Goal: Information Seeking & Learning: Compare options

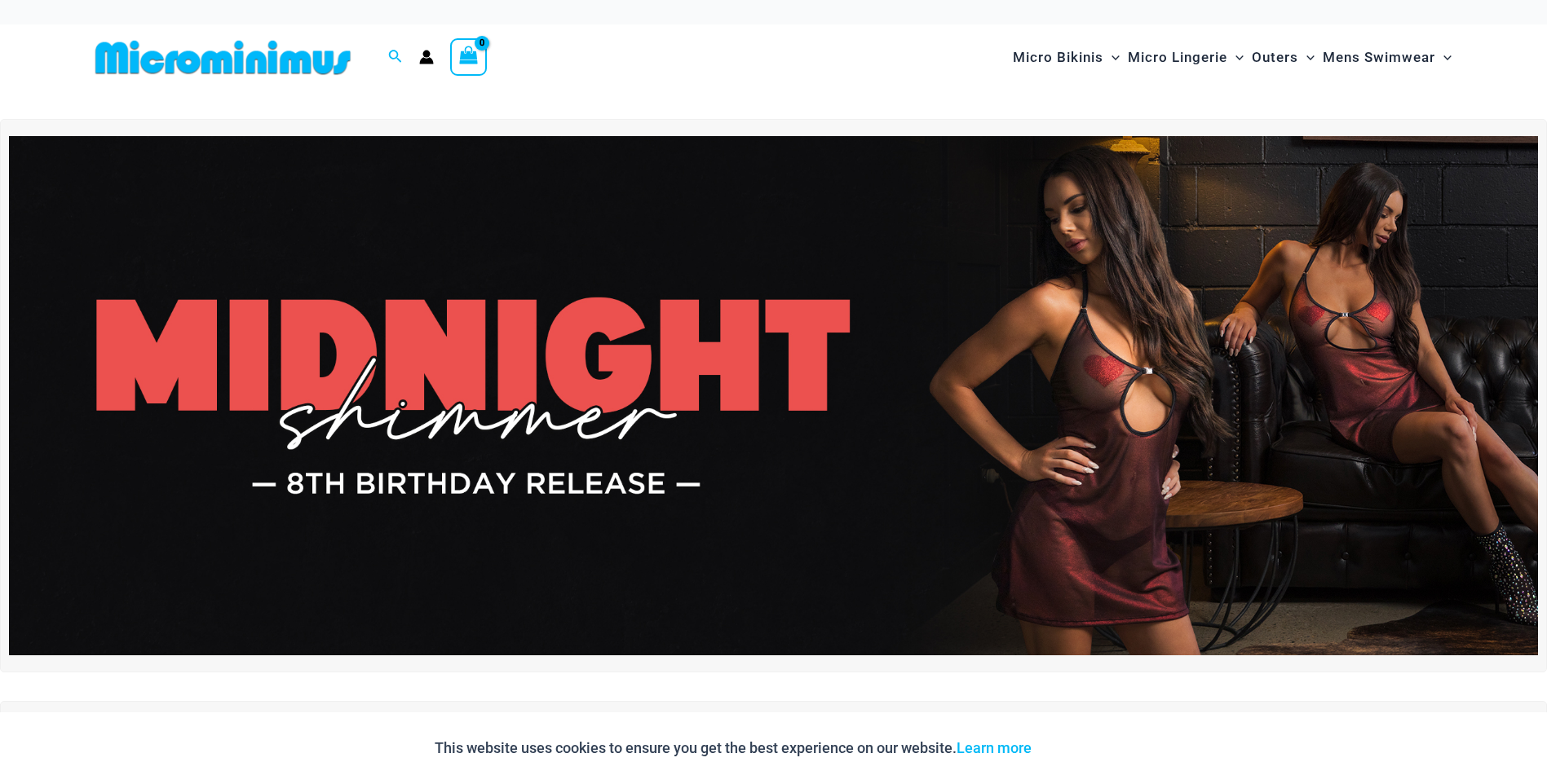
click at [1129, 391] on img at bounding box center [774, 396] width 1529 height 520
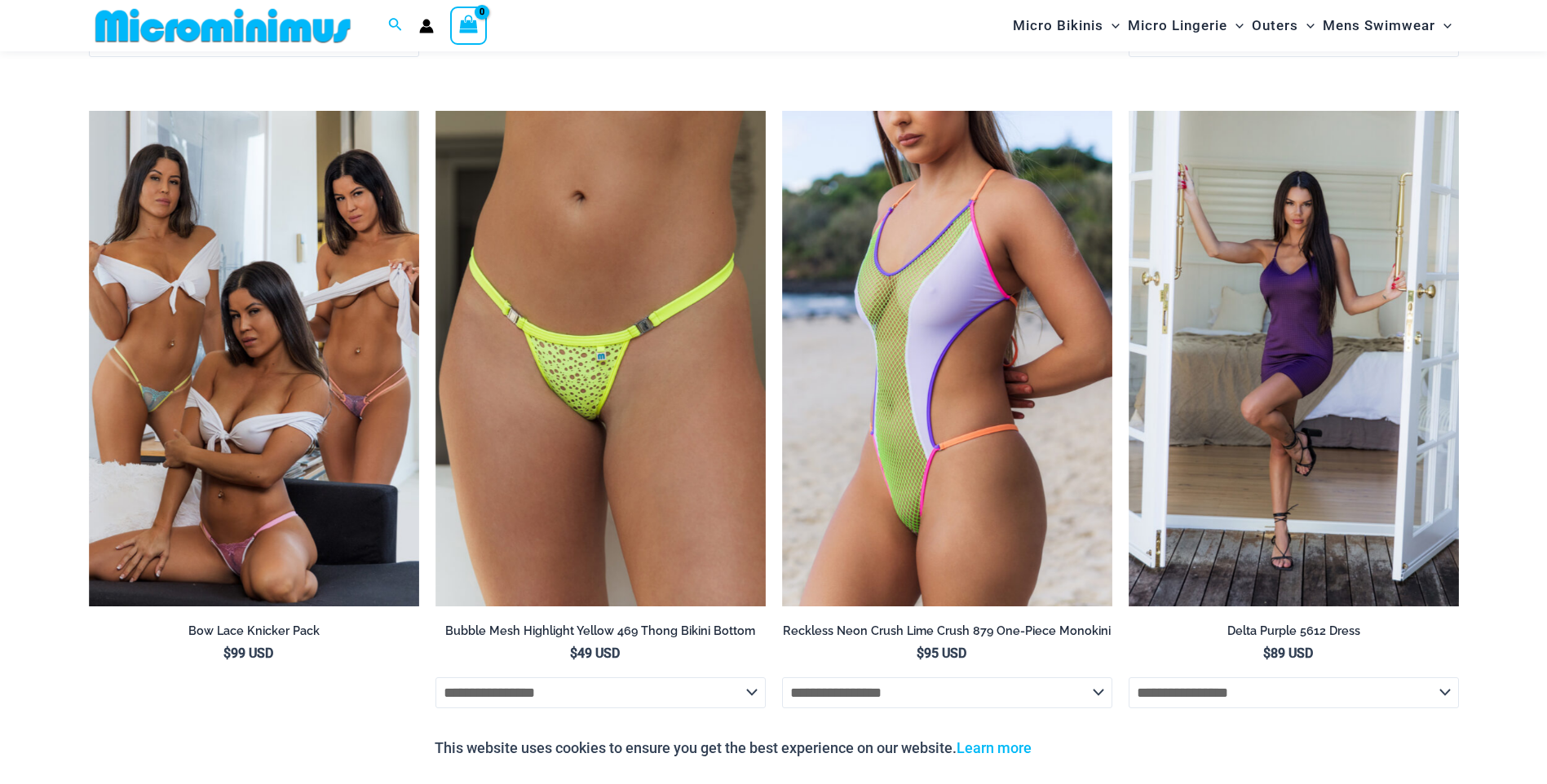
scroll to position [5124, 0]
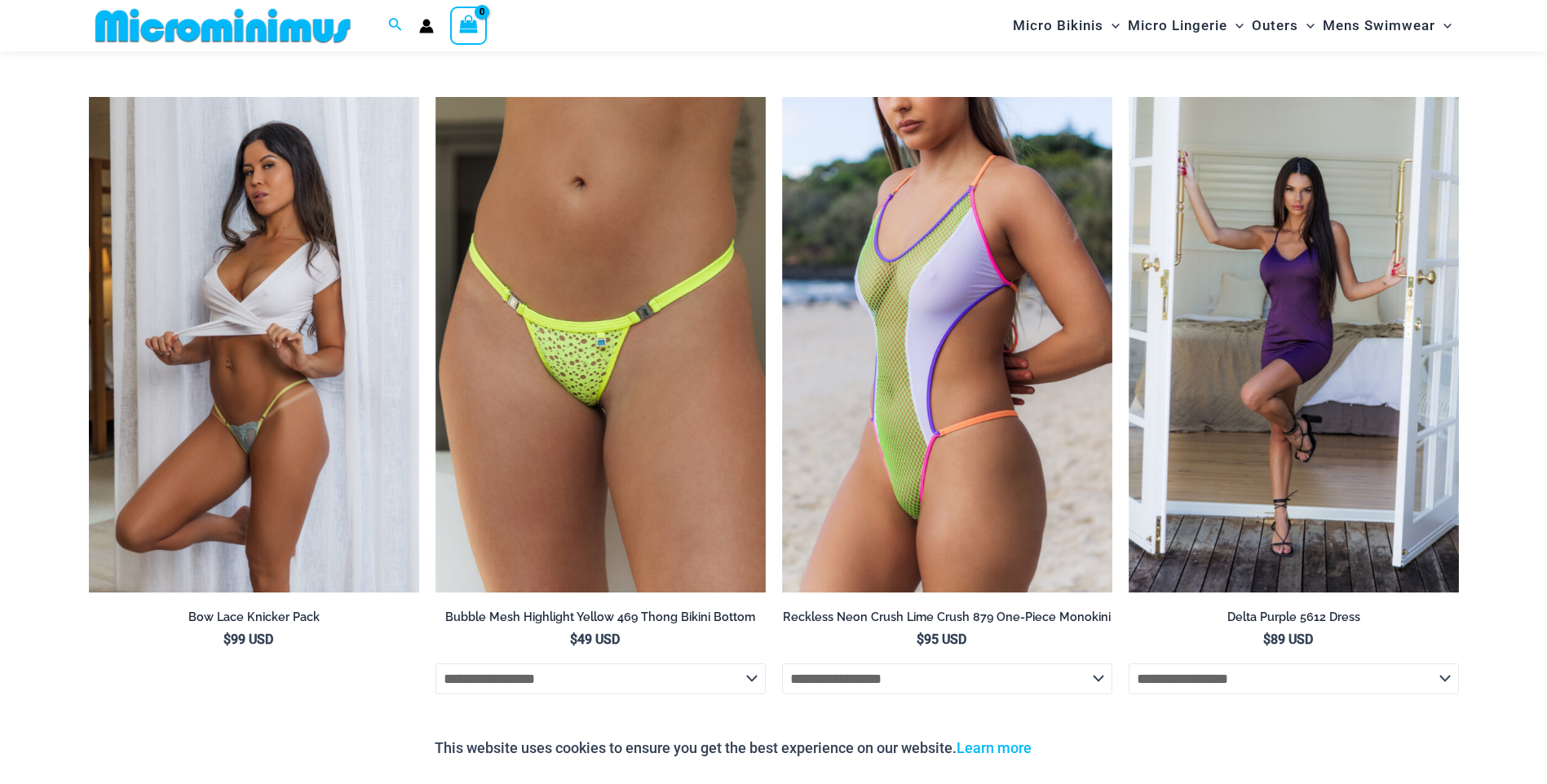
click at [211, 391] on img at bounding box center [253, 345] width 330 height 495
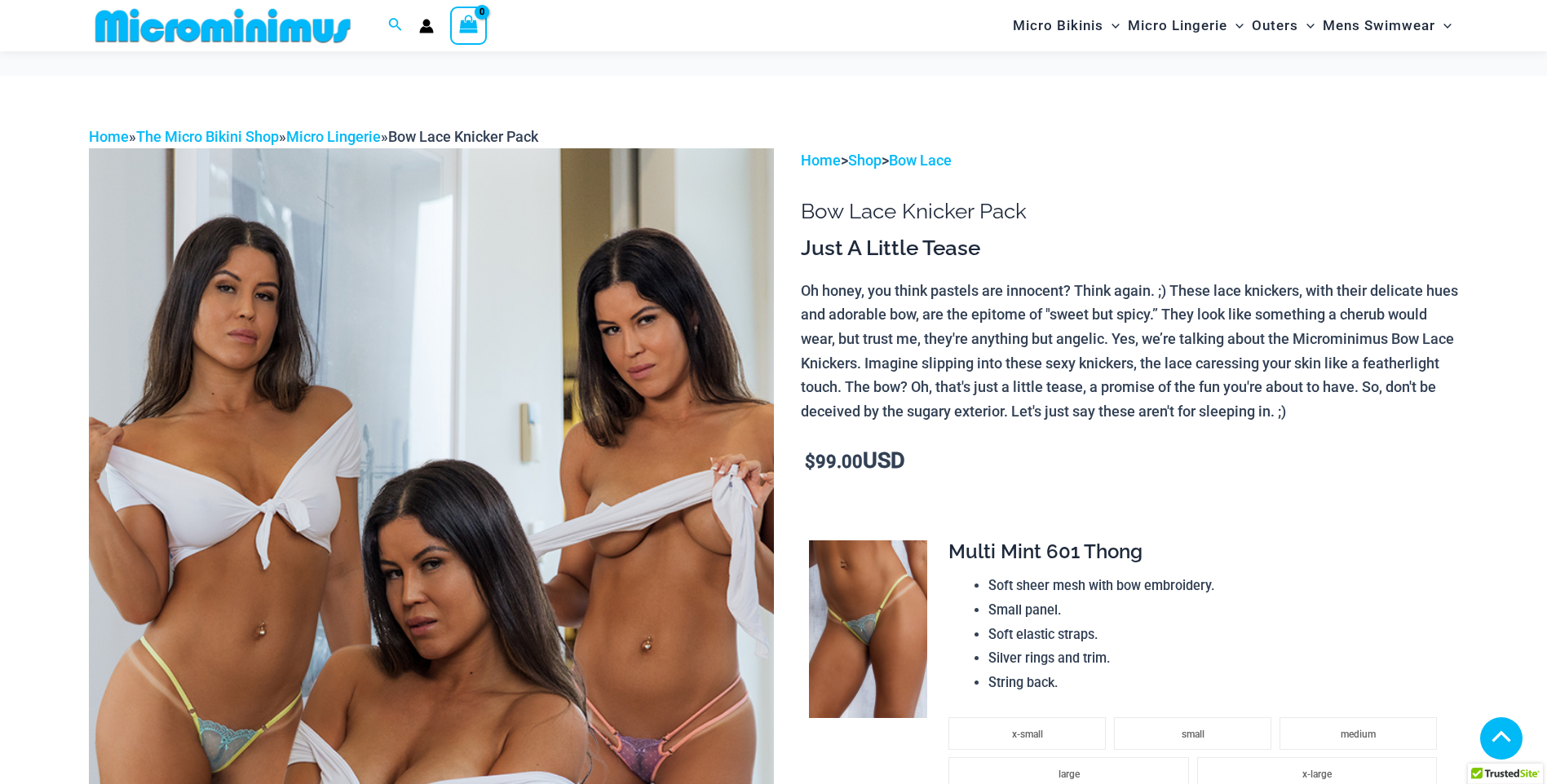
scroll to position [649, 0]
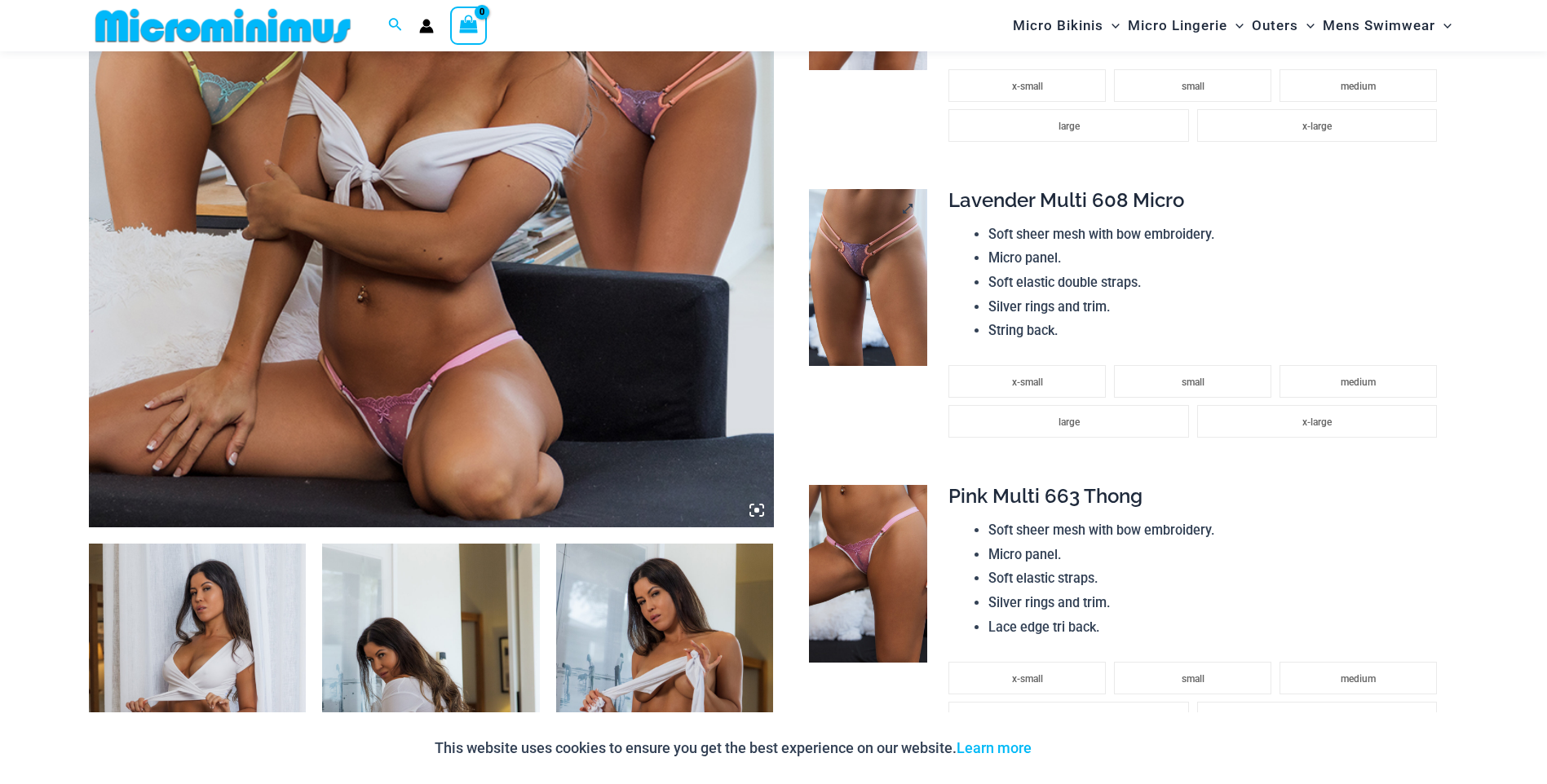
click at [862, 274] on img at bounding box center [868, 278] width 119 height 178
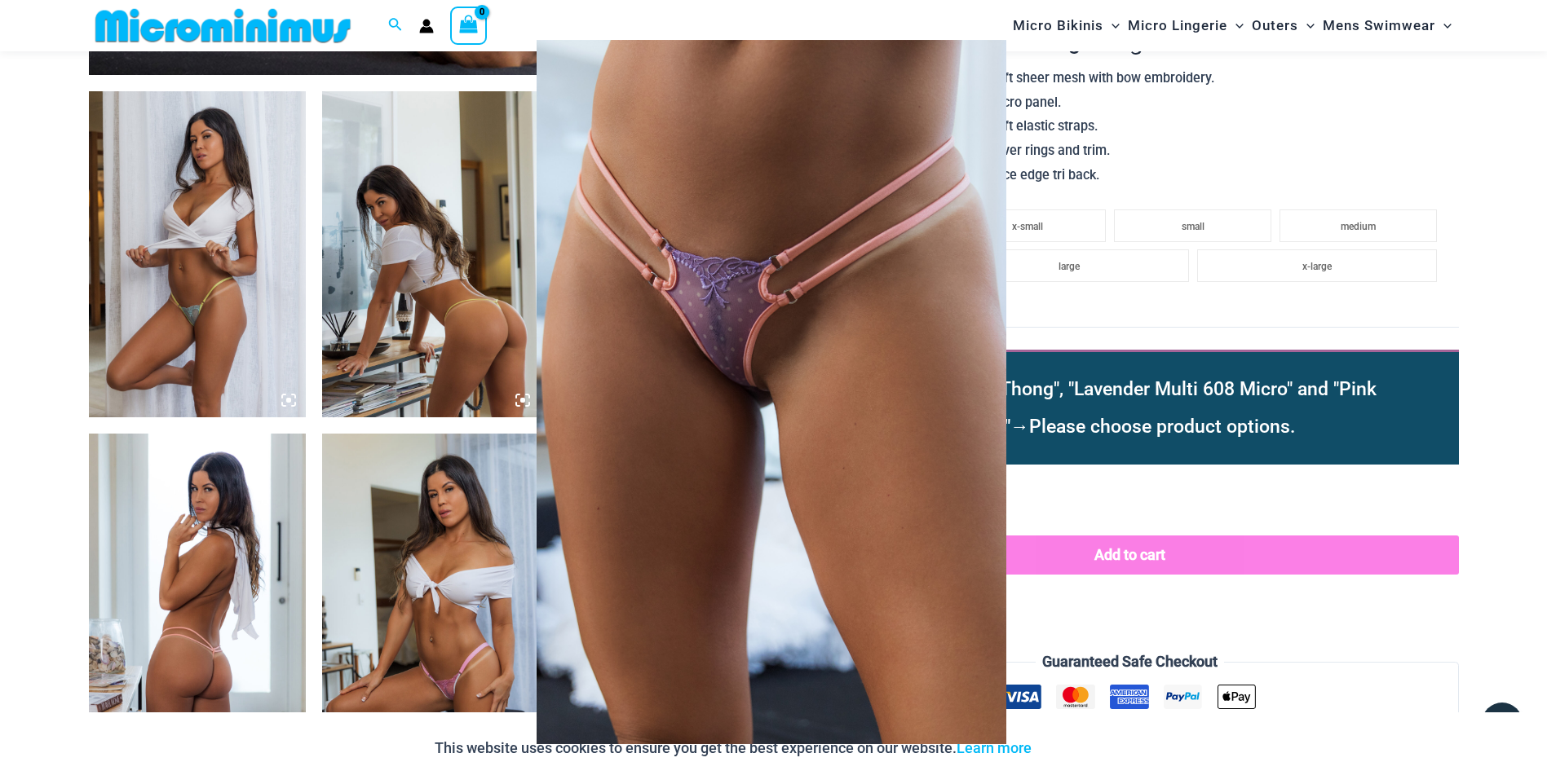
scroll to position [1137, 0]
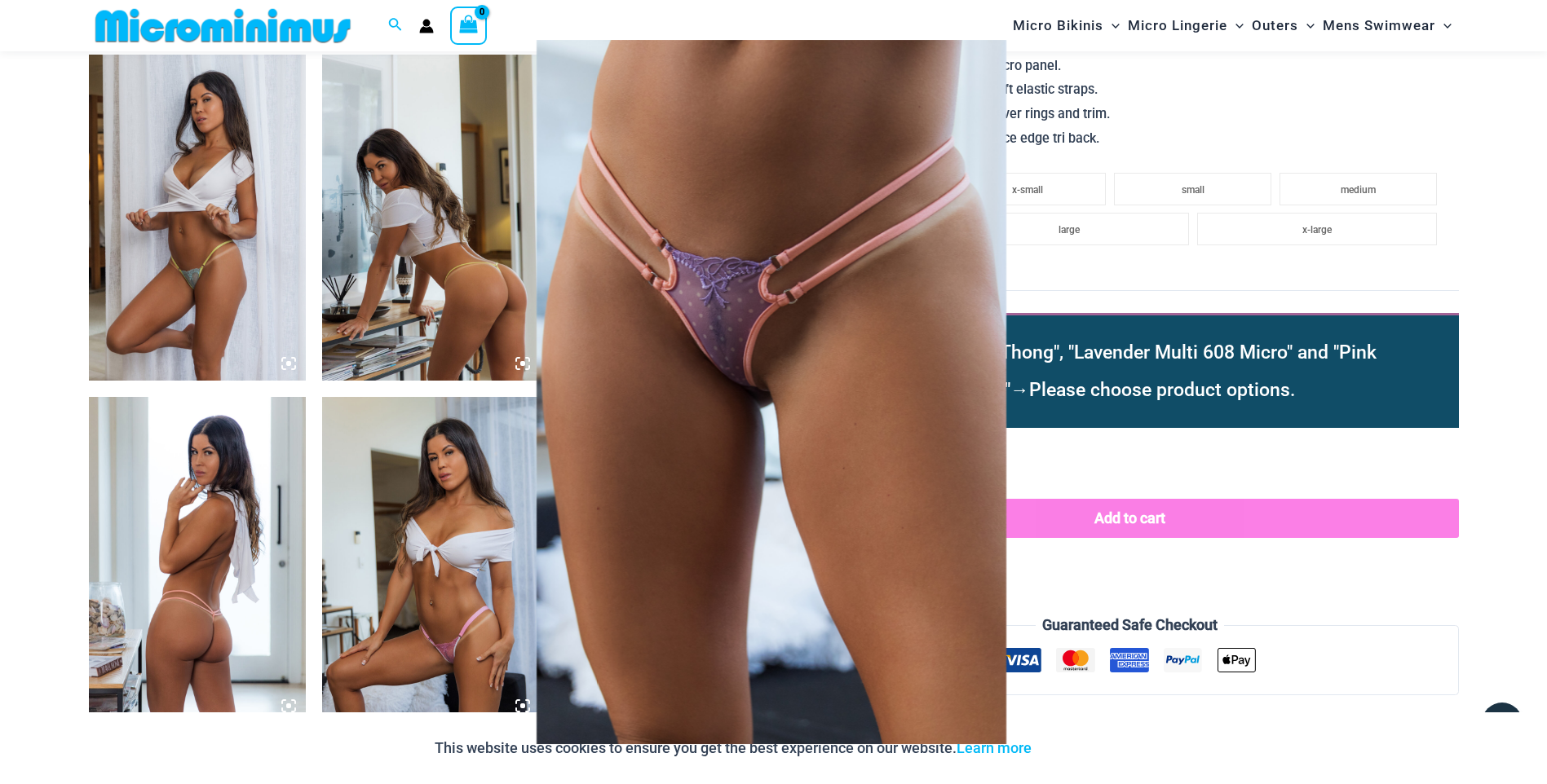
click at [1463, 137] on div at bounding box center [773, 392] width 1547 height 784
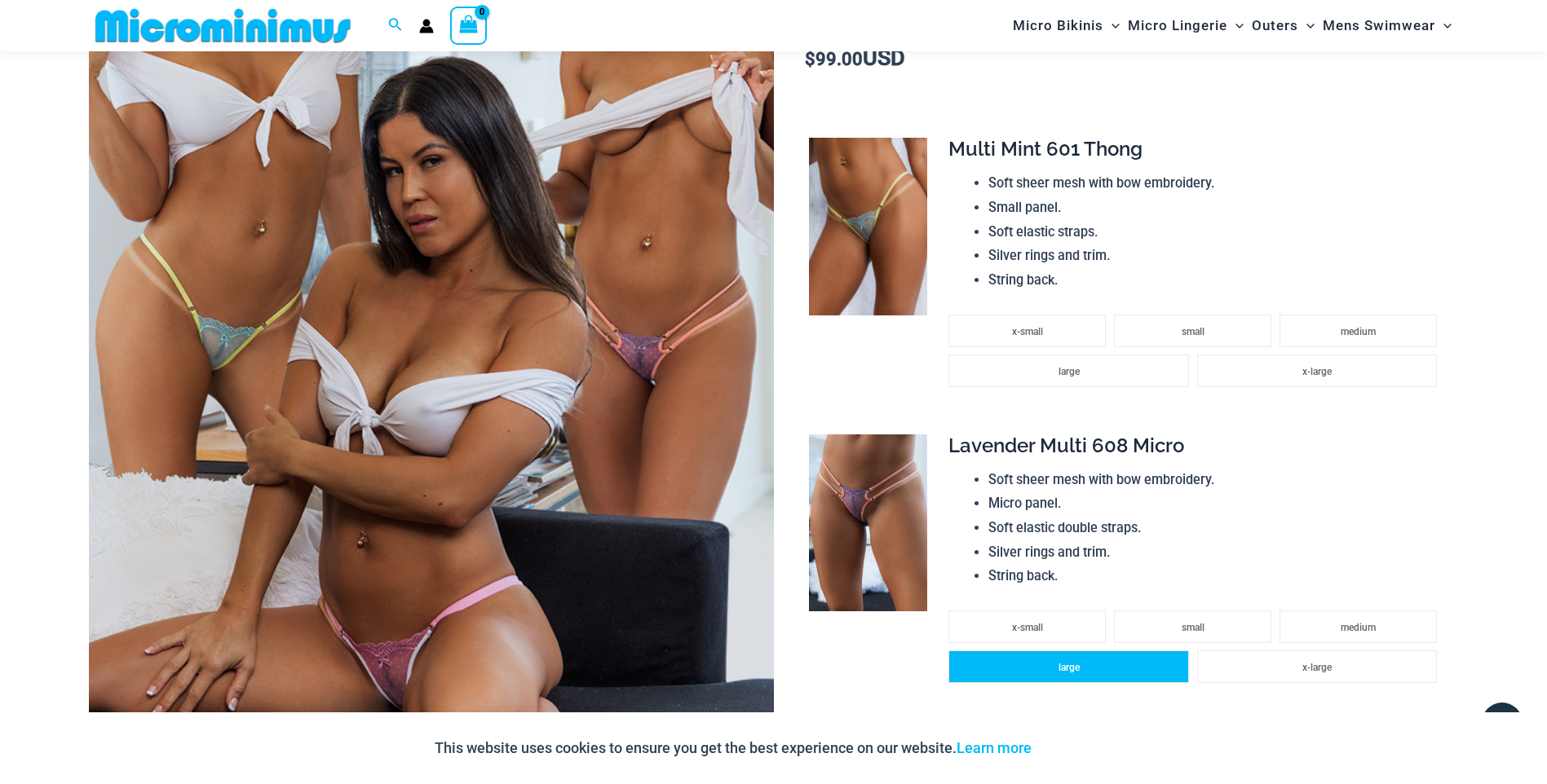
scroll to position [322, 0]
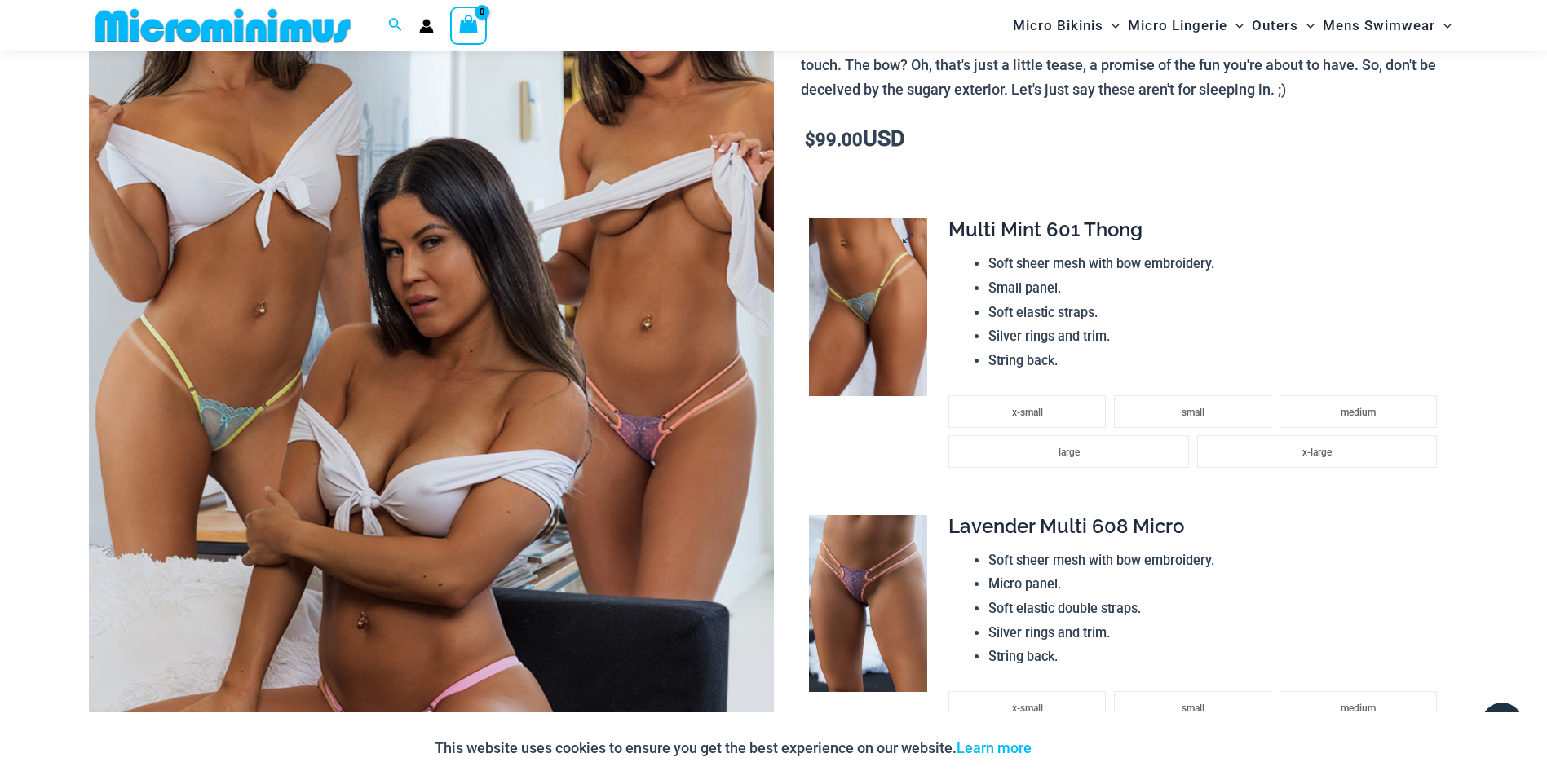
click at [869, 288] on img at bounding box center [868, 307] width 119 height 178
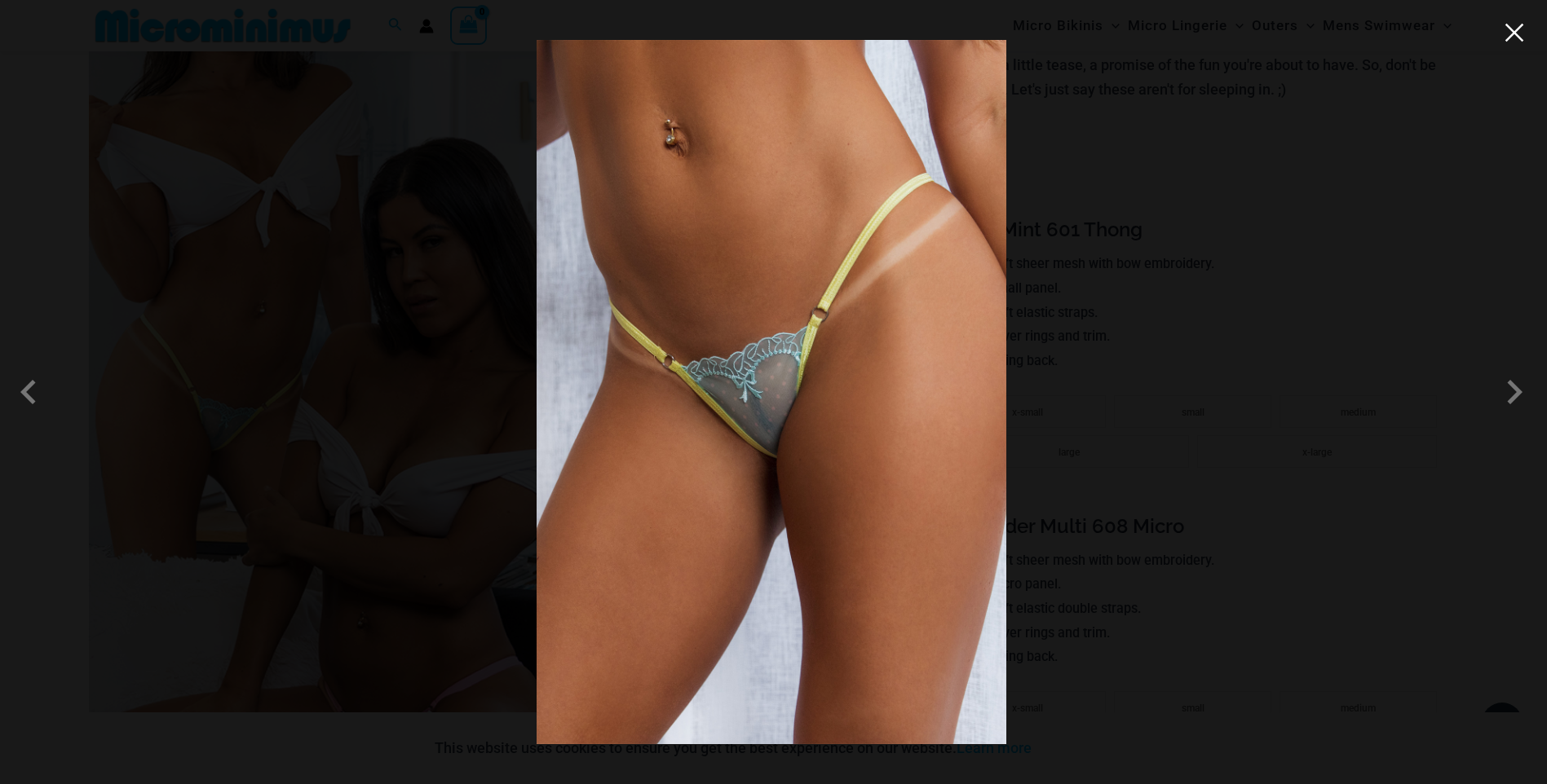
click at [1515, 29] on button "Close" at bounding box center [1514, 33] width 24 height 24
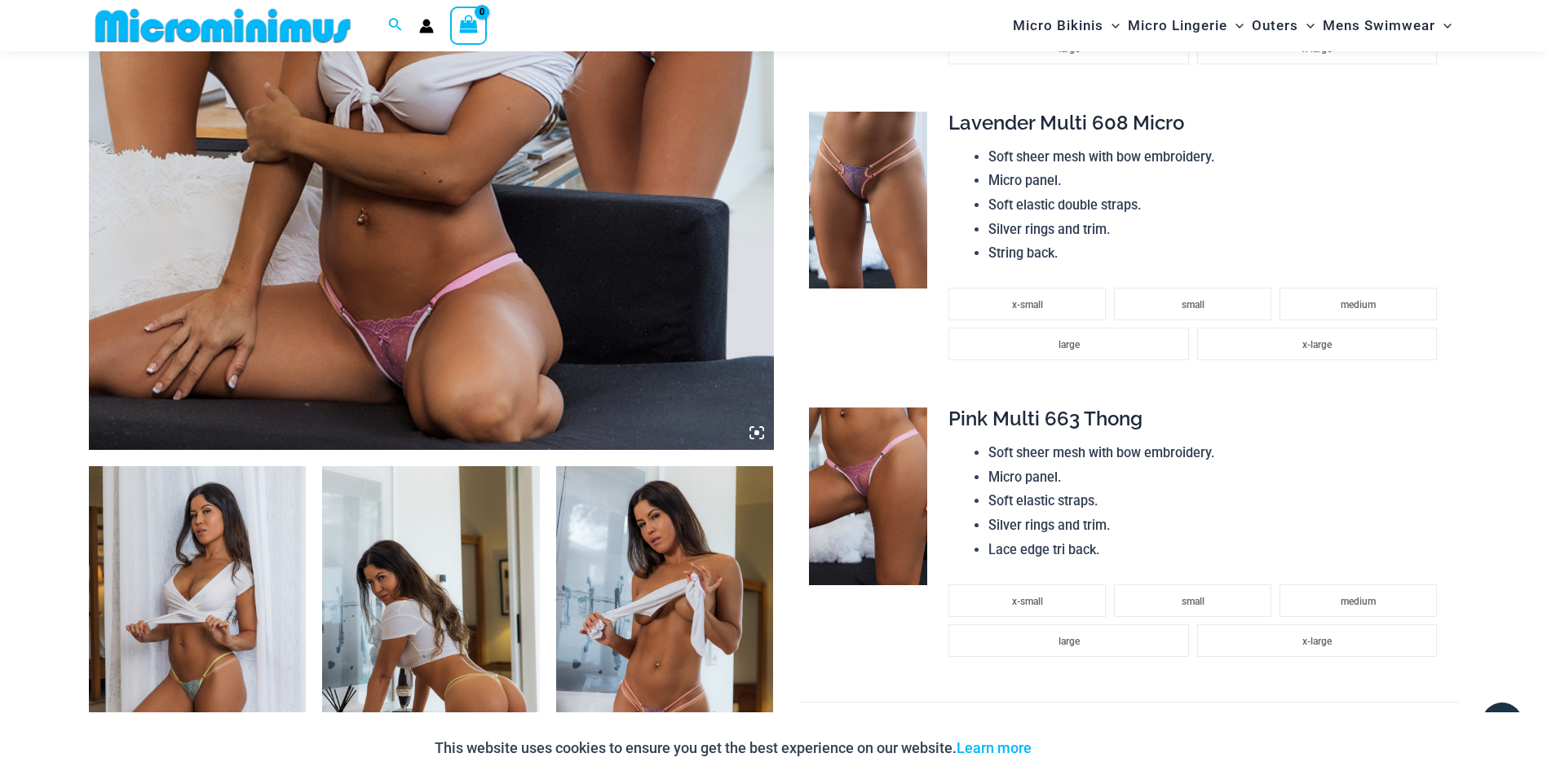
scroll to position [811, 0]
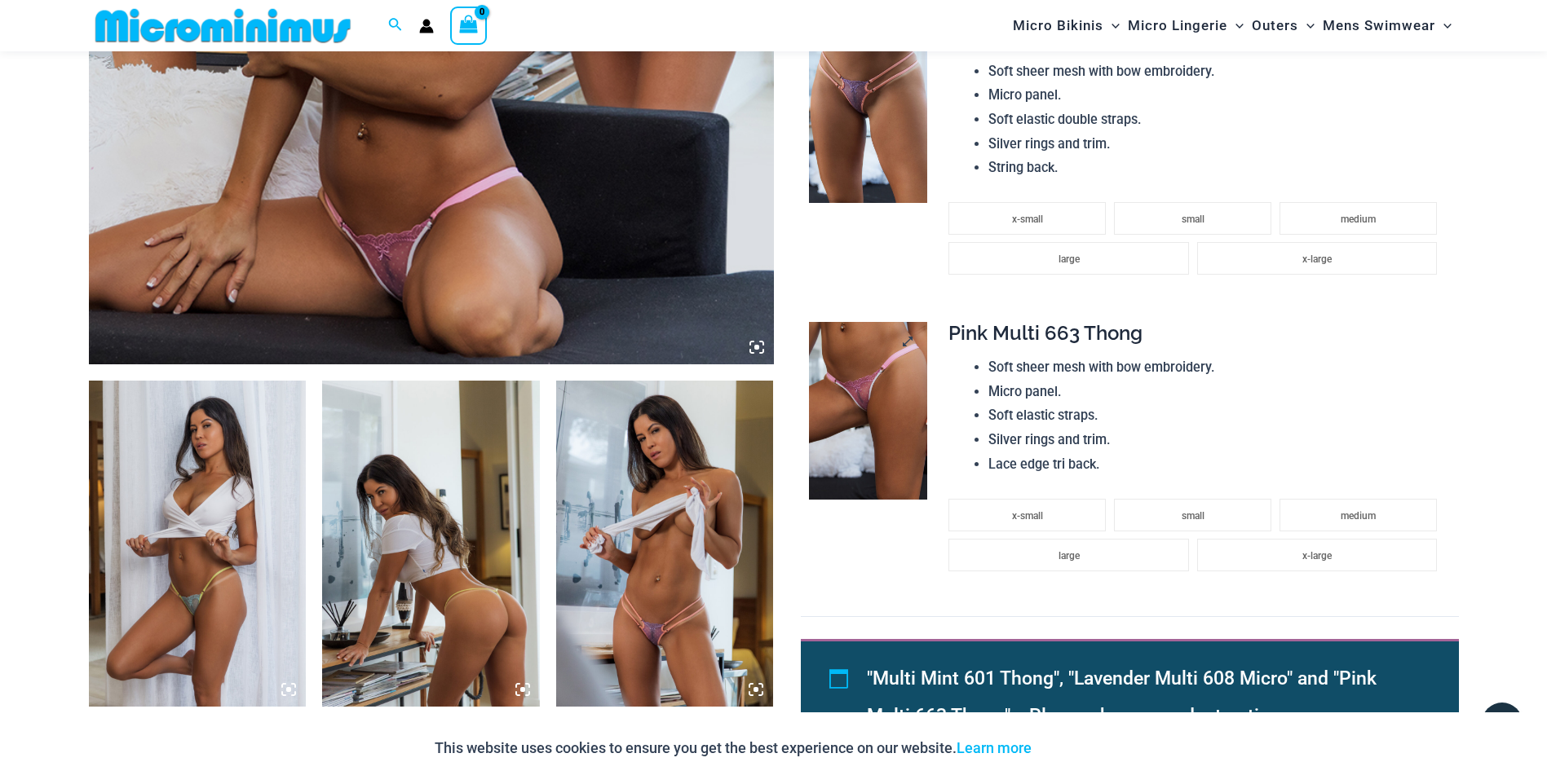
click at [884, 413] on img at bounding box center [868, 411] width 119 height 178
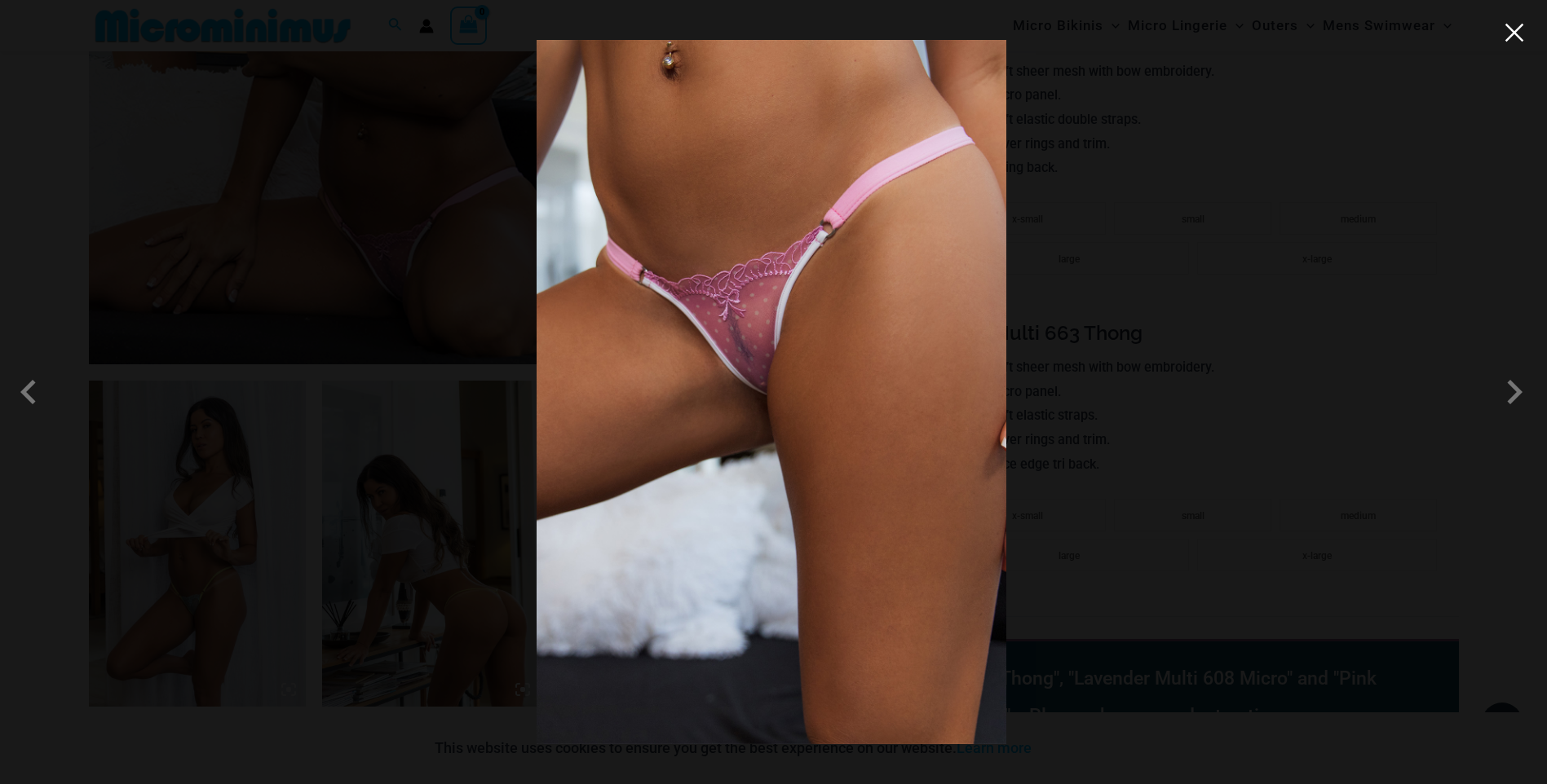
click at [1507, 29] on button "Close" at bounding box center [1514, 33] width 24 height 24
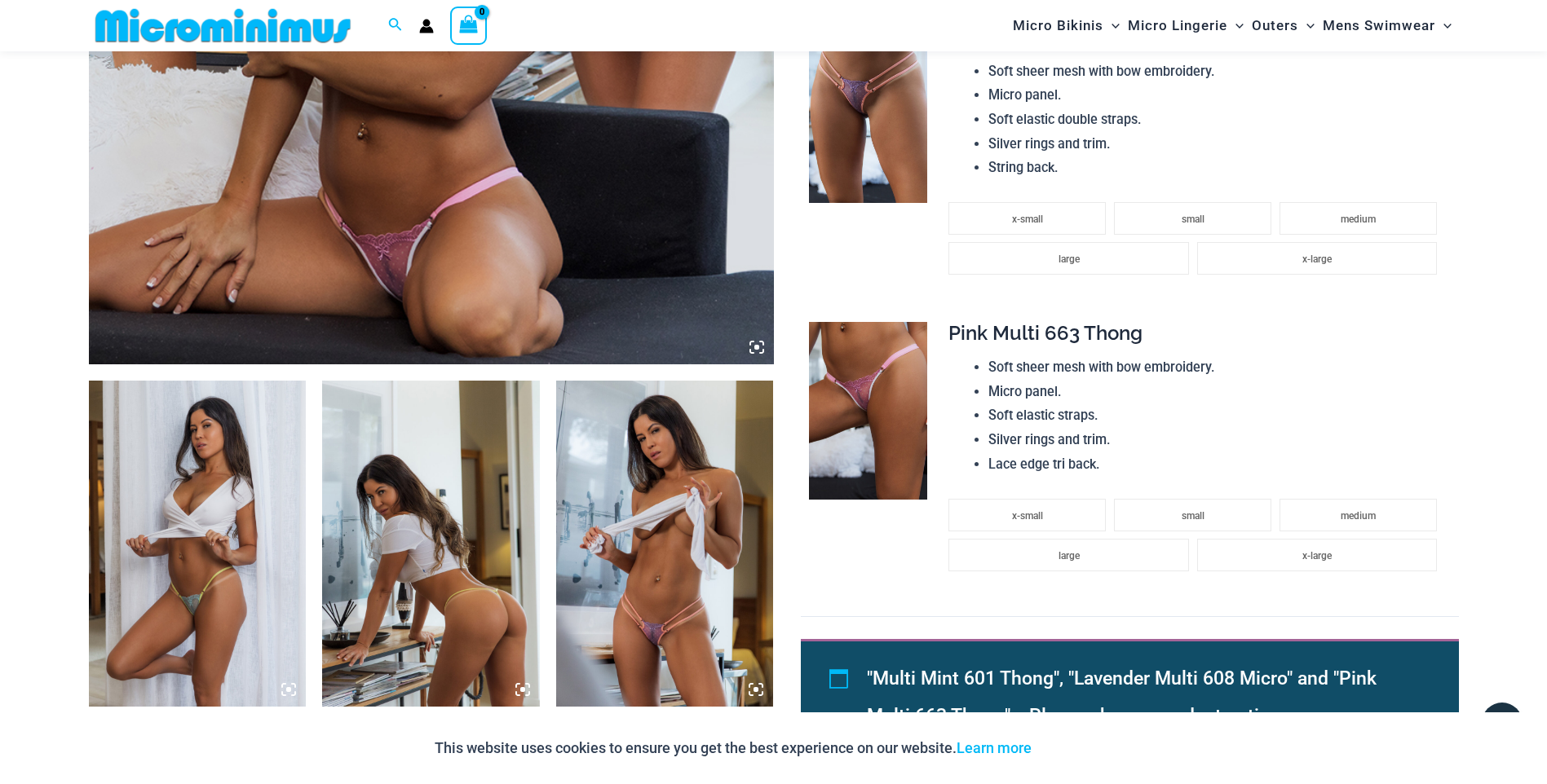
click at [852, 116] on img at bounding box center [868, 115] width 119 height 178
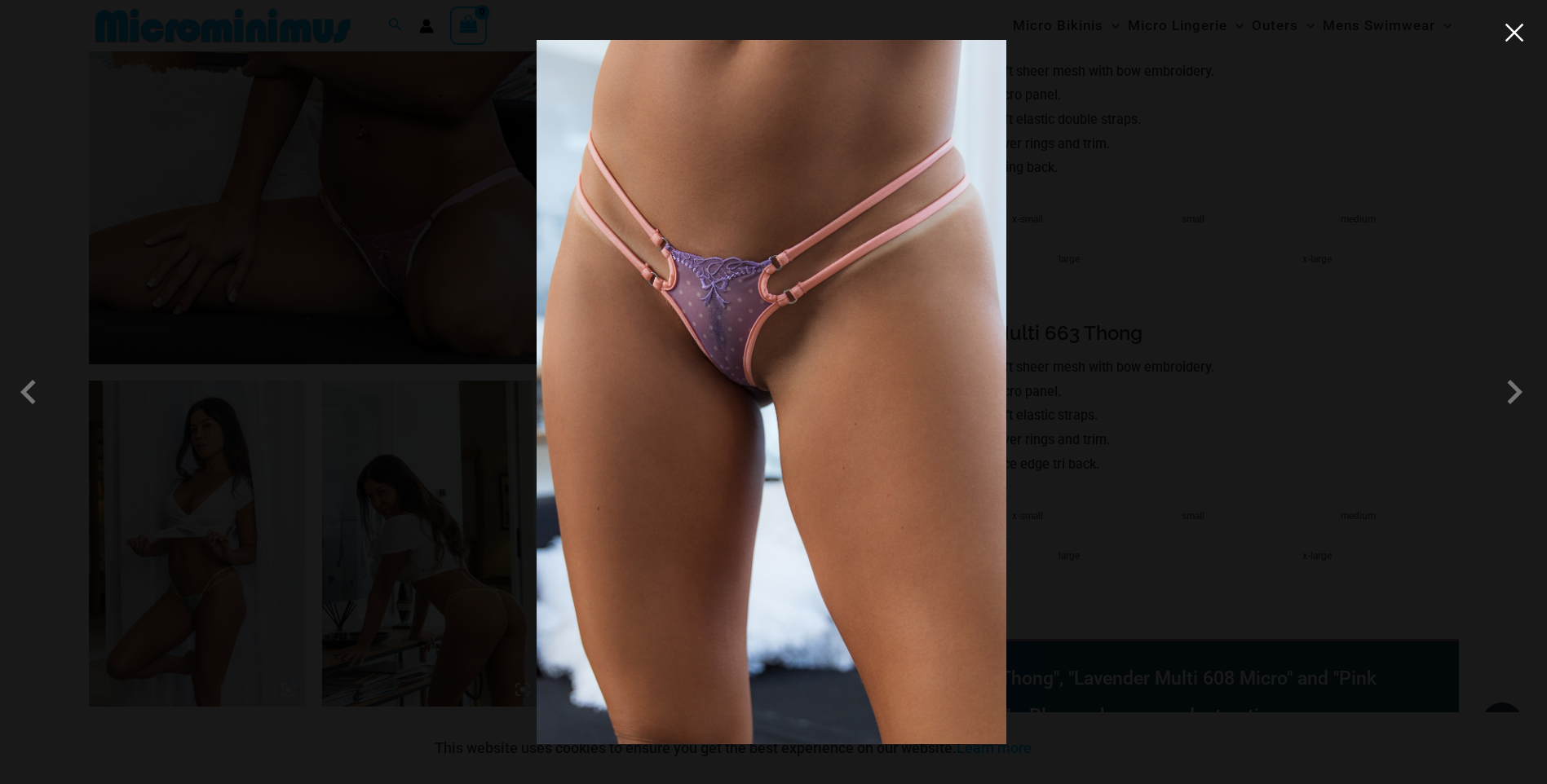
click at [1512, 29] on button "Close" at bounding box center [1514, 33] width 24 height 24
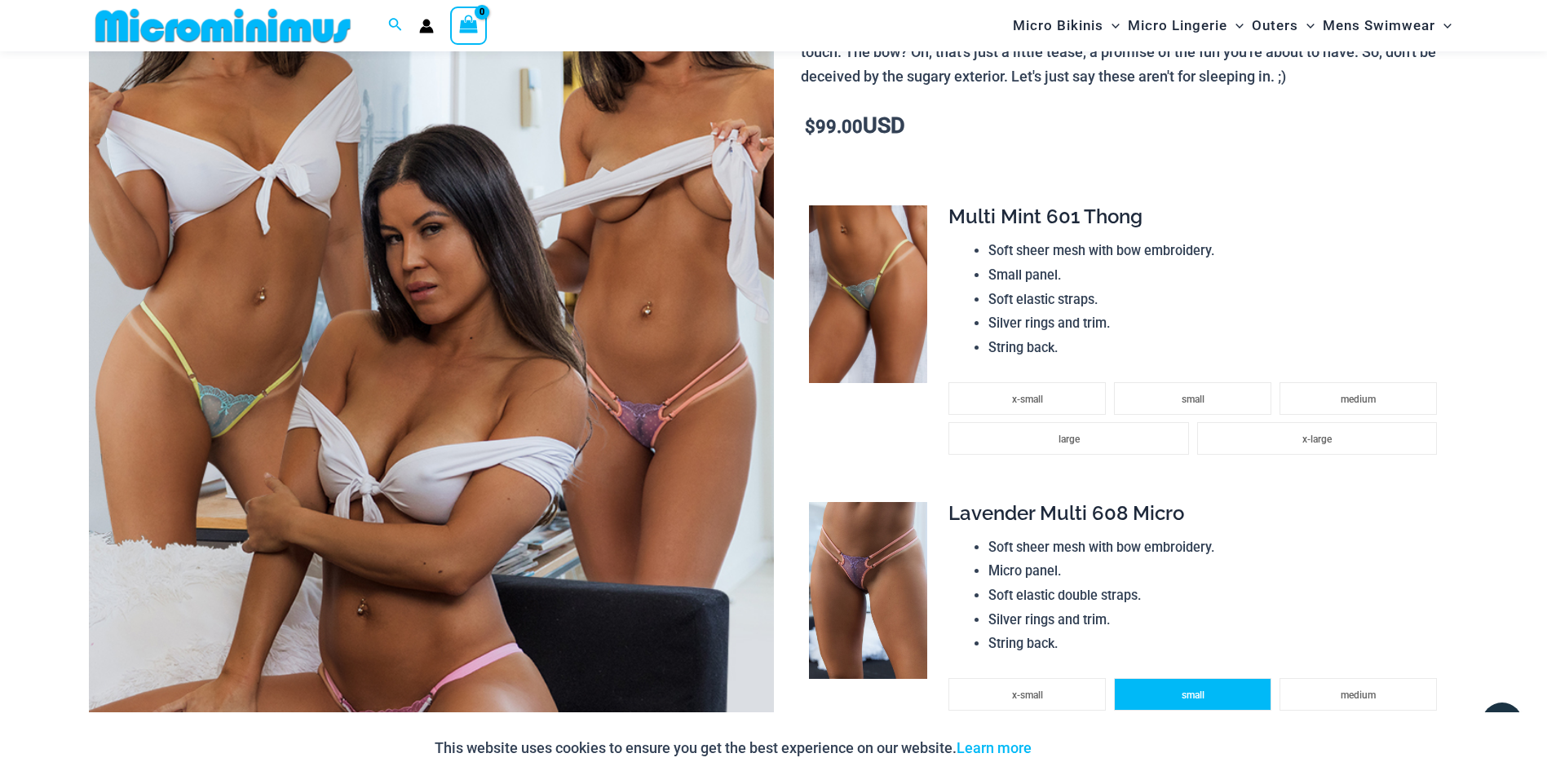
scroll to position [322, 0]
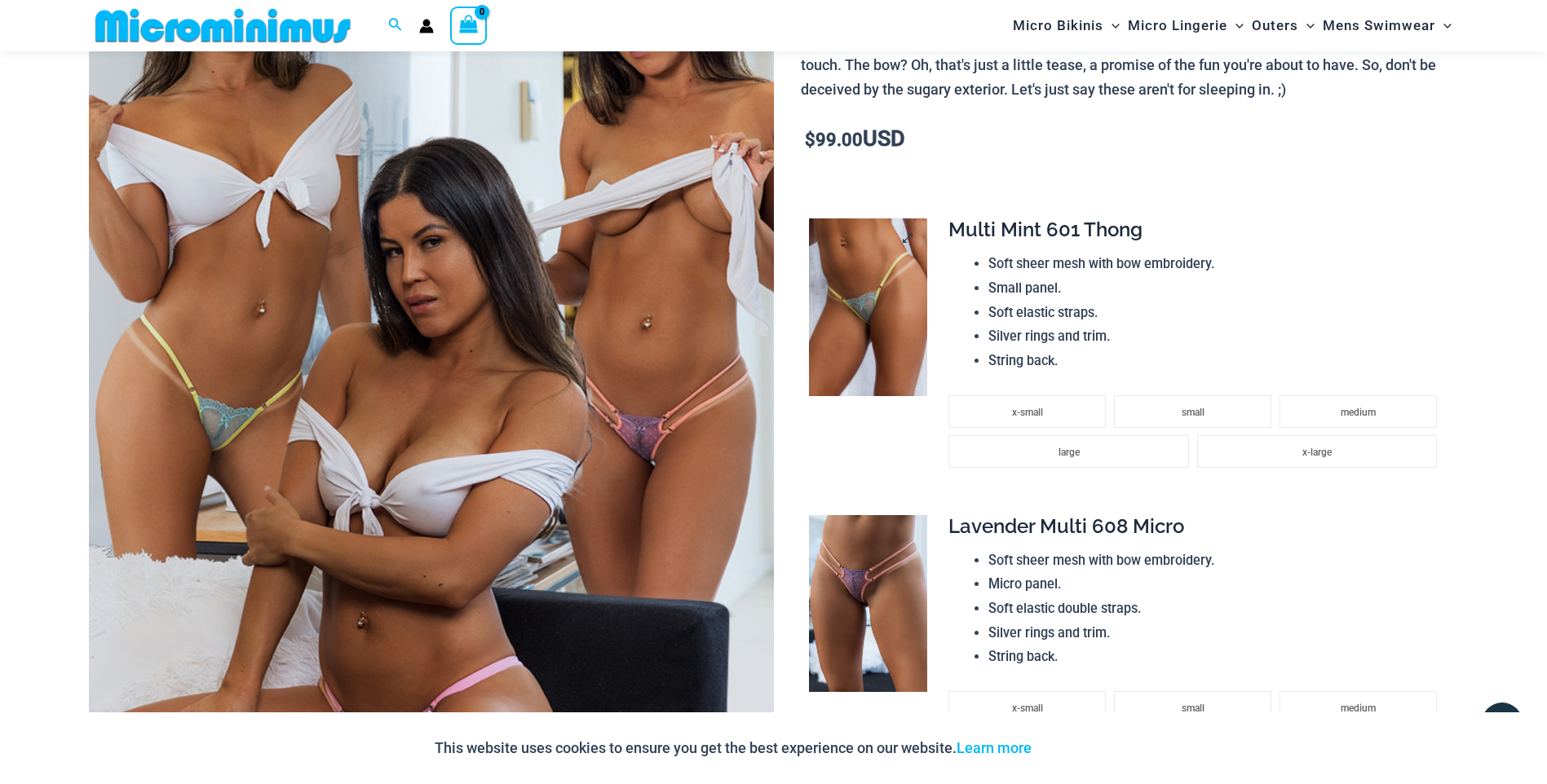
click at [884, 324] on img at bounding box center [868, 307] width 119 height 178
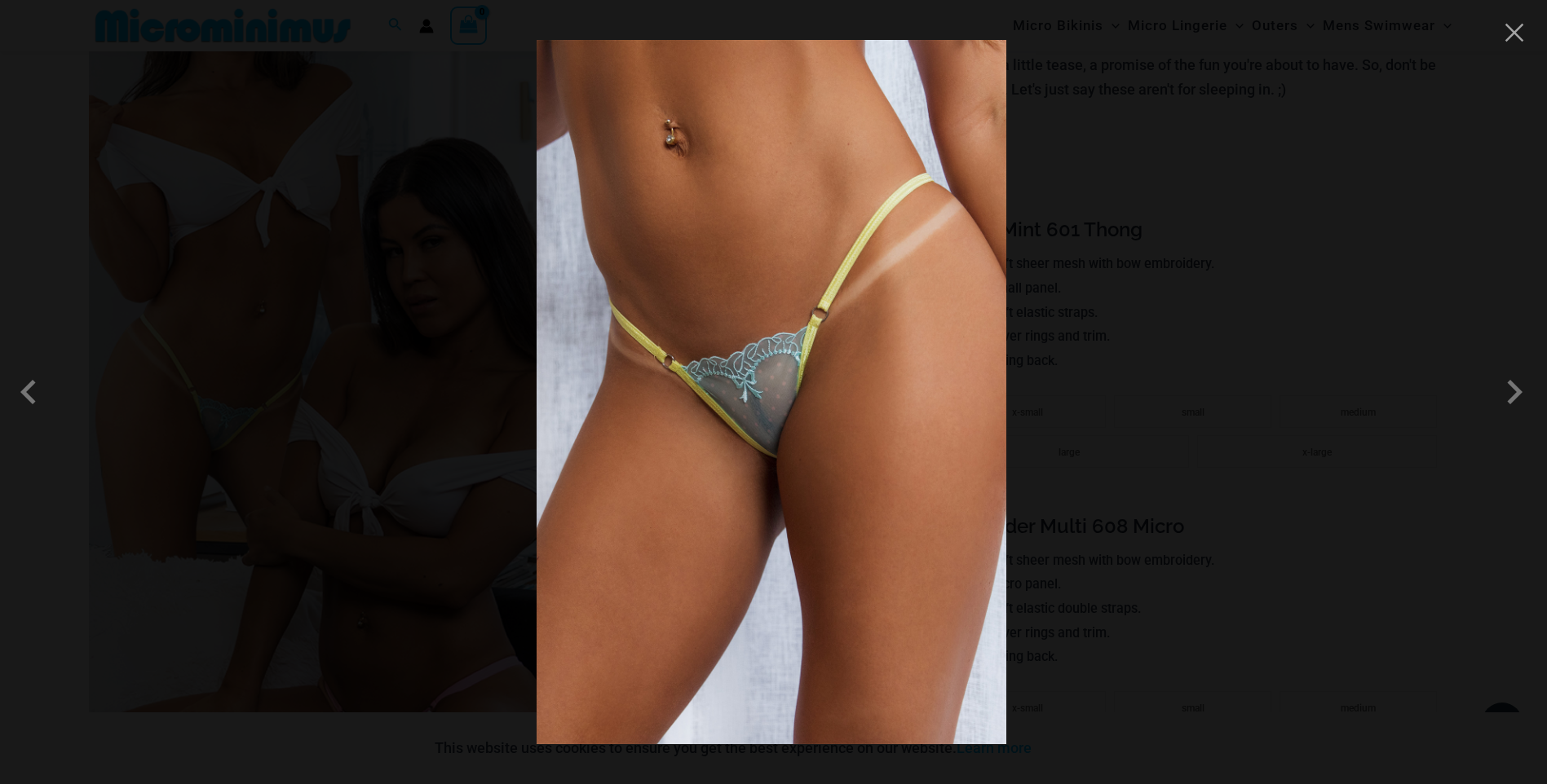
click at [1134, 276] on div at bounding box center [773, 392] width 1547 height 784
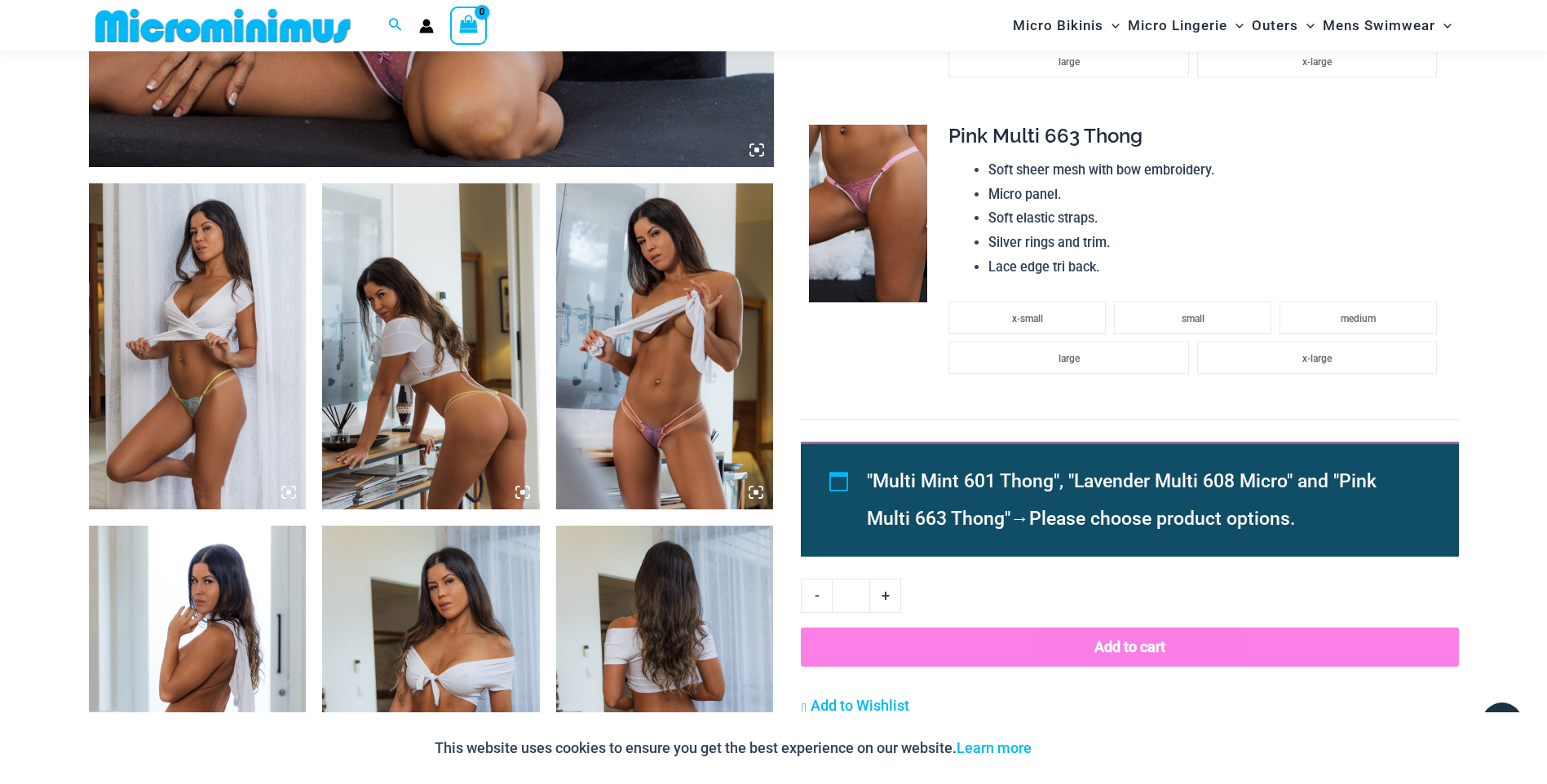
scroll to position [892, 0]
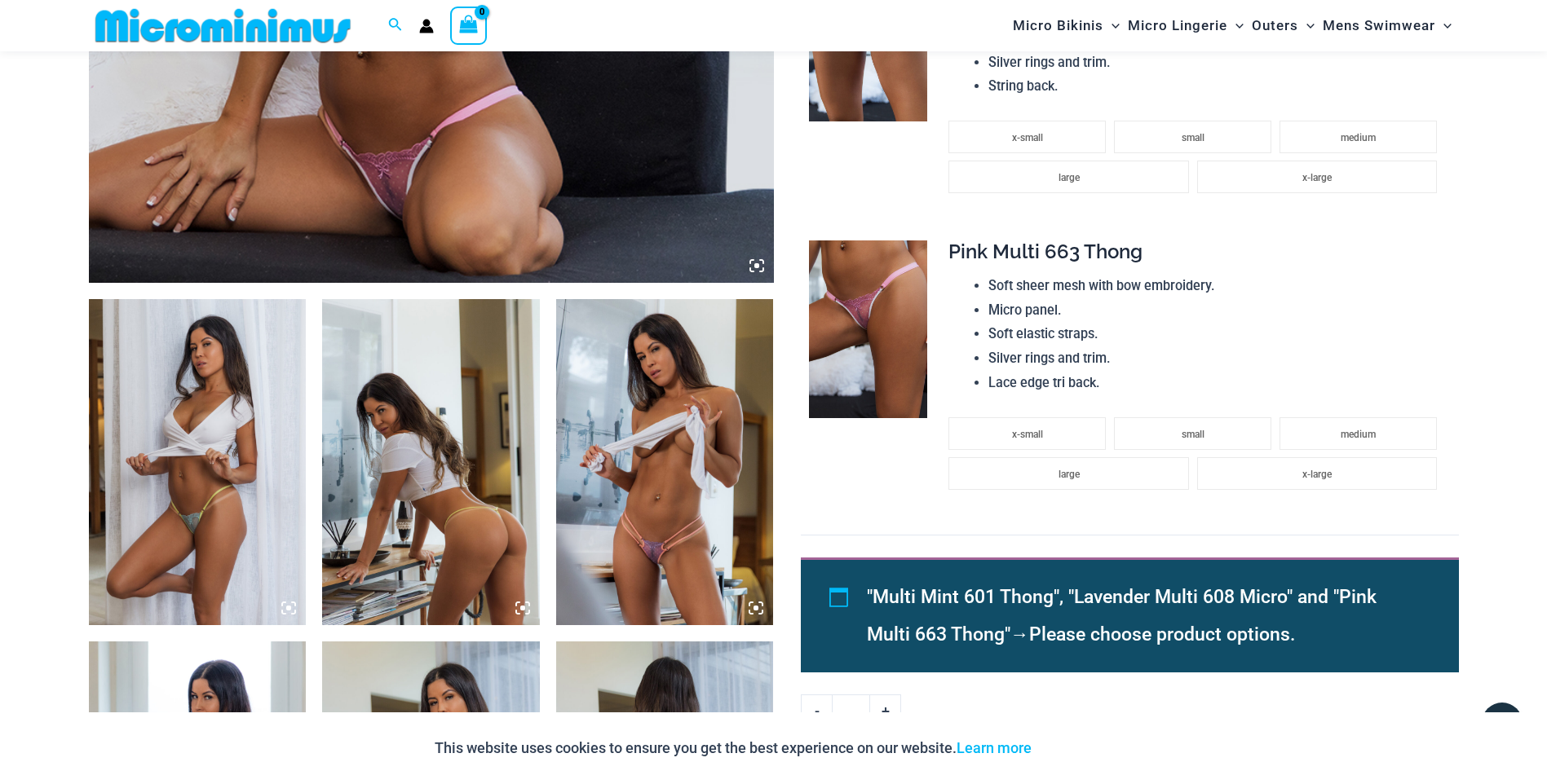
click at [645, 553] on img at bounding box center [665, 462] width 218 height 326
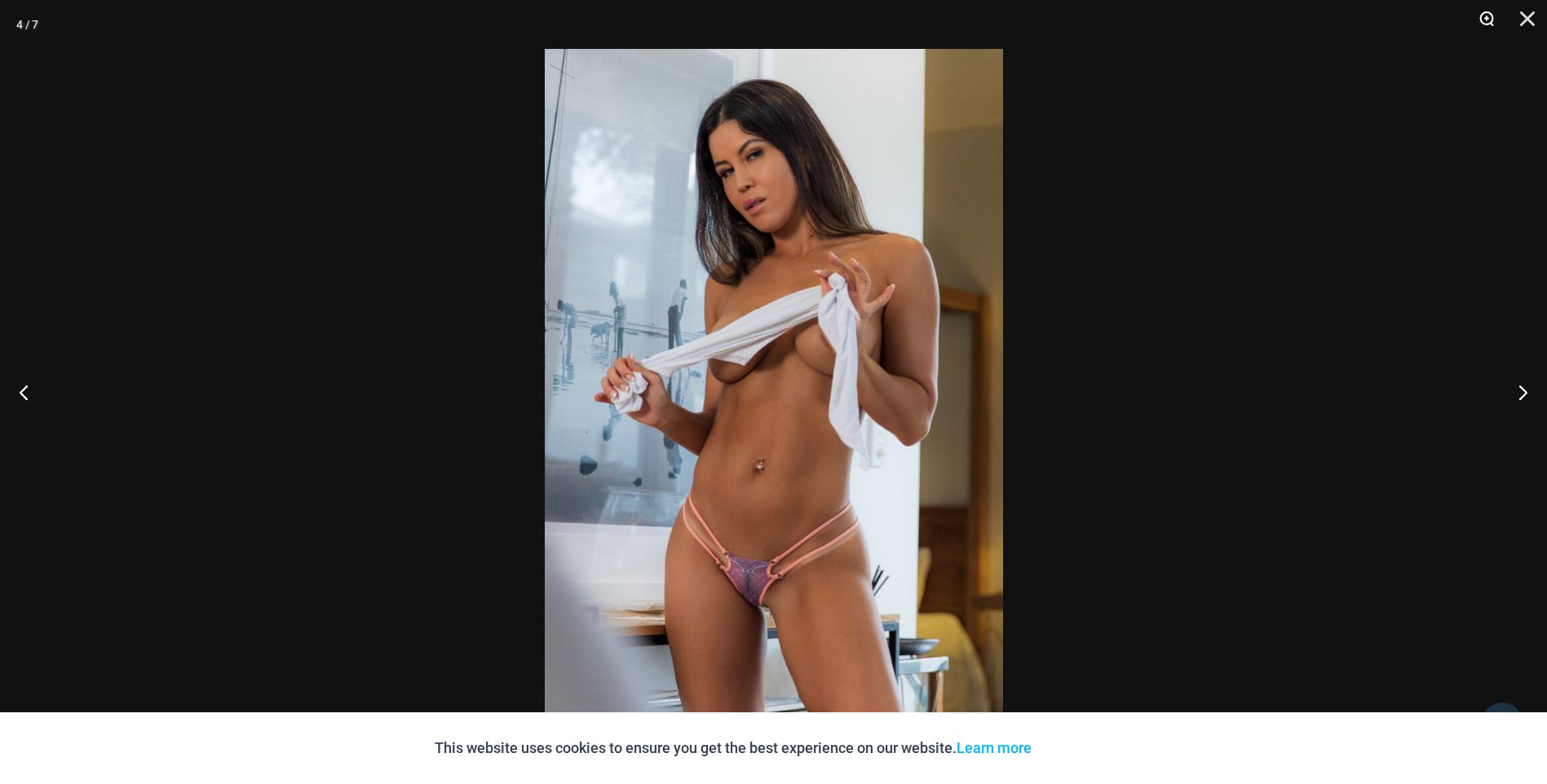
click at [1485, 18] on button "Zoom" at bounding box center [1482, 24] width 41 height 49
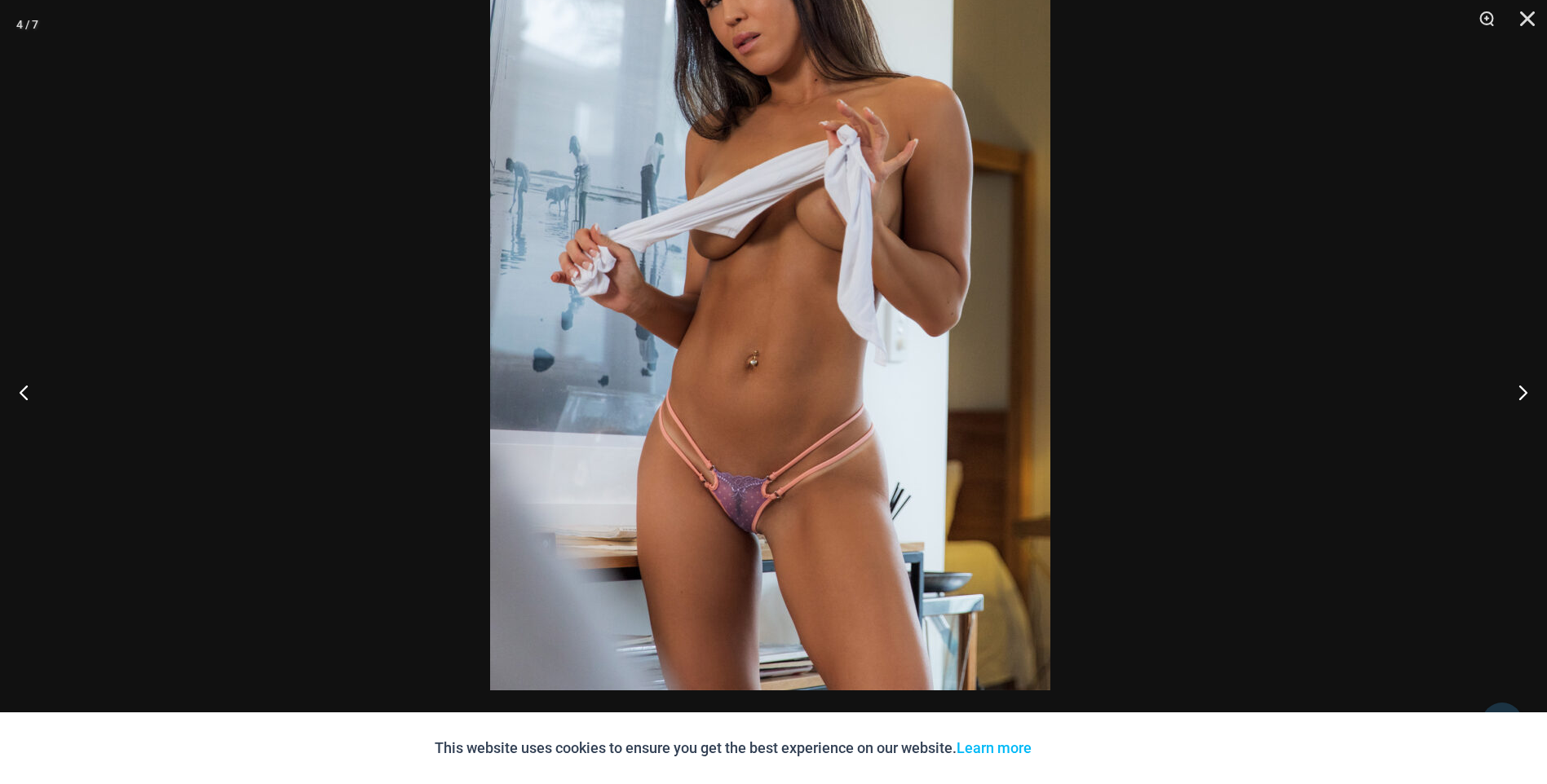
click at [930, 180] on img at bounding box center [769, 270] width 560 height 840
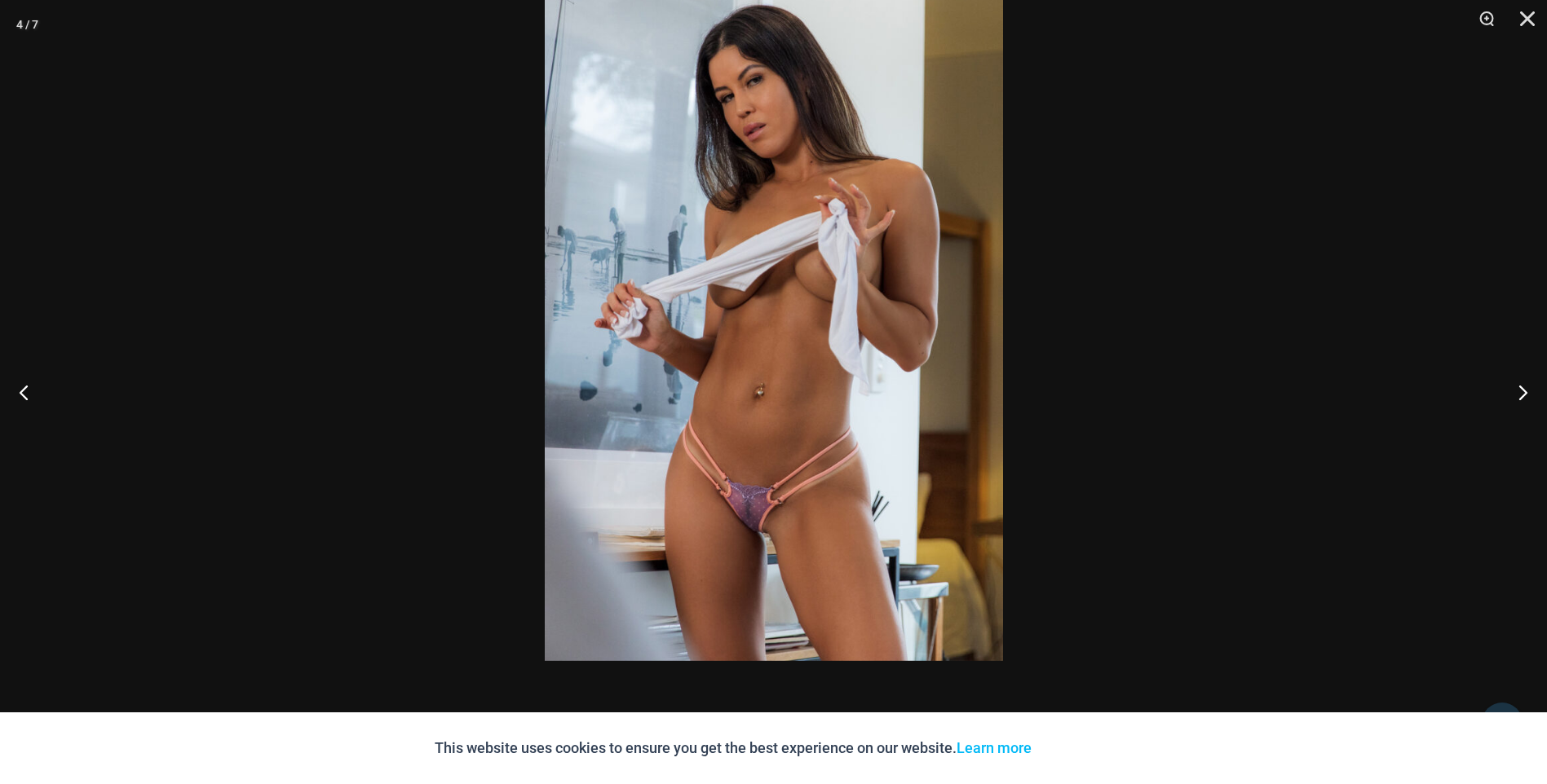
click at [796, 425] on img at bounding box center [774, 318] width 458 height 687
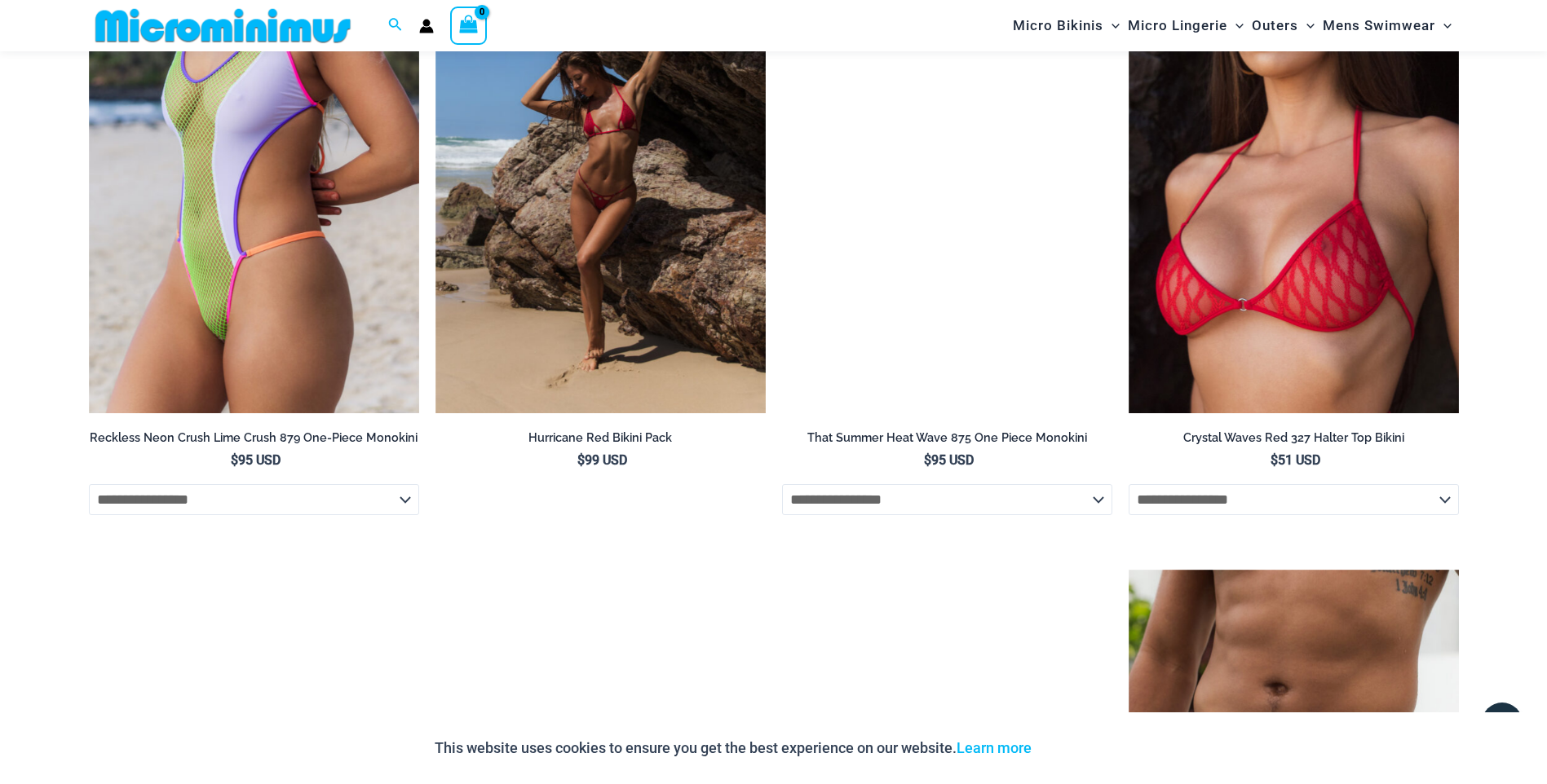
scroll to position [4236, 0]
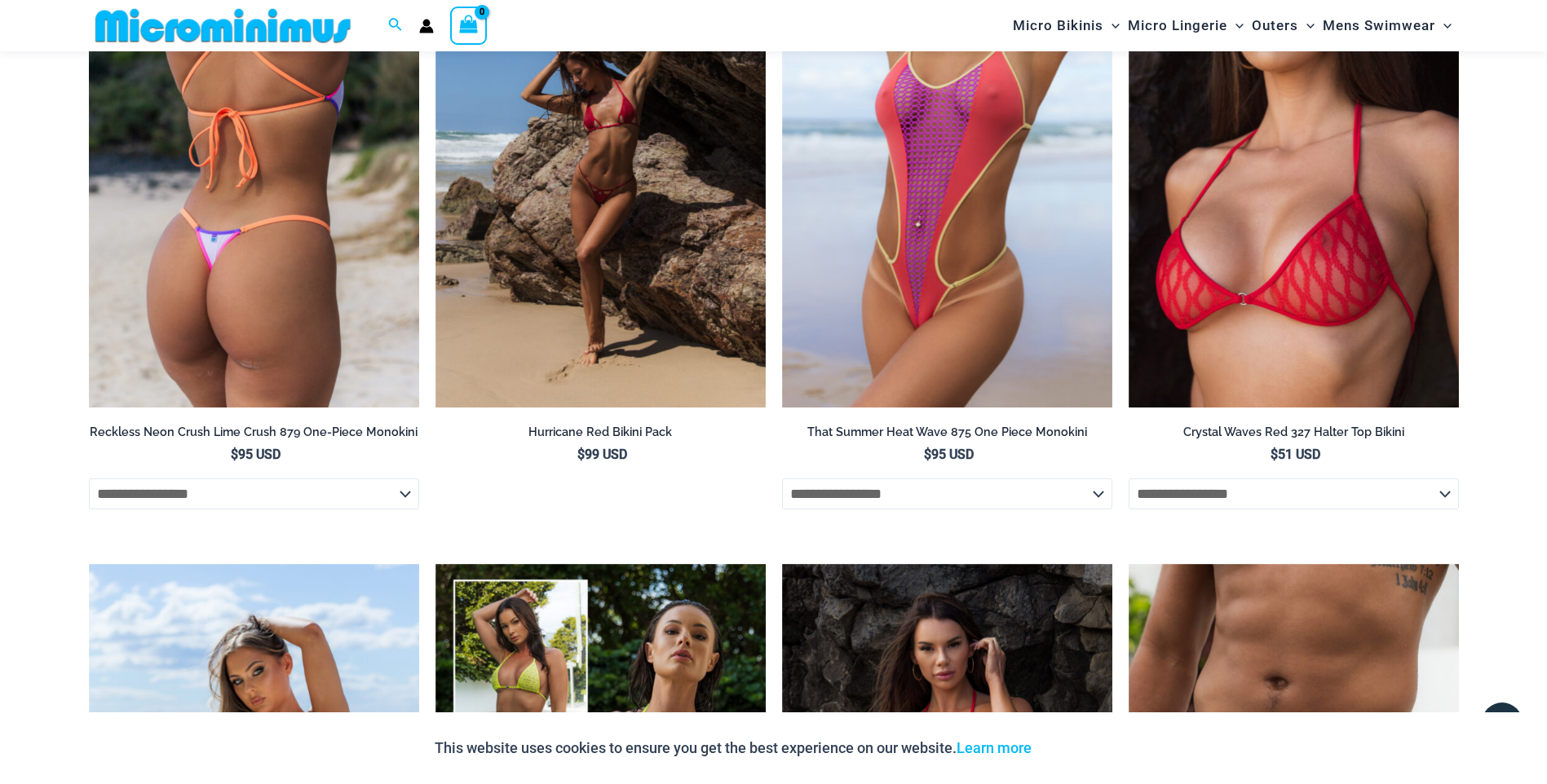
click at [274, 272] on img at bounding box center [253, 160] width 330 height 495
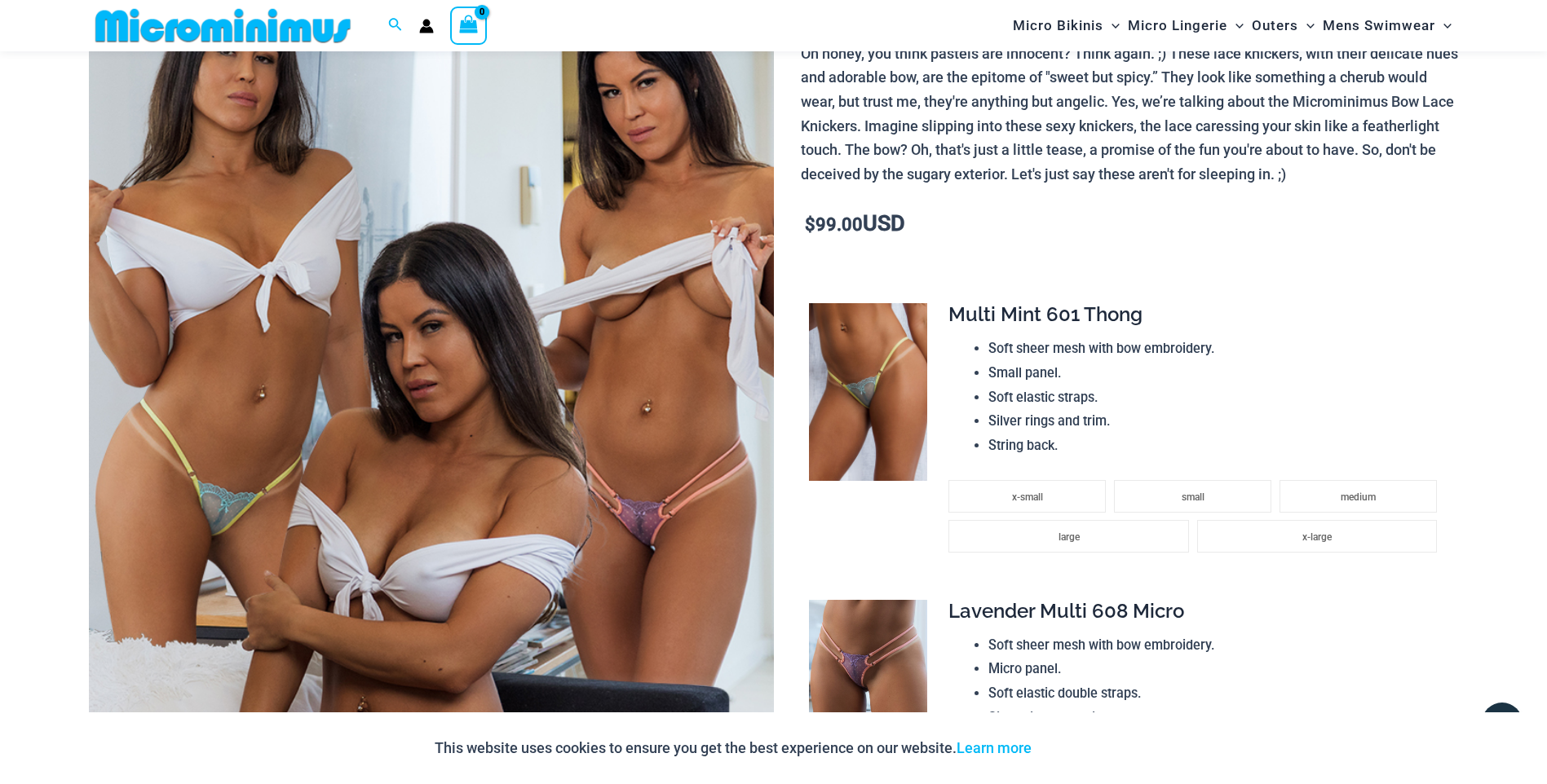
scroll to position [264, 0]
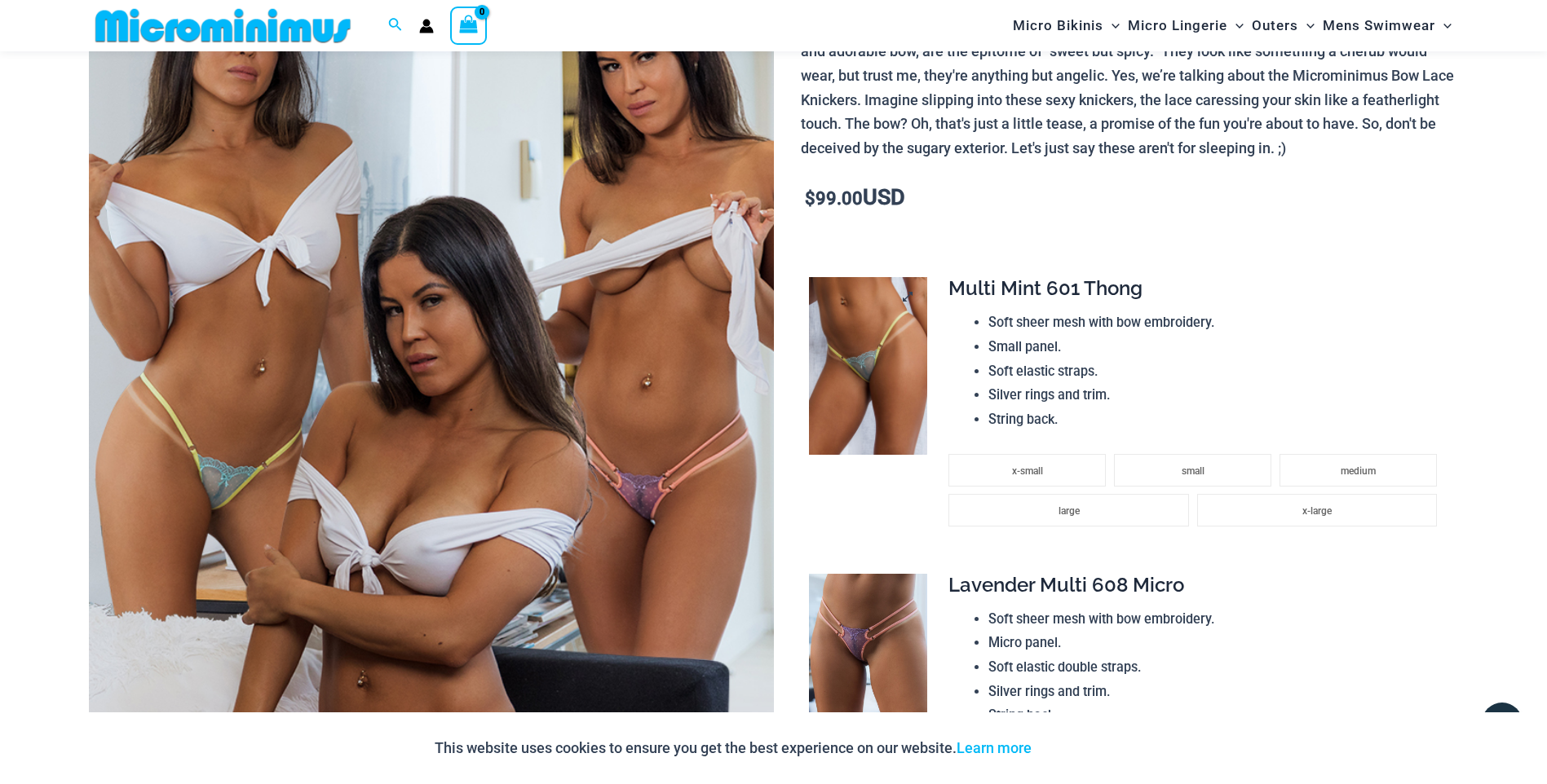
click at [881, 378] on img at bounding box center [868, 366] width 119 height 178
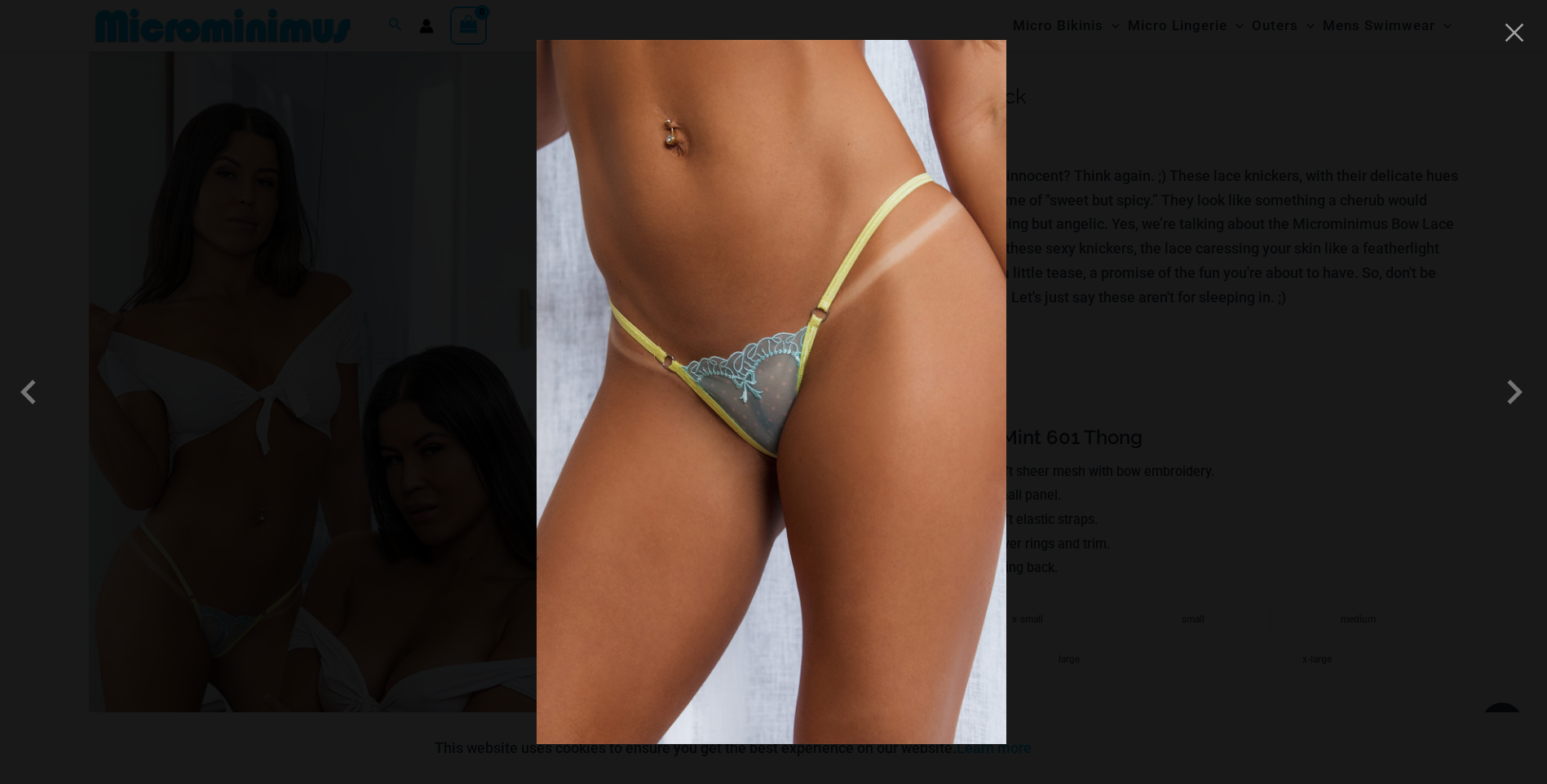
scroll to position [150, 0]
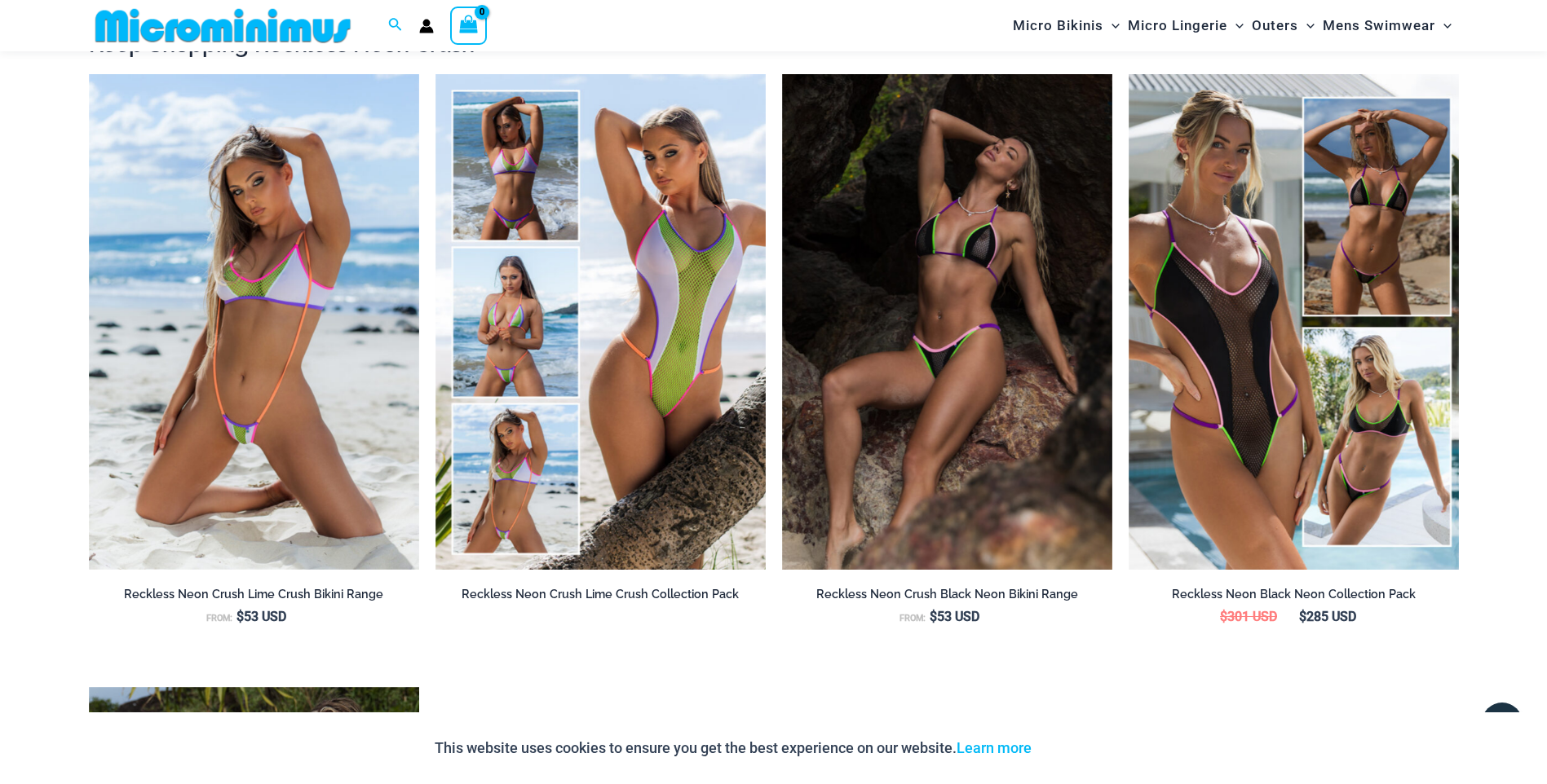
scroll to position [1861, 0]
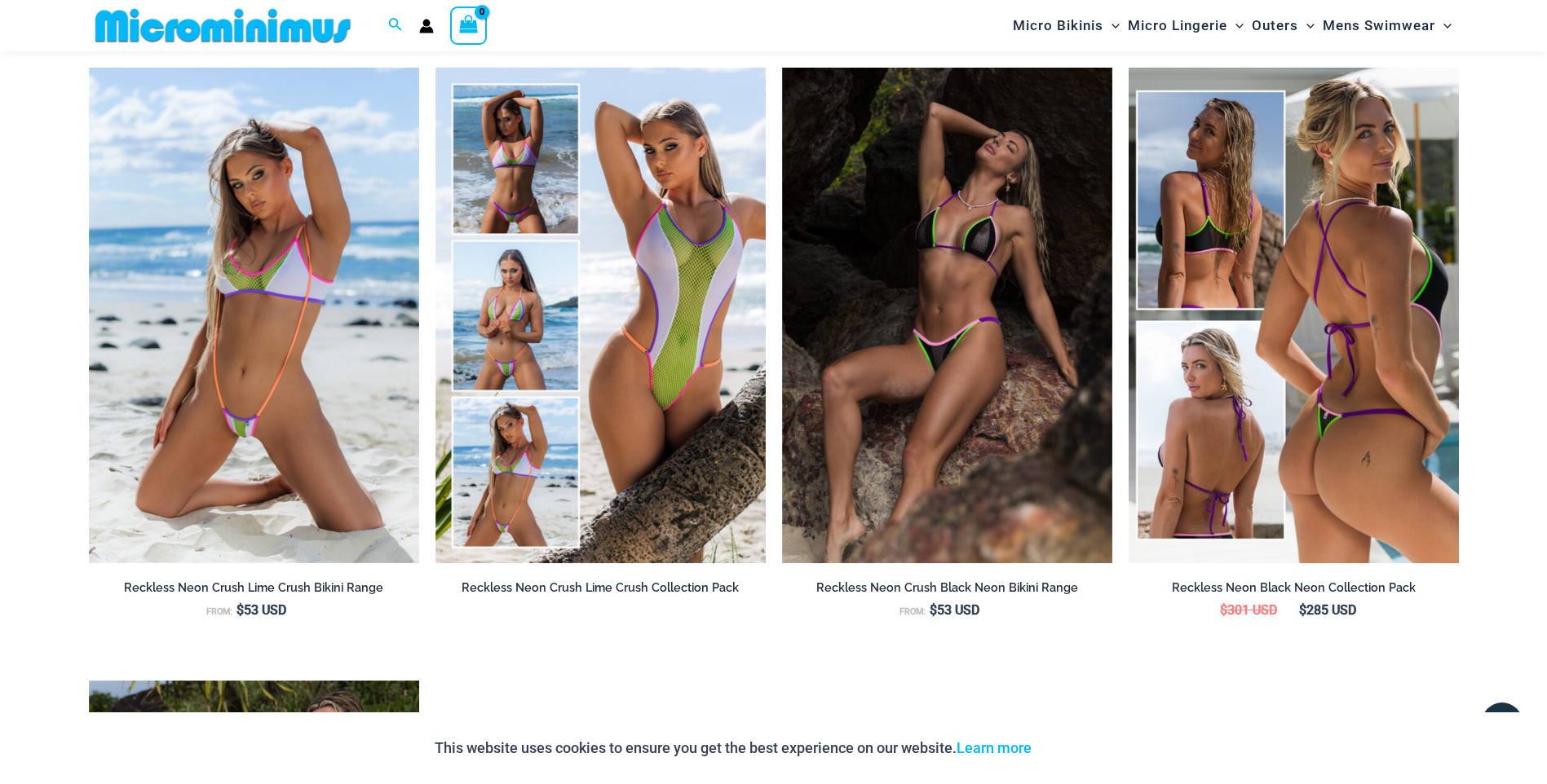
click at [1294, 381] on img at bounding box center [1294, 315] width 330 height 495
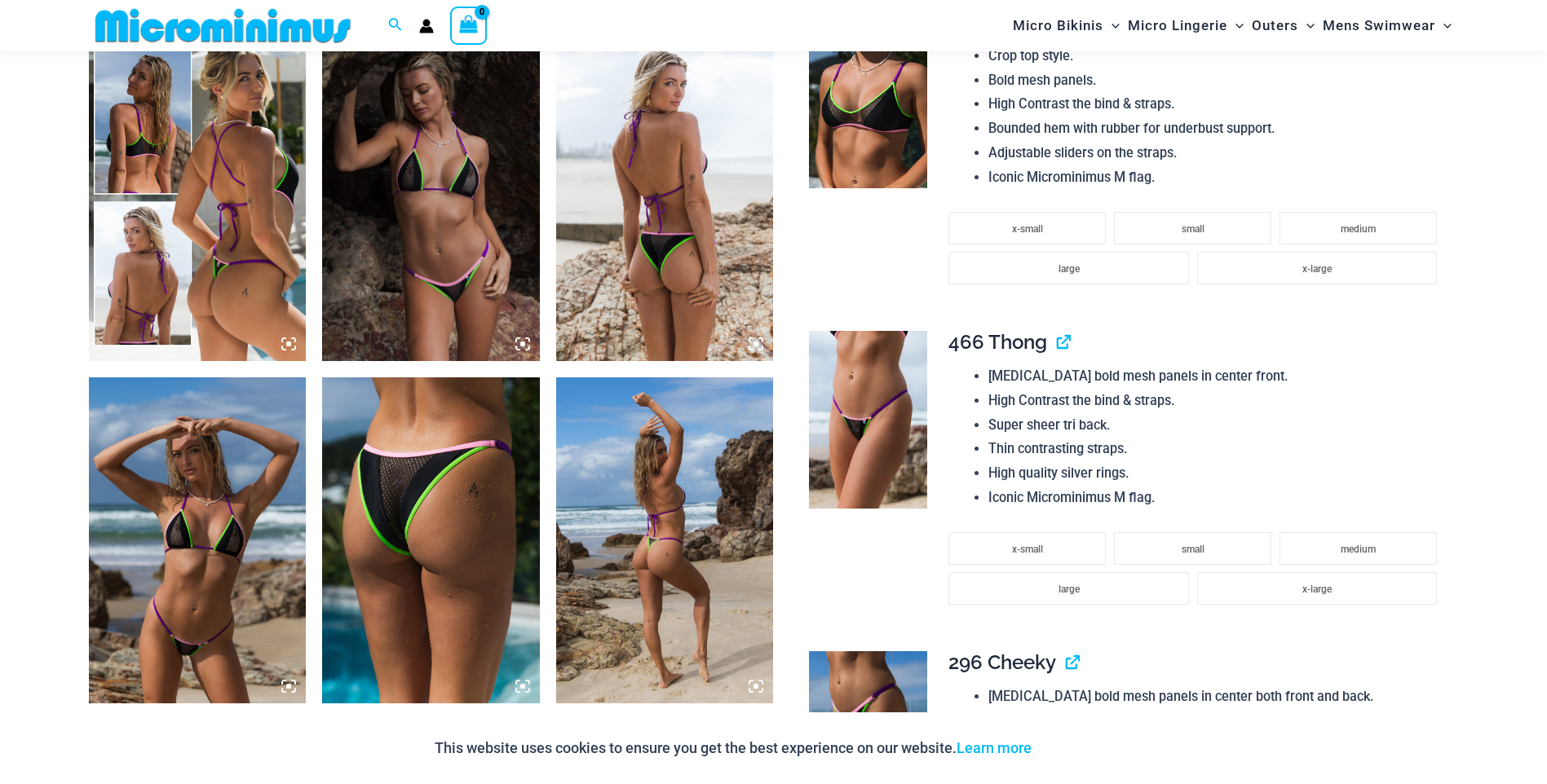
scroll to position [1220, 0]
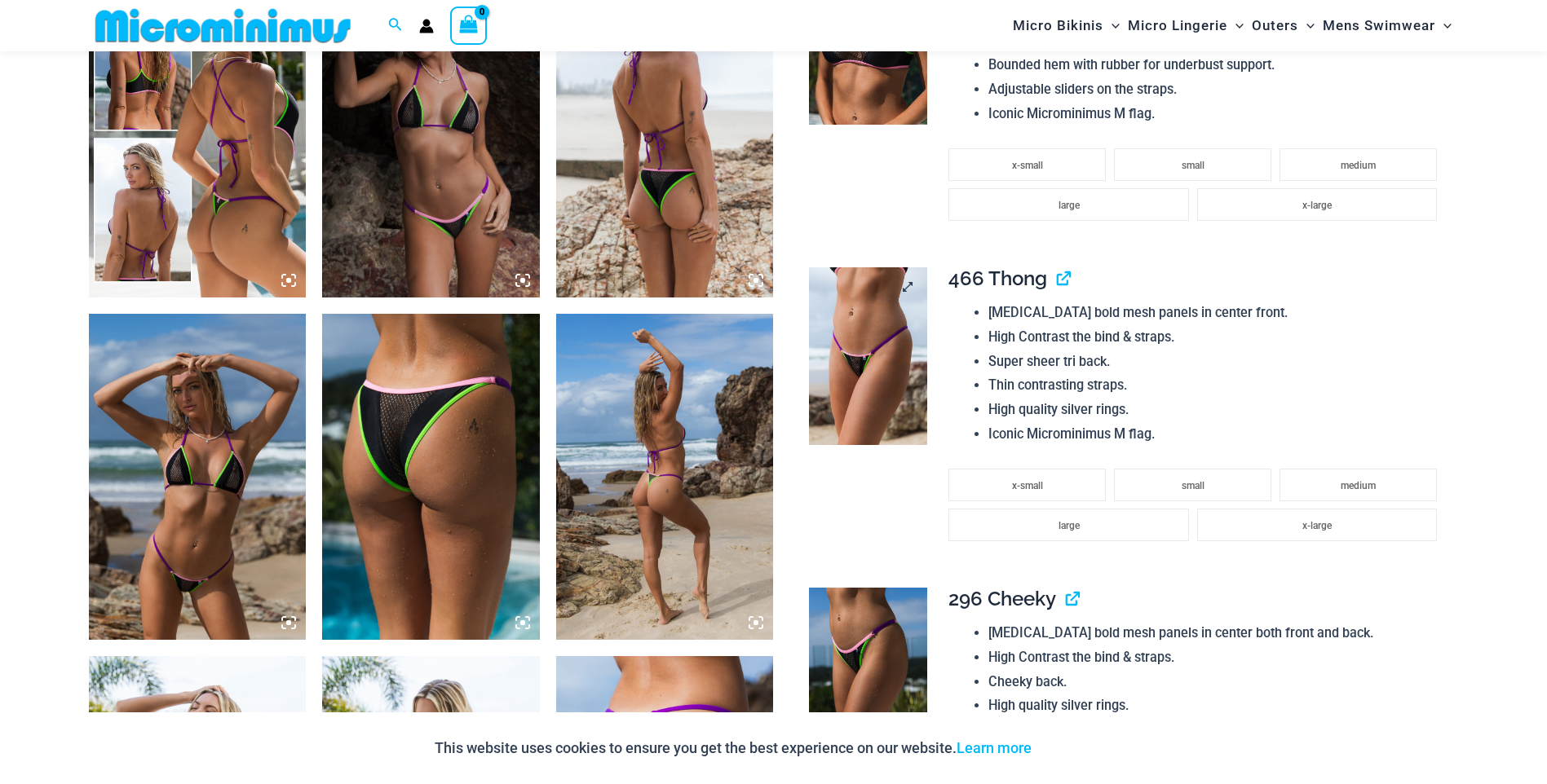
click at [859, 354] on img at bounding box center [868, 356] width 119 height 178
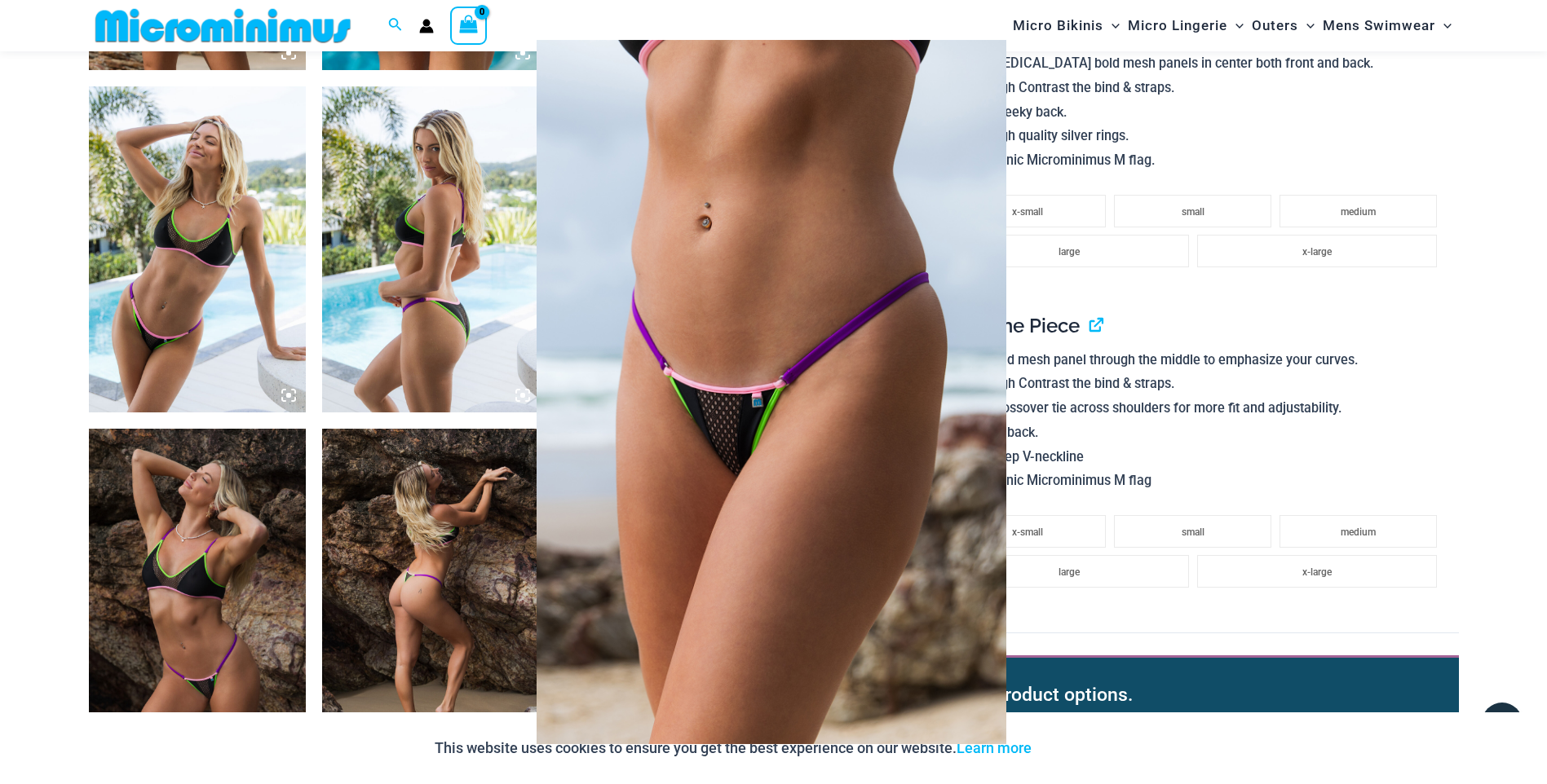
scroll to position [1791, 0]
click at [1225, 123] on div at bounding box center [773, 392] width 1547 height 784
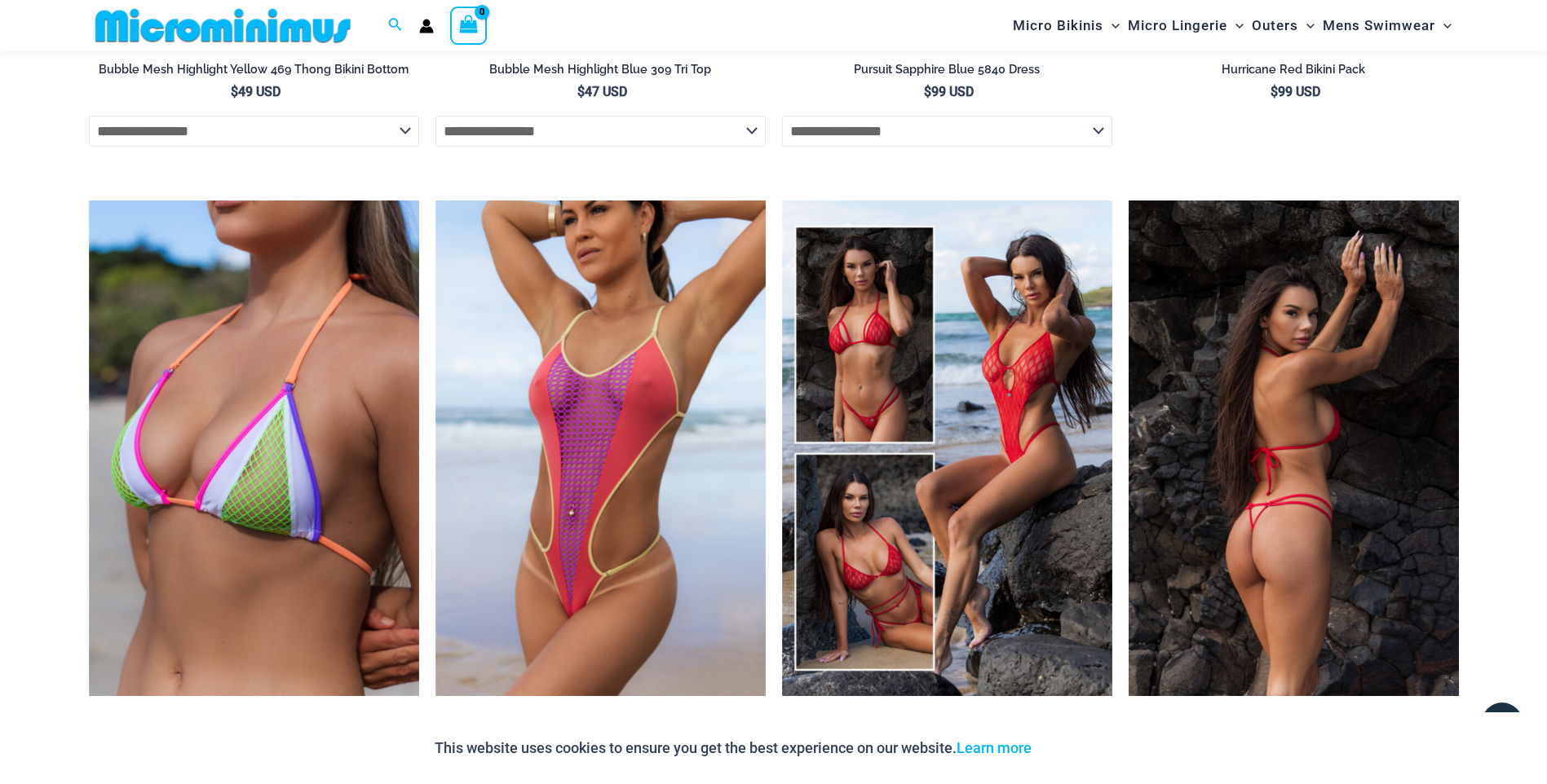
scroll to position [5053, 0]
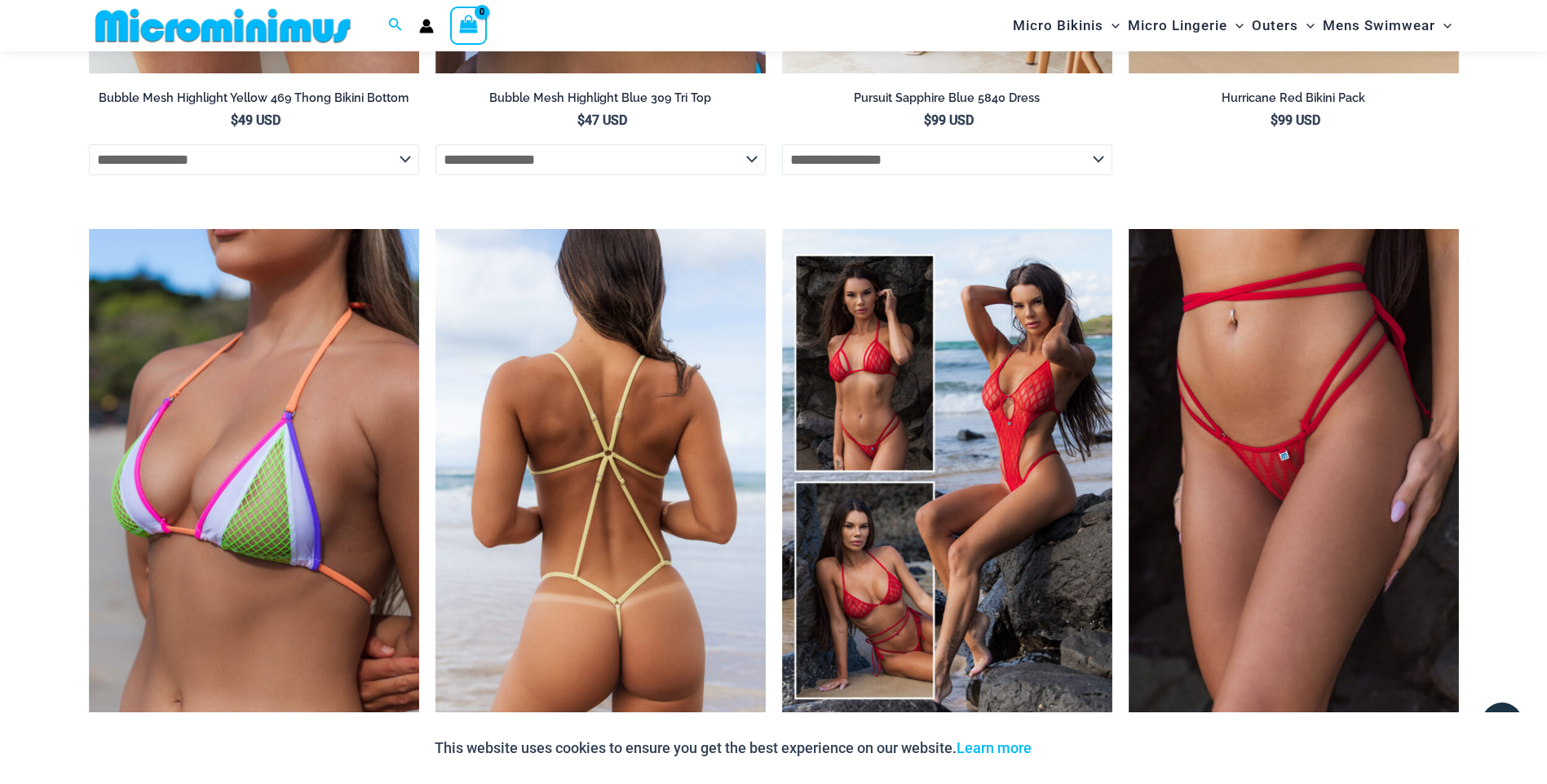
click at [601, 508] on img at bounding box center [600, 477] width 330 height 495
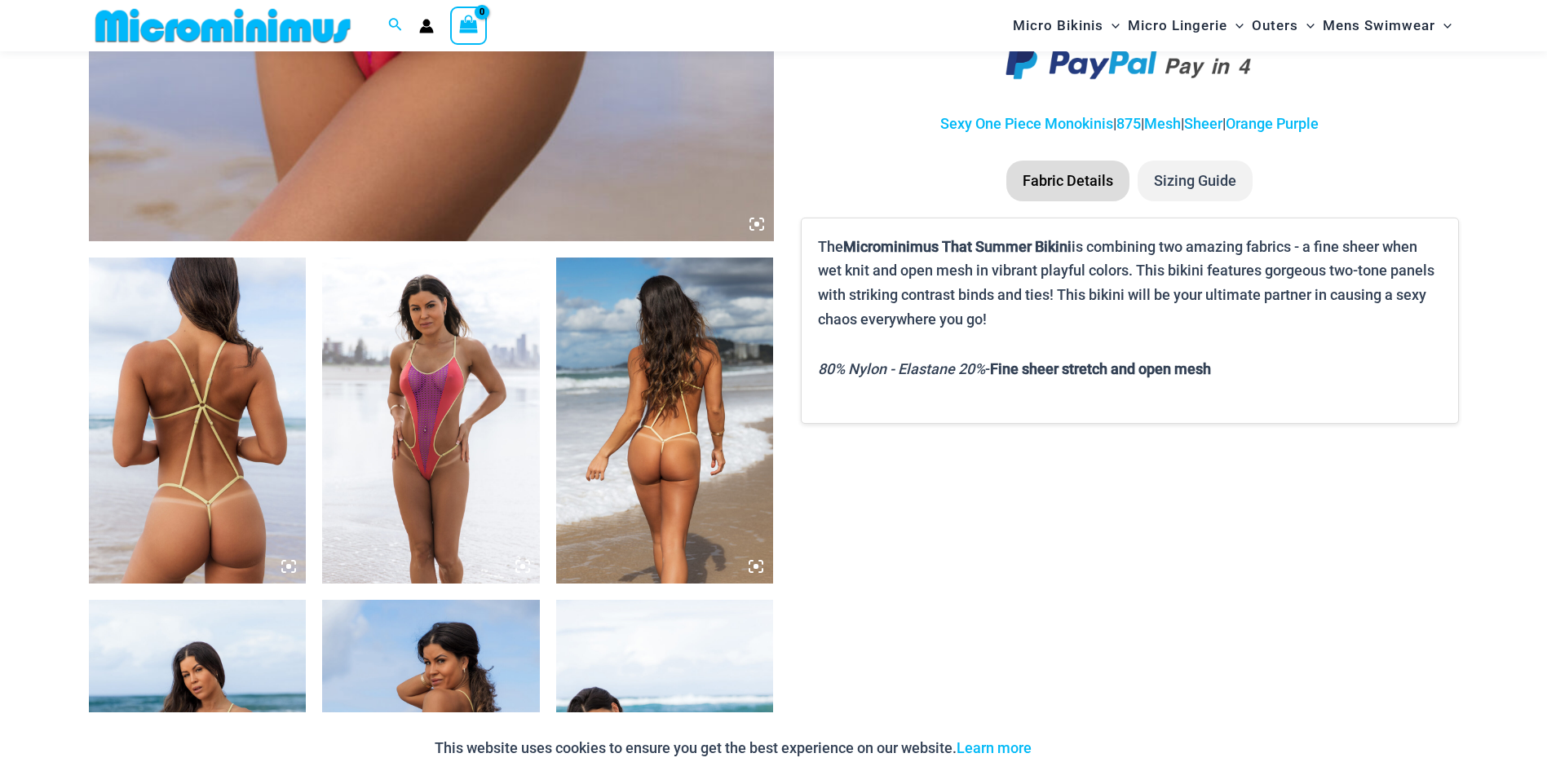
scroll to position [886, 0]
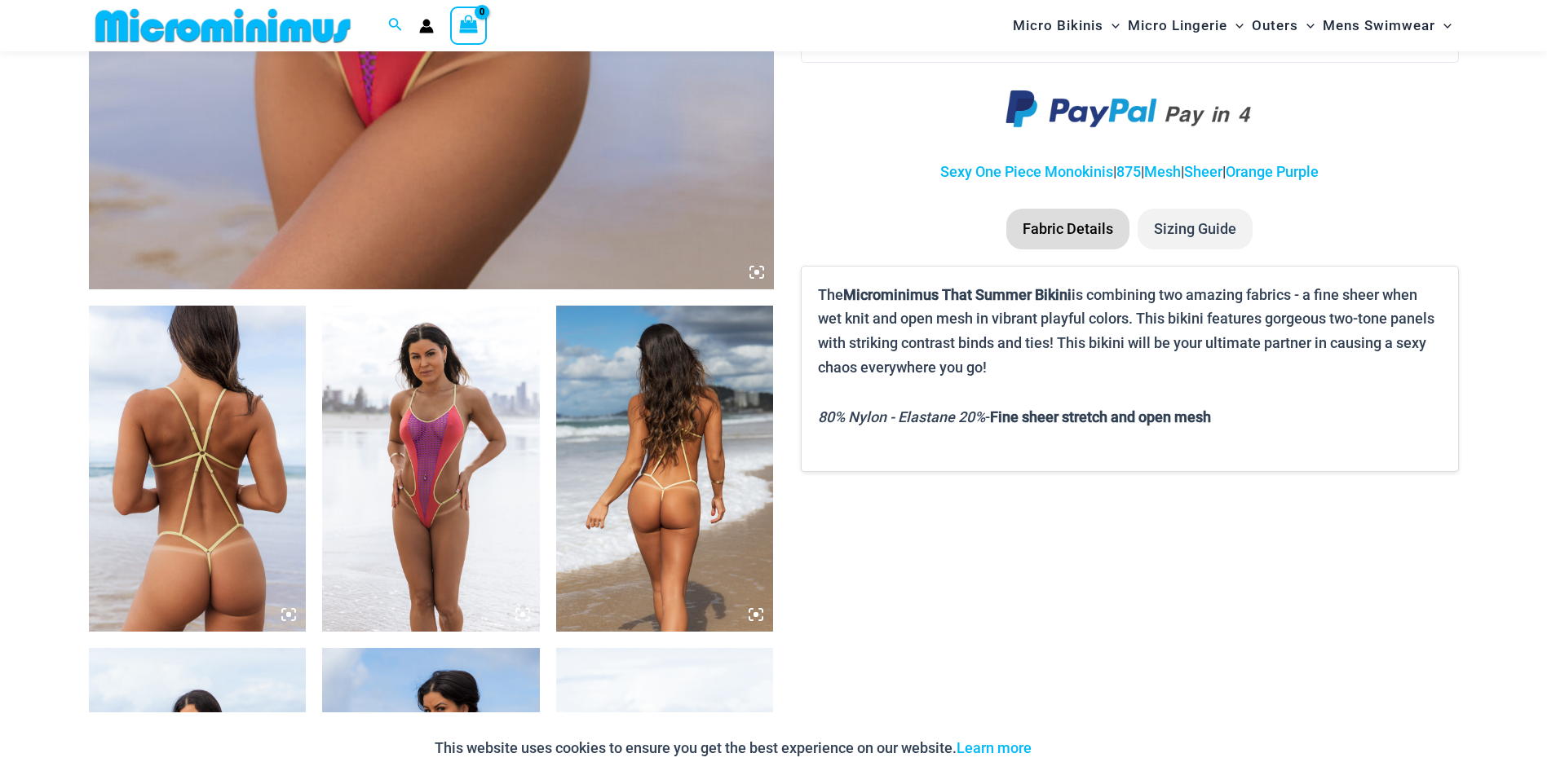
click at [386, 491] on img at bounding box center [431, 468] width 218 height 326
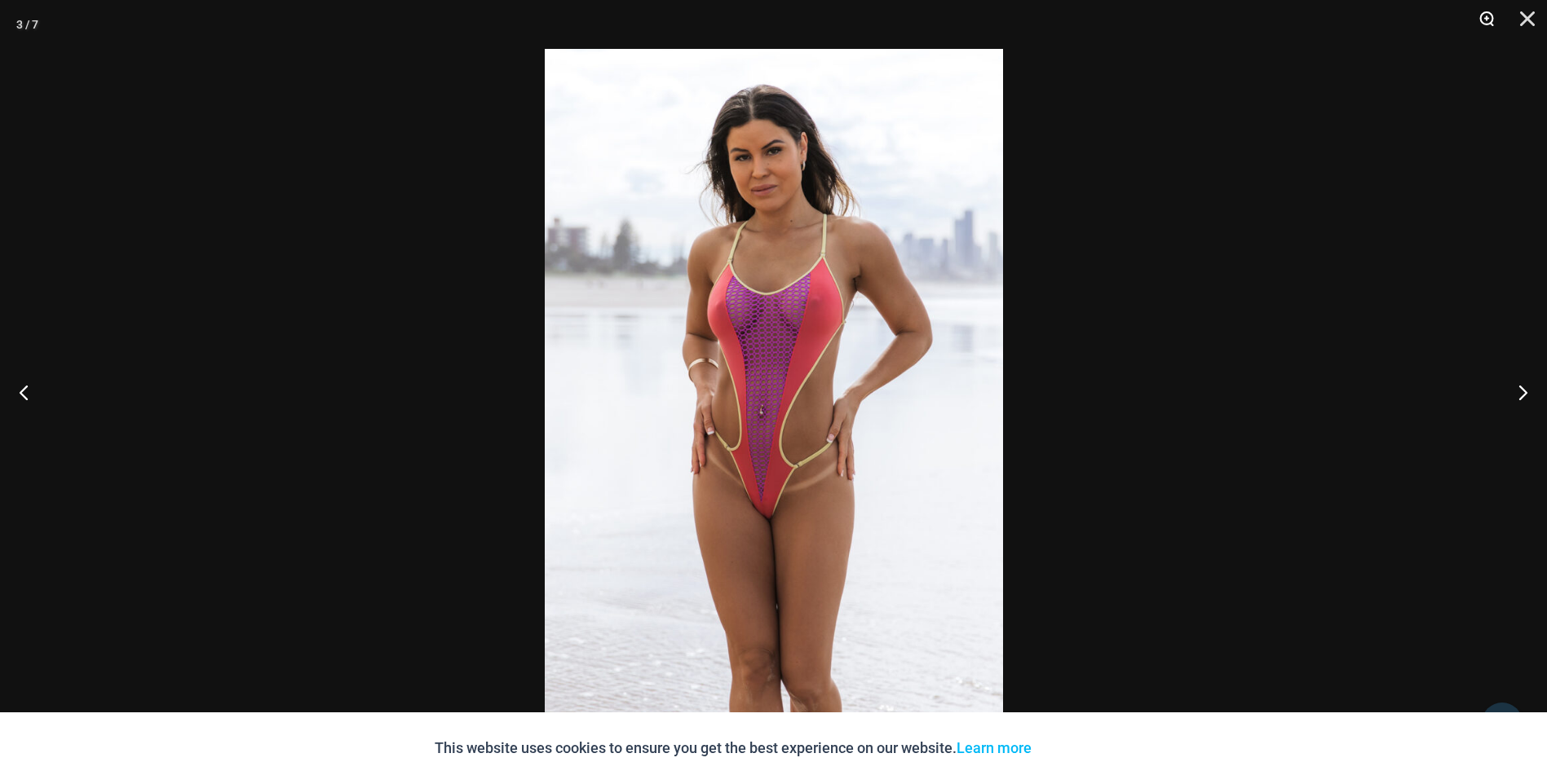
click at [1487, 19] on button "Zoom" at bounding box center [1482, 24] width 41 height 49
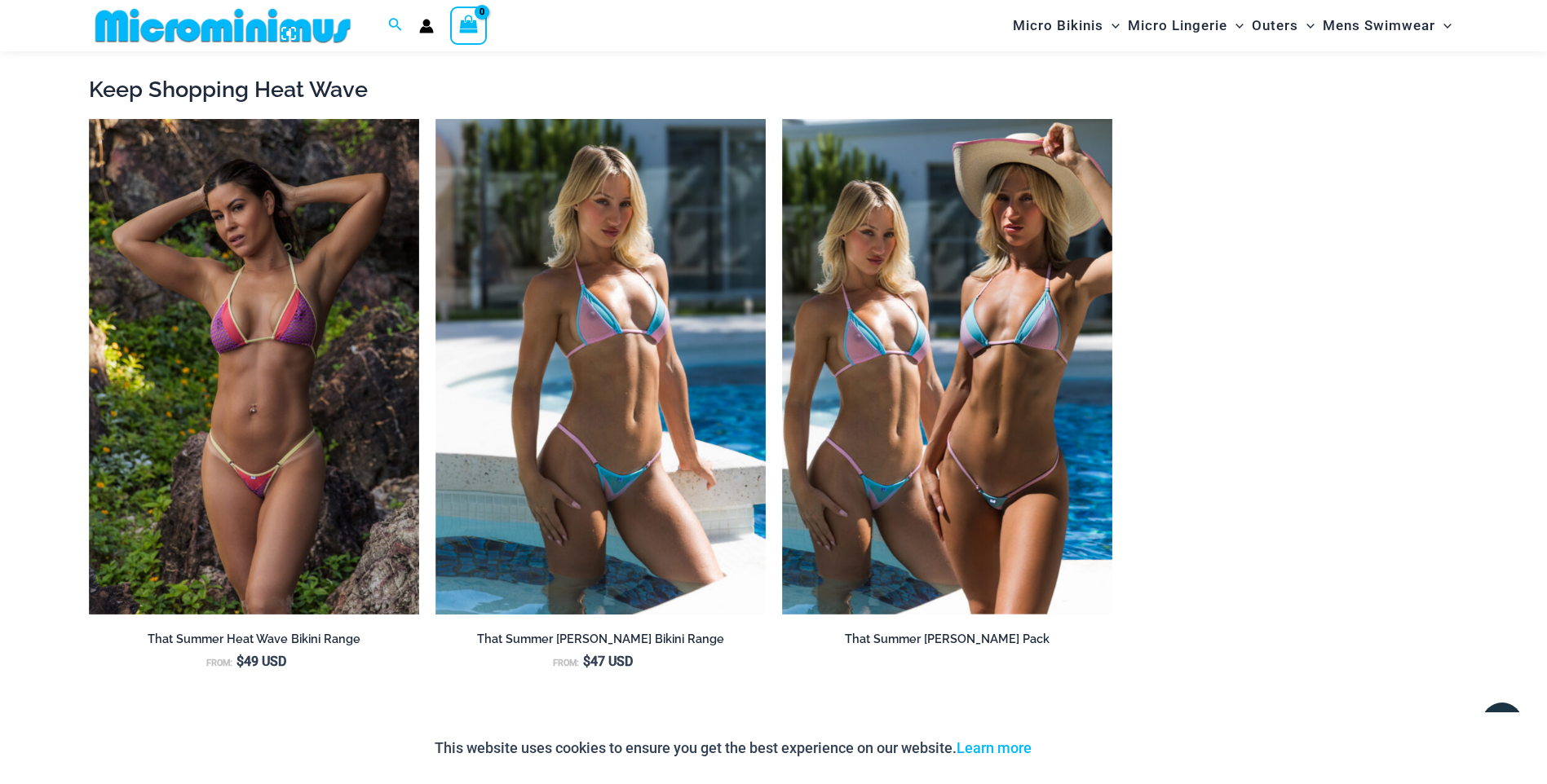
scroll to position [1783, 0]
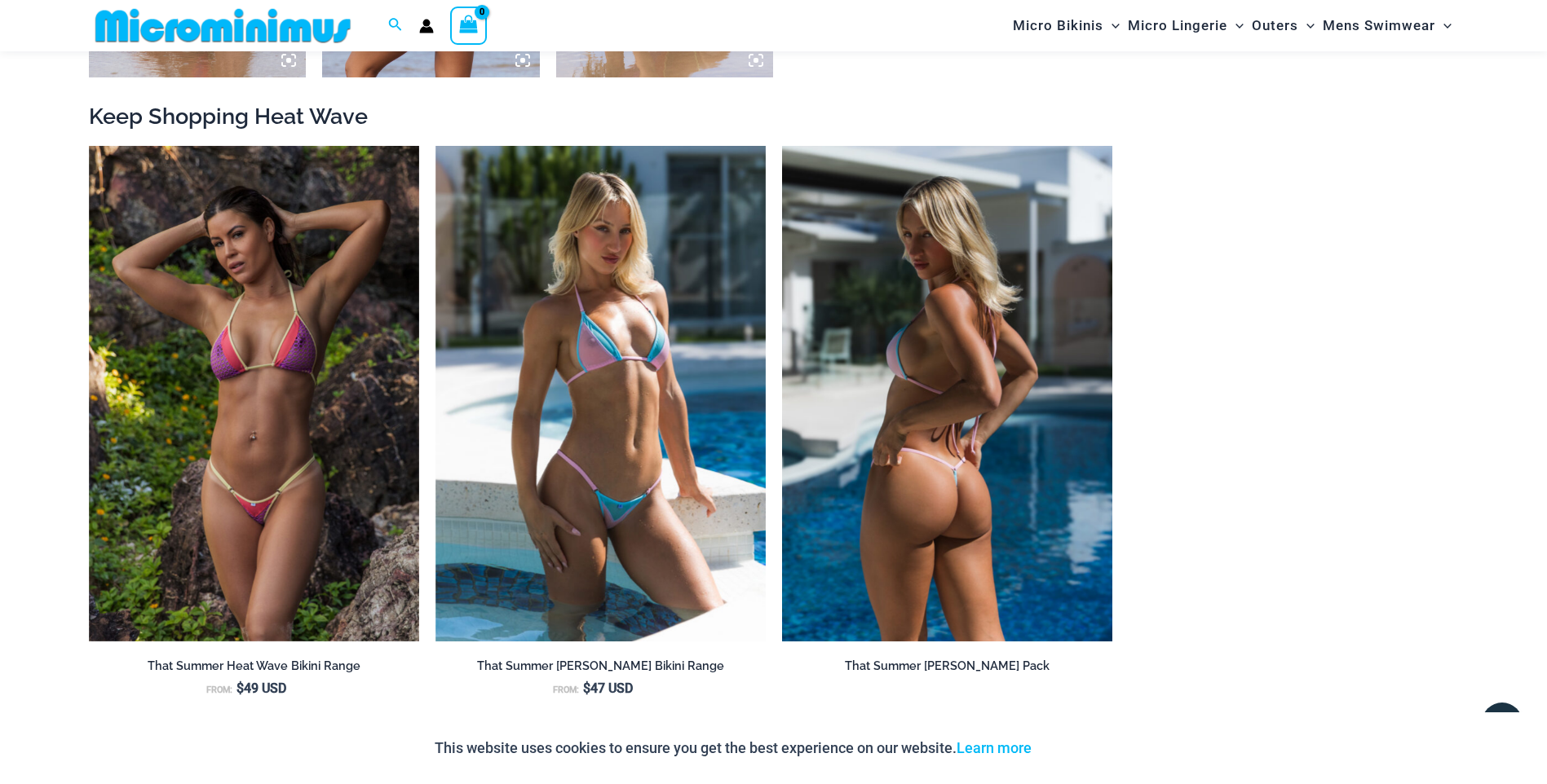
click at [924, 397] on img at bounding box center [947, 393] width 330 height 495
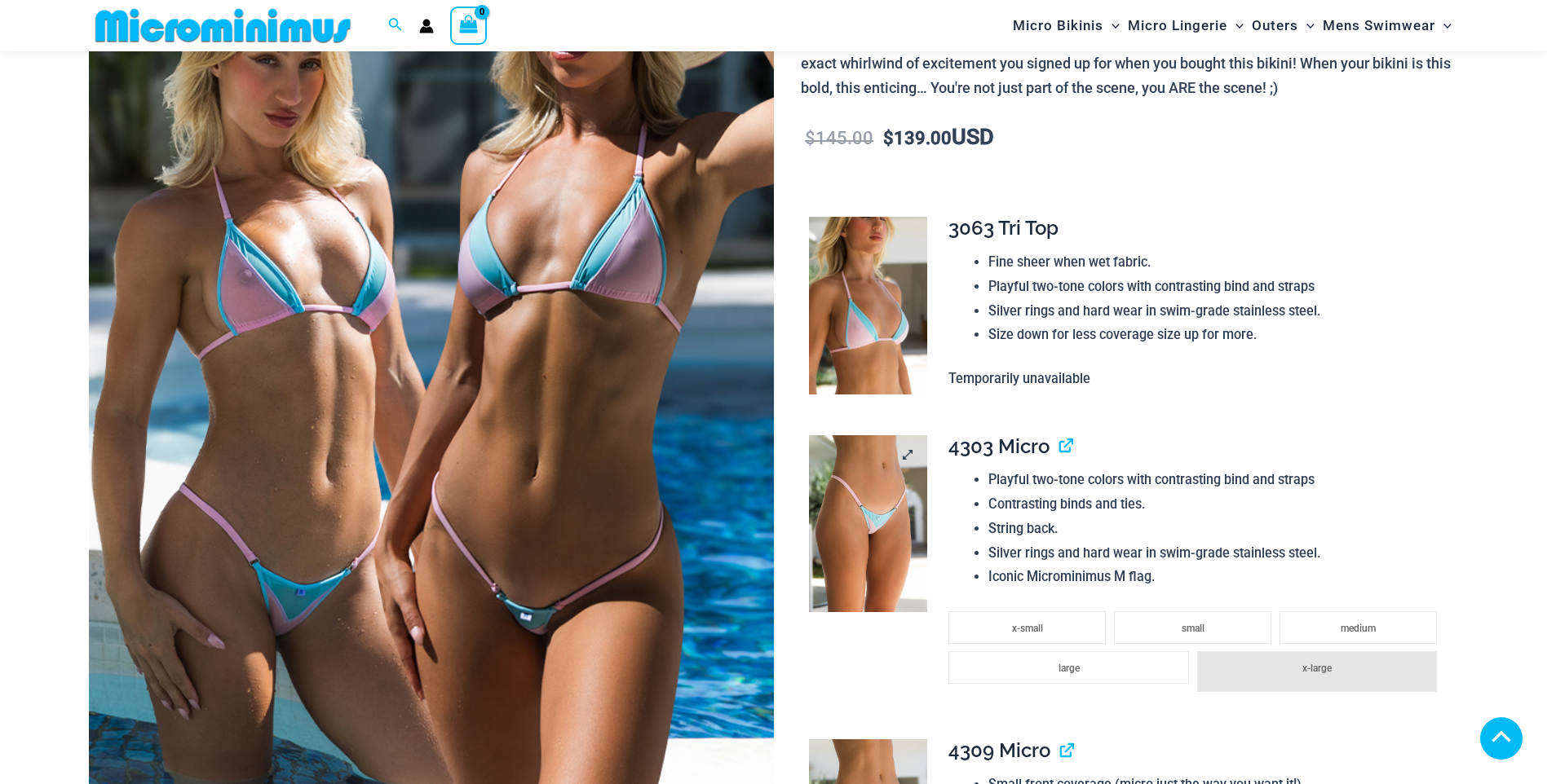
scroll to position [323, 0]
click at [827, 529] on img at bounding box center [868, 524] width 119 height 178
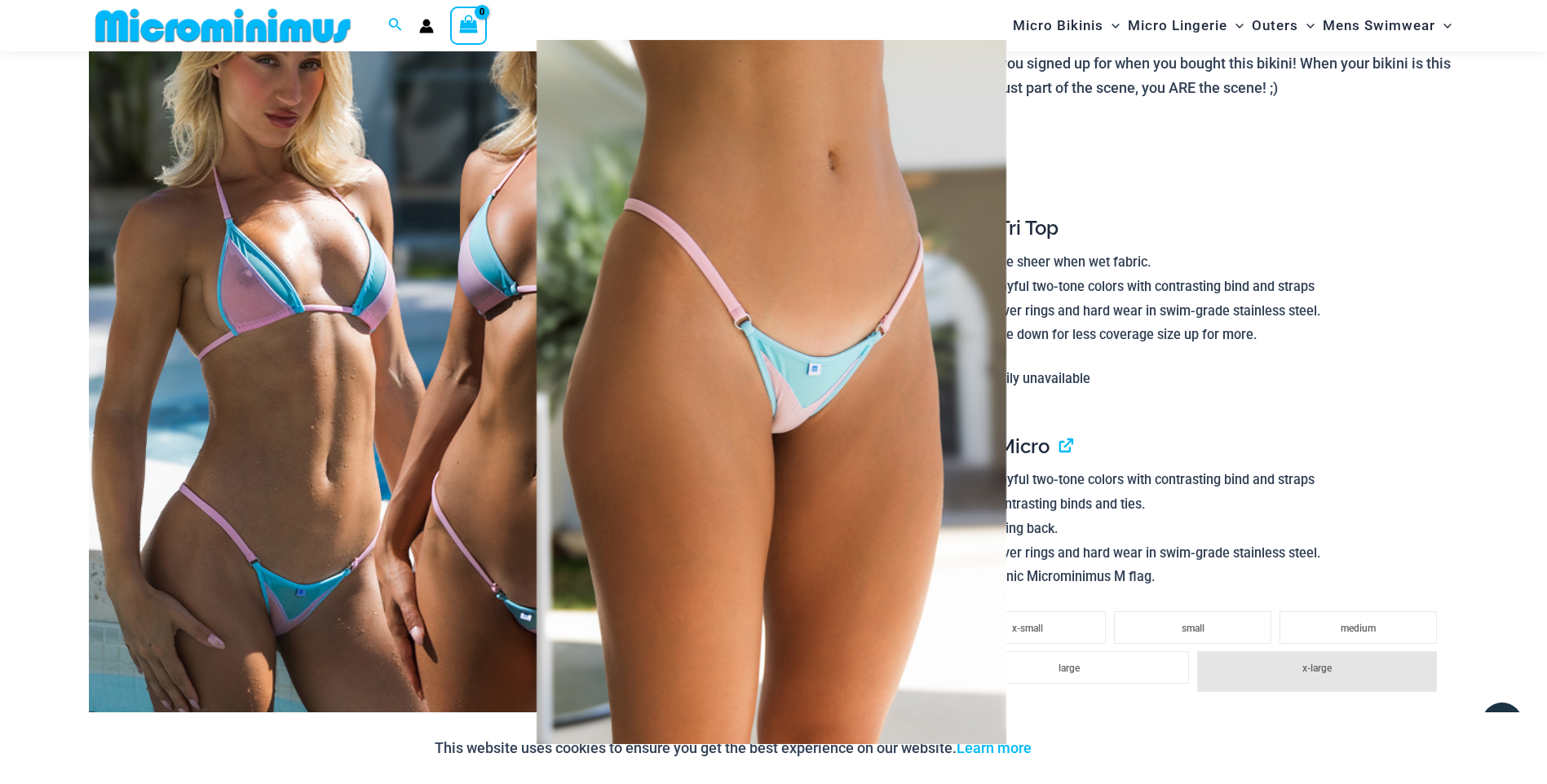
click at [1176, 227] on div at bounding box center [773, 392] width 1547 height 784
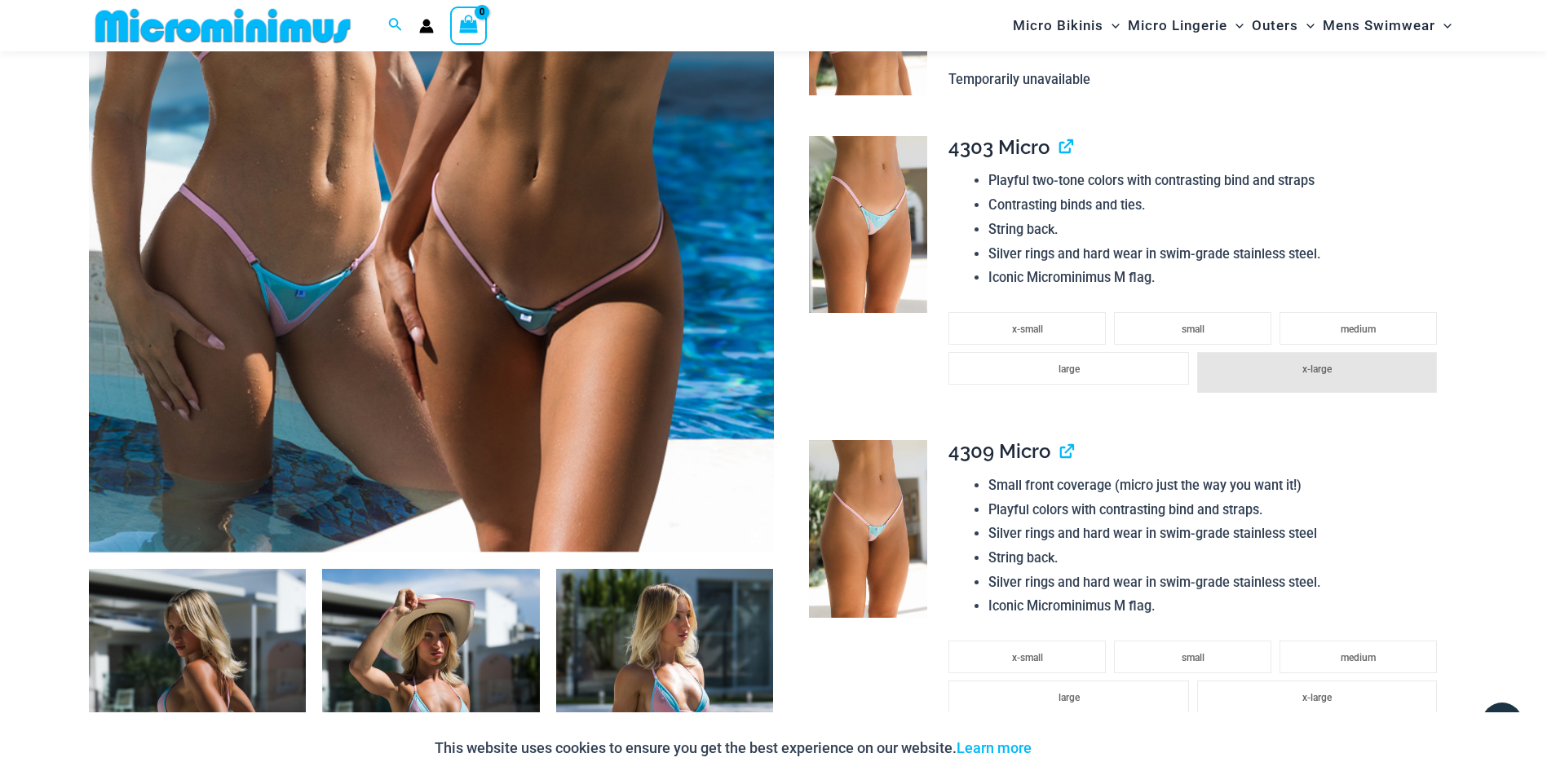
scroll to position [732, 0]
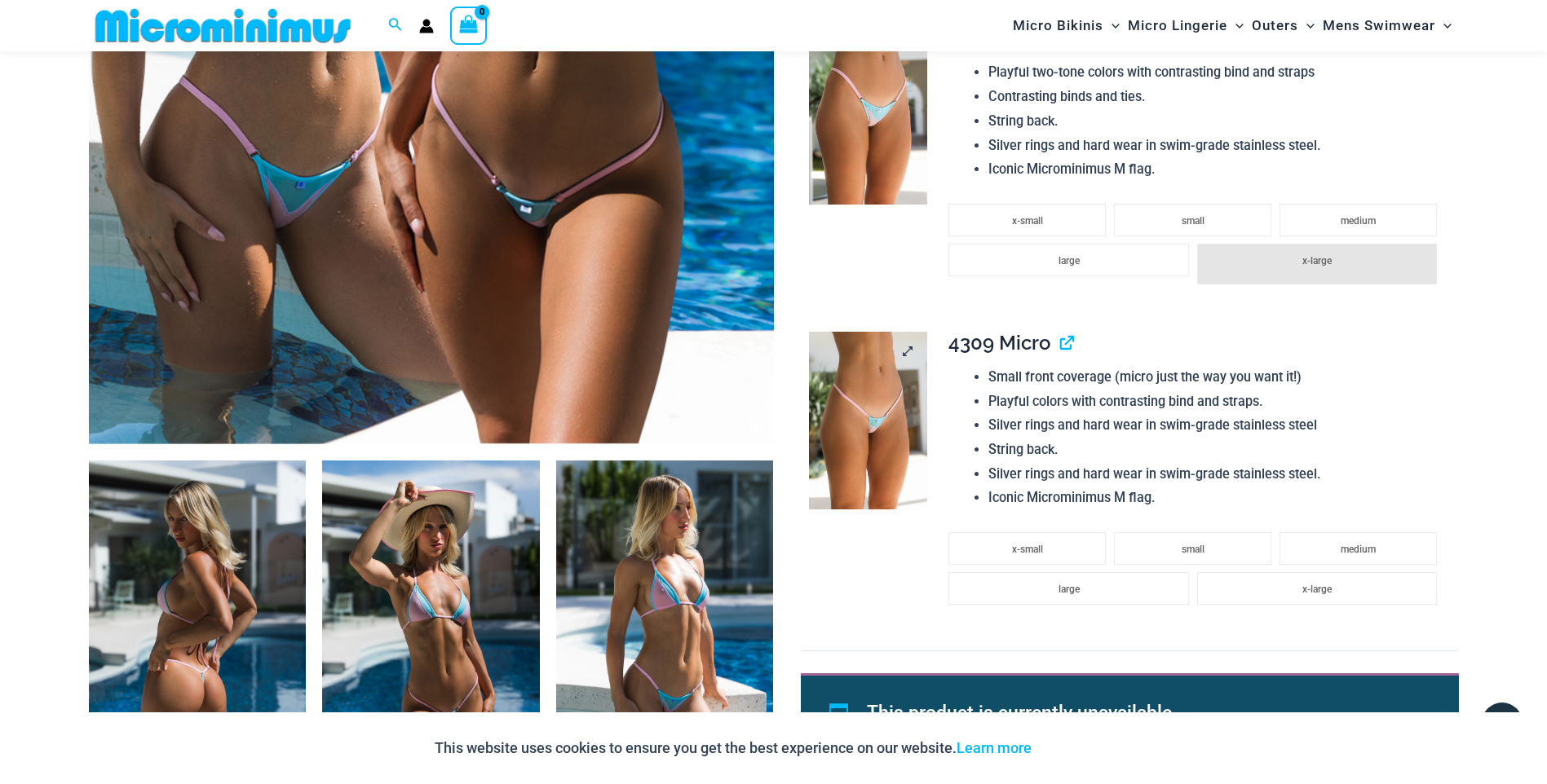
click at [869, 403] on img at bounding box center [868, 421] width 119 height 178
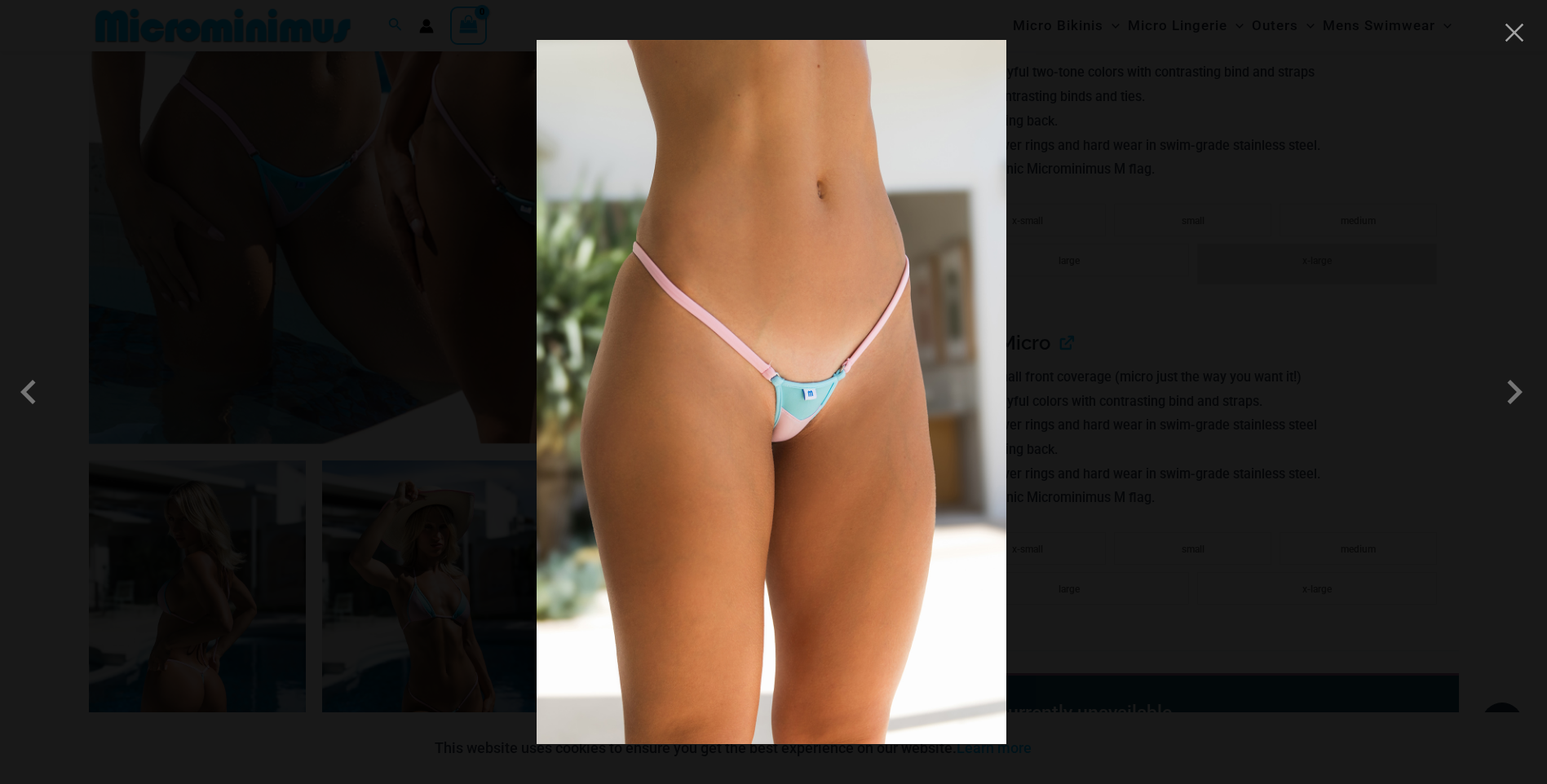
click at [1296, 271] on div at bounding box center [773, 392] width 1547 height 784
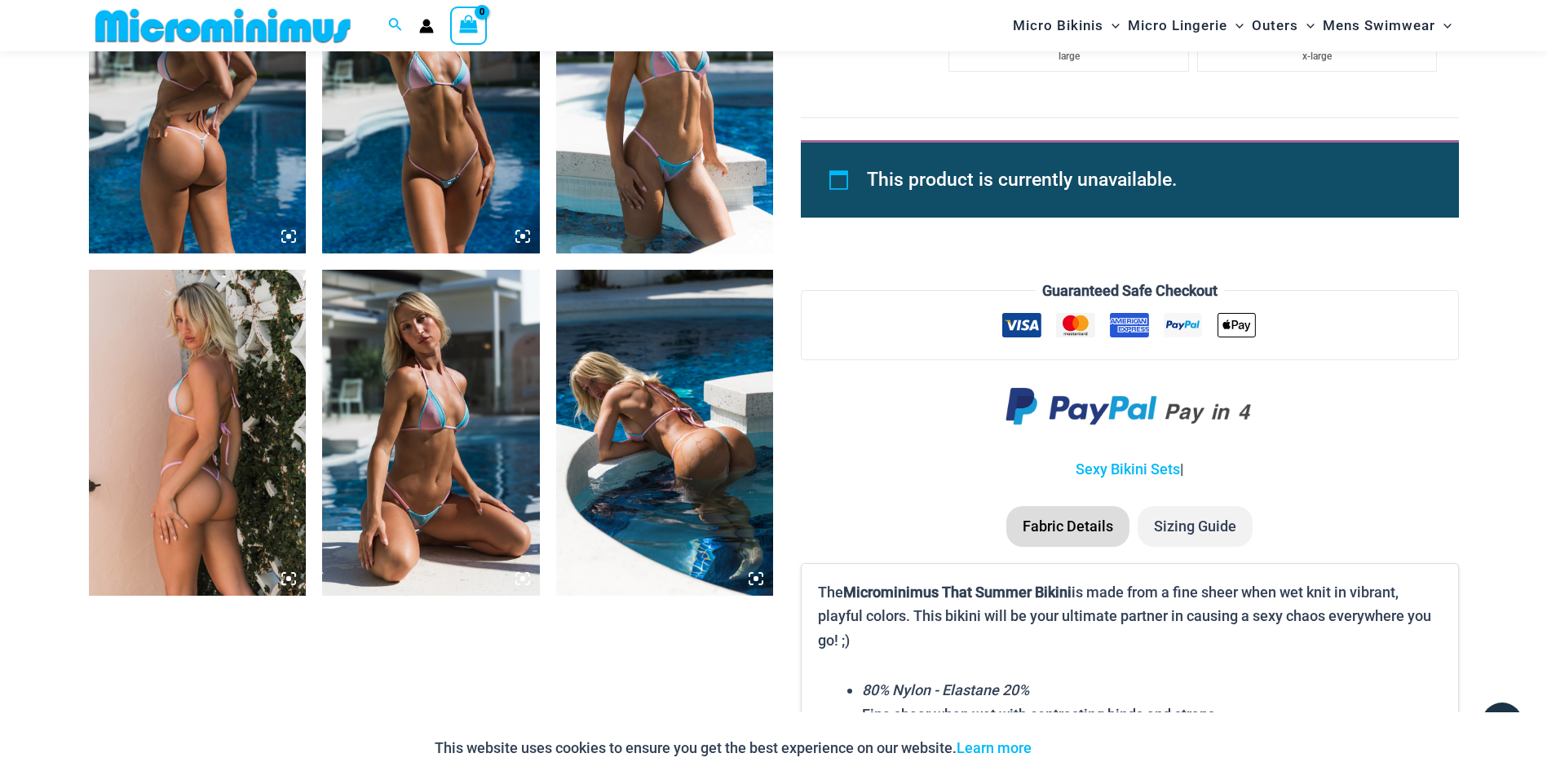
scroll to position [1384, 0]
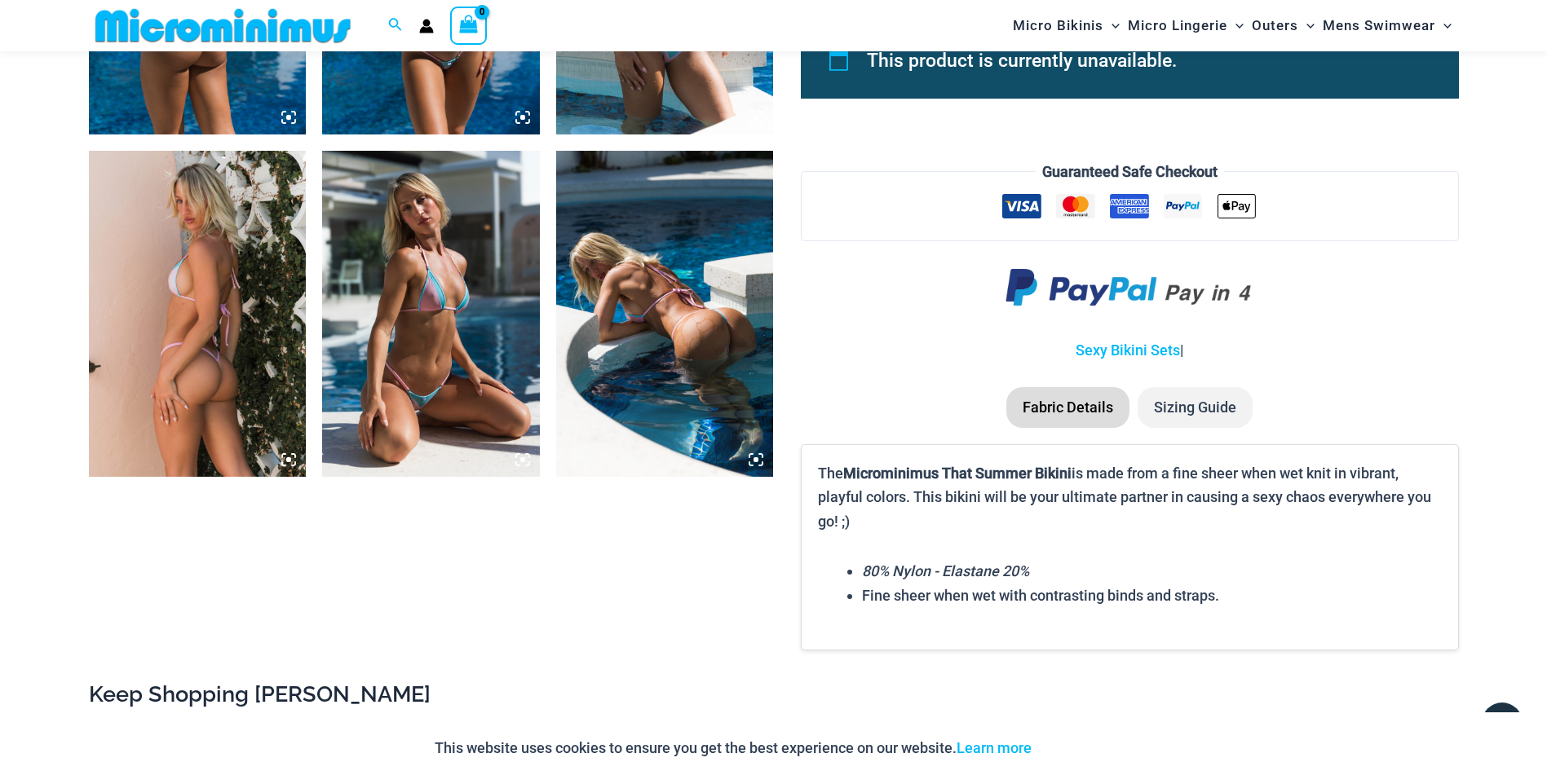
click at [237, 323] on img at bounding box center [197, 313] width 218 height 326
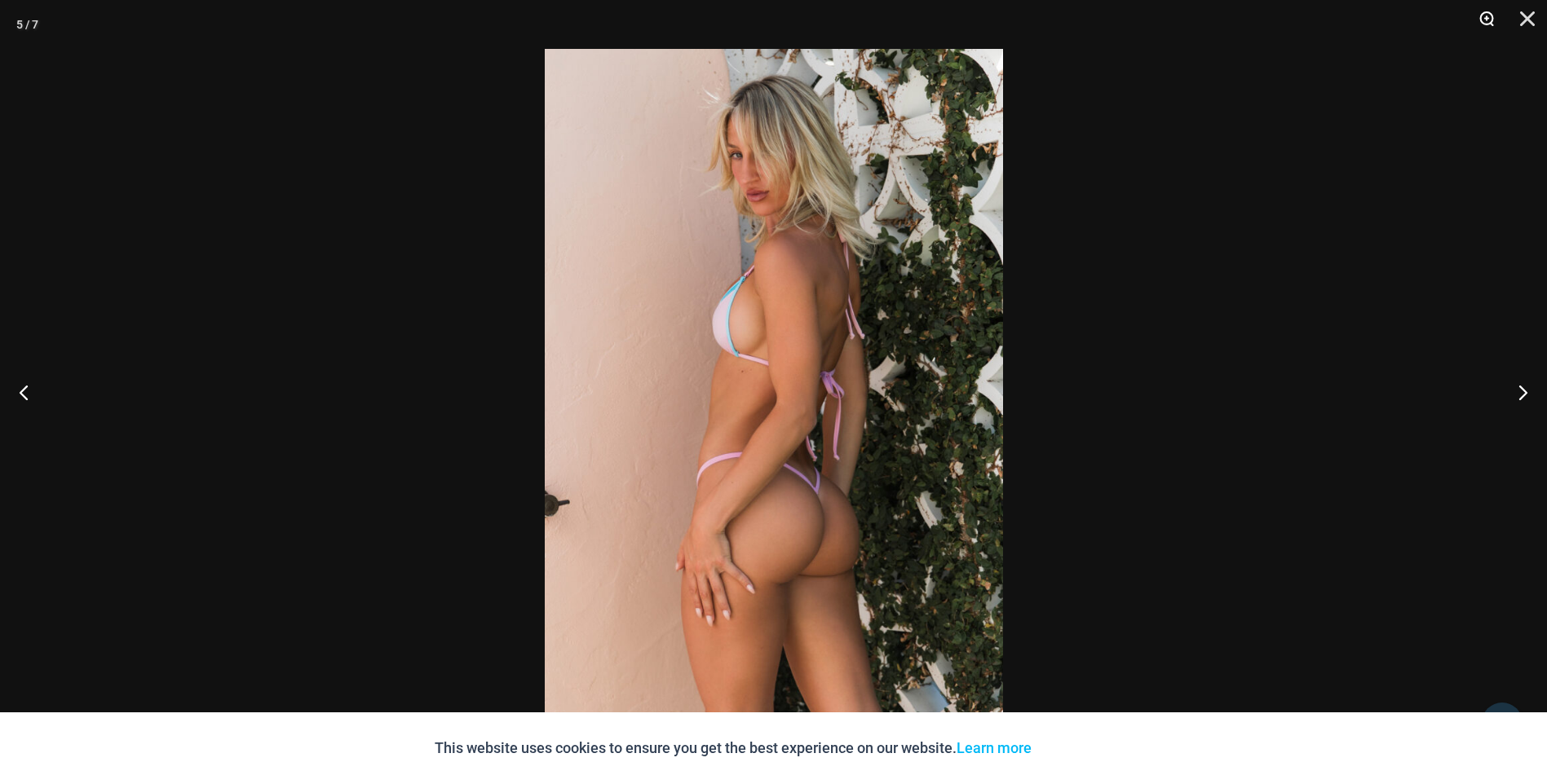
click at [1477, 18] on button "Zoom" at bounding box center [1482, 24] width 41 height 49
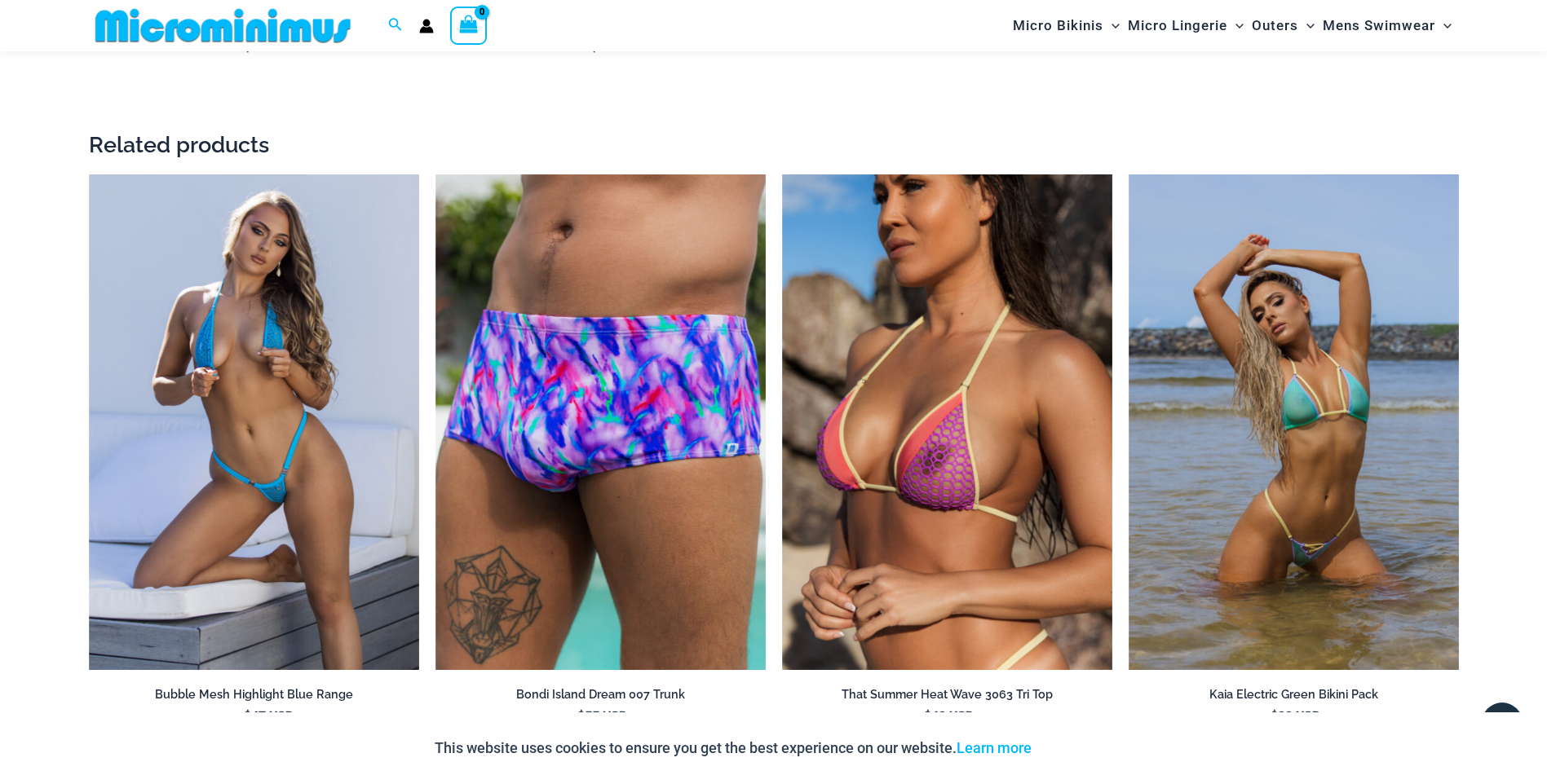
scroll to position [2688, 0]
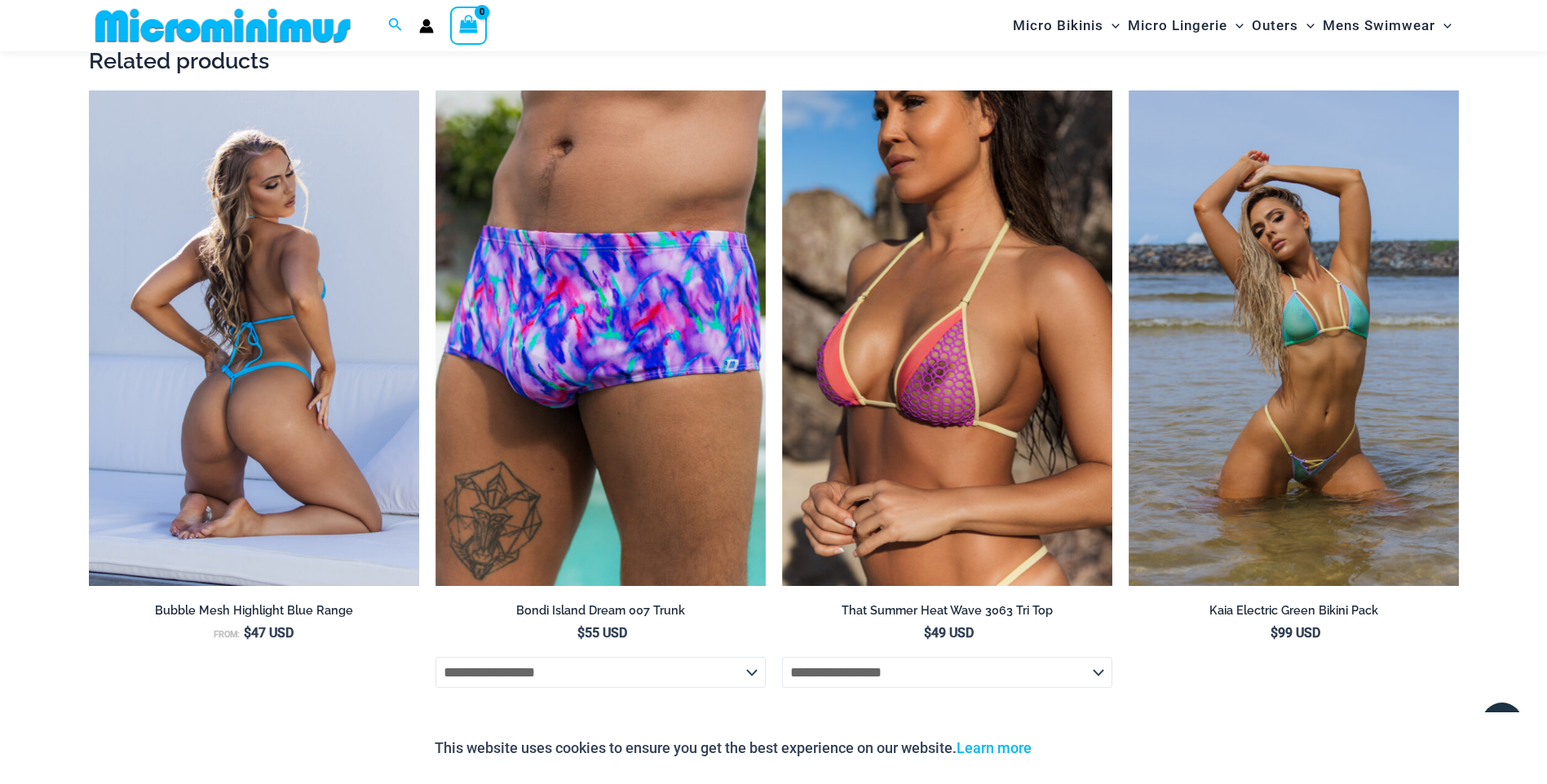
click at [236, 366] on img at bounding box center [253, 338] width 330 height 495
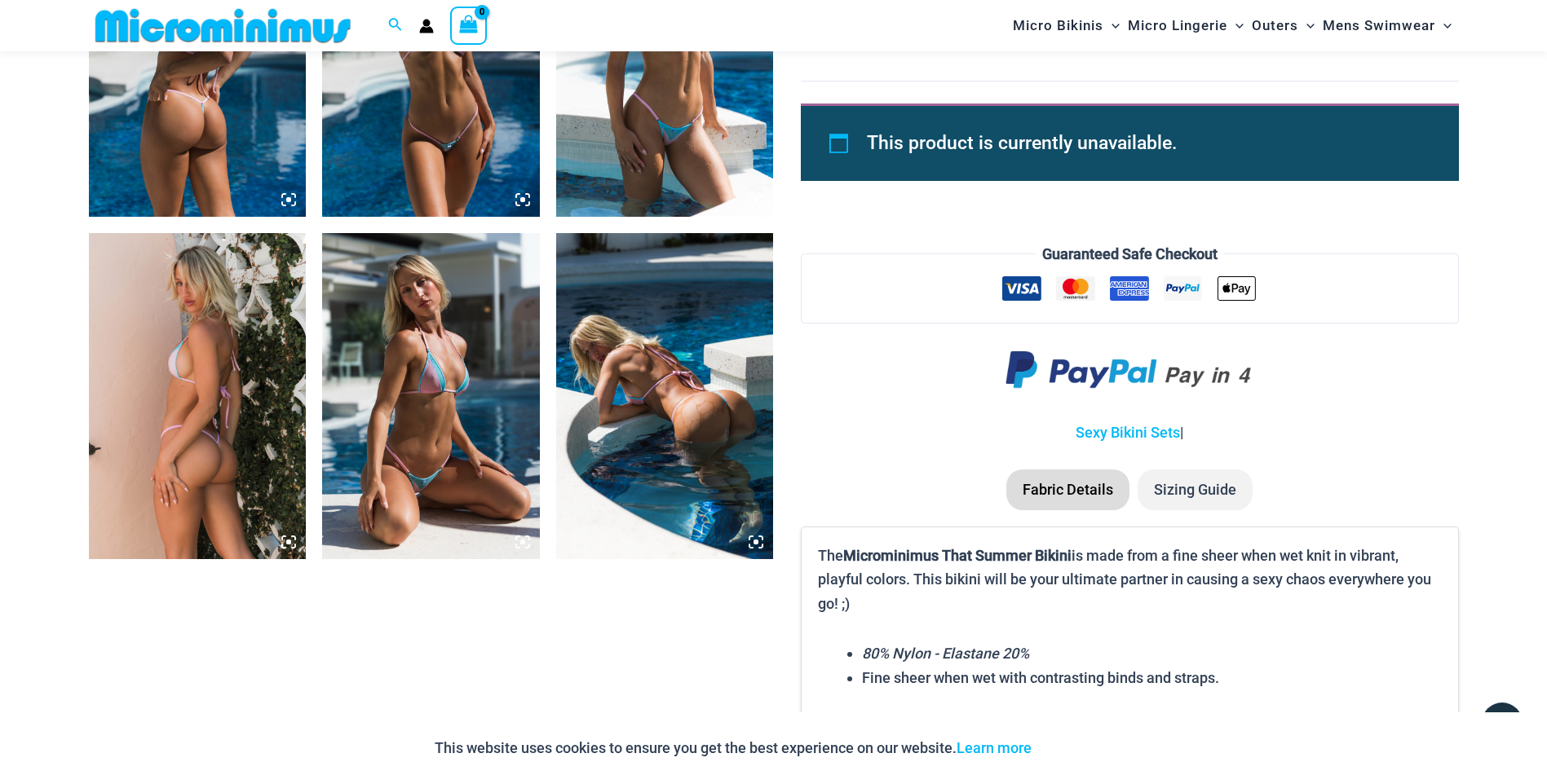
scroll to position [1302, 0]
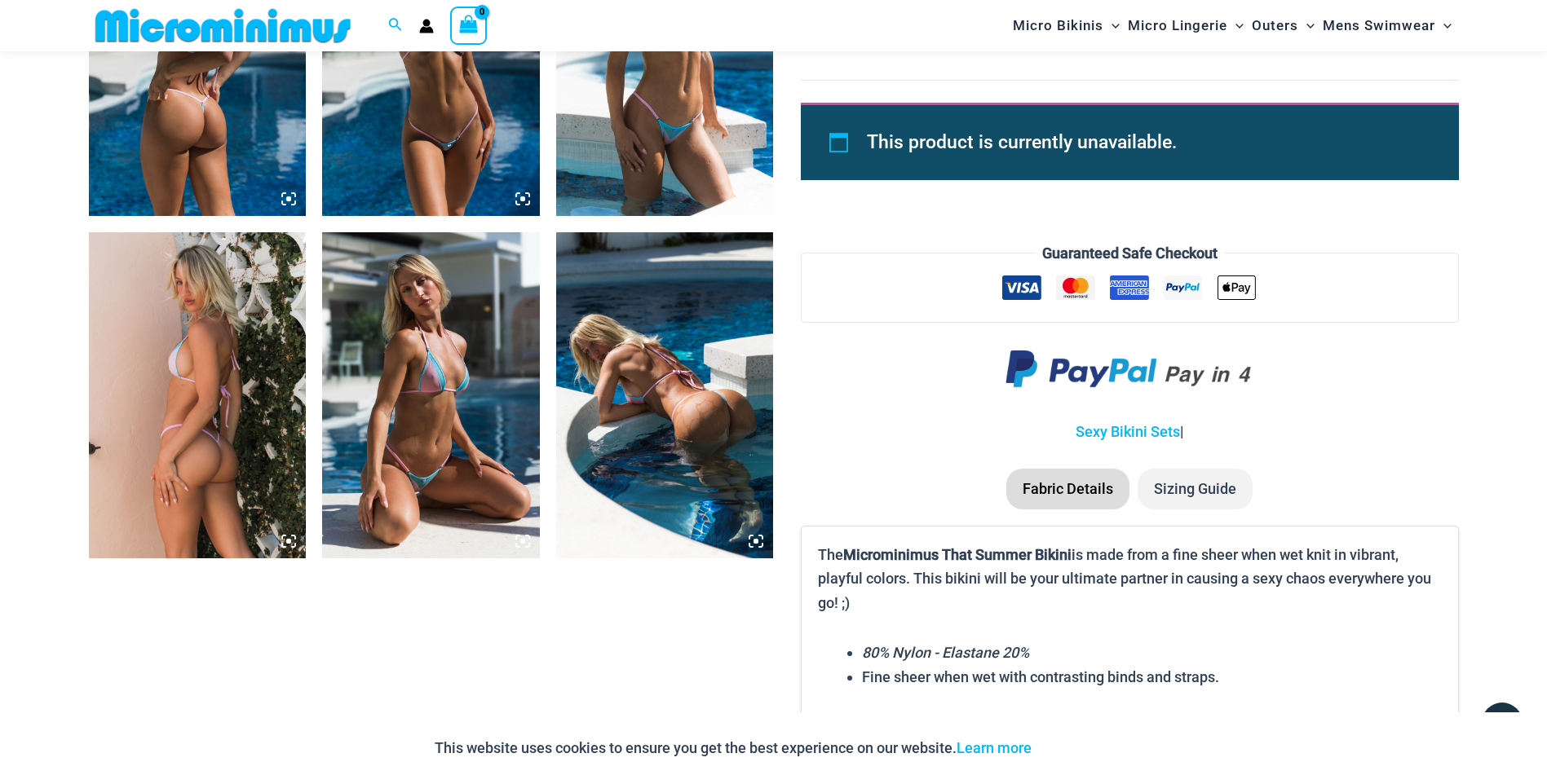
click at [233, 435] on img at bounding box center [197, 395] width 218 height 326
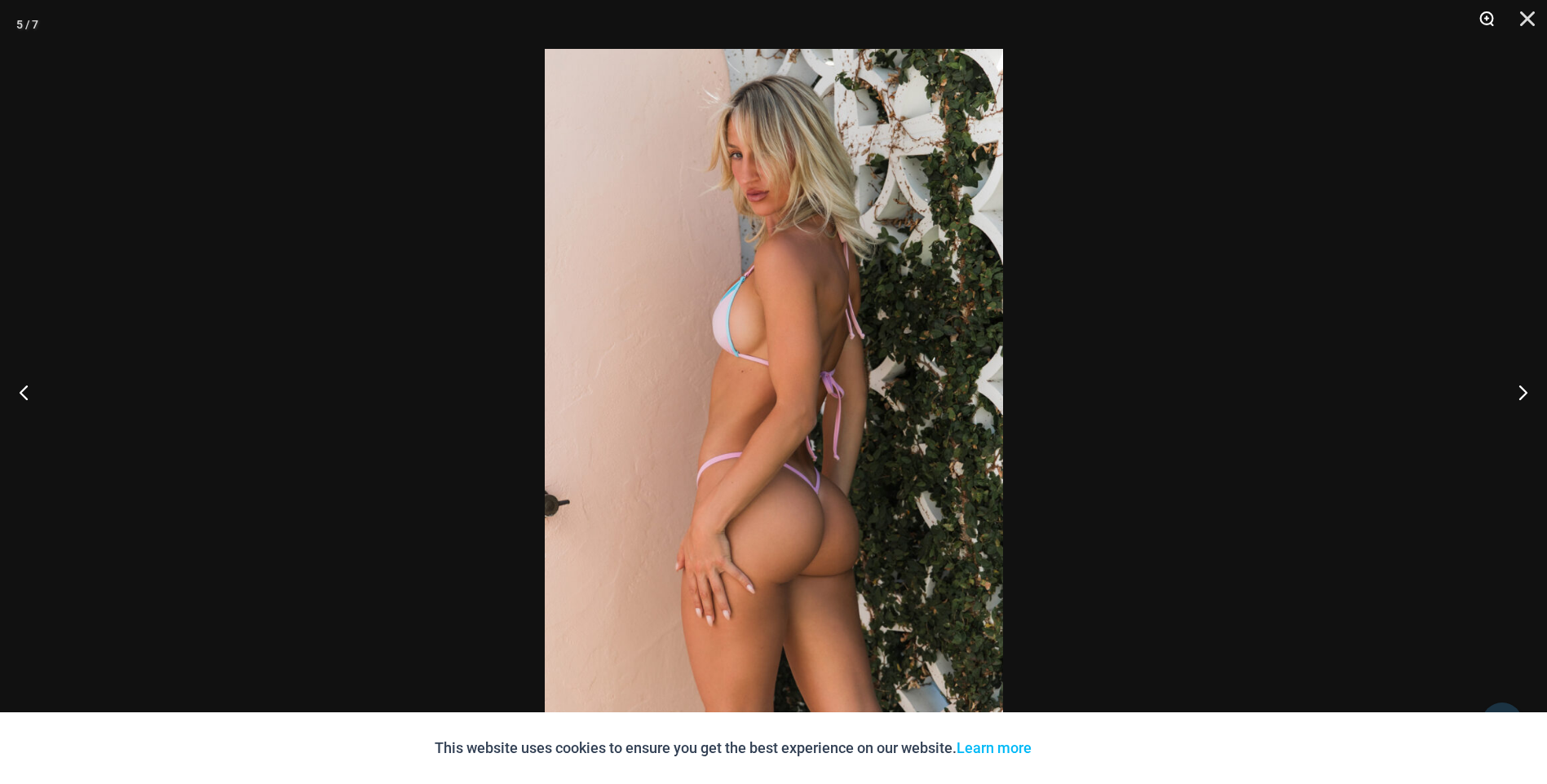
click at [1481, 22] on button "Zoom" at bounding box center [1482, 24] width 41 height 49
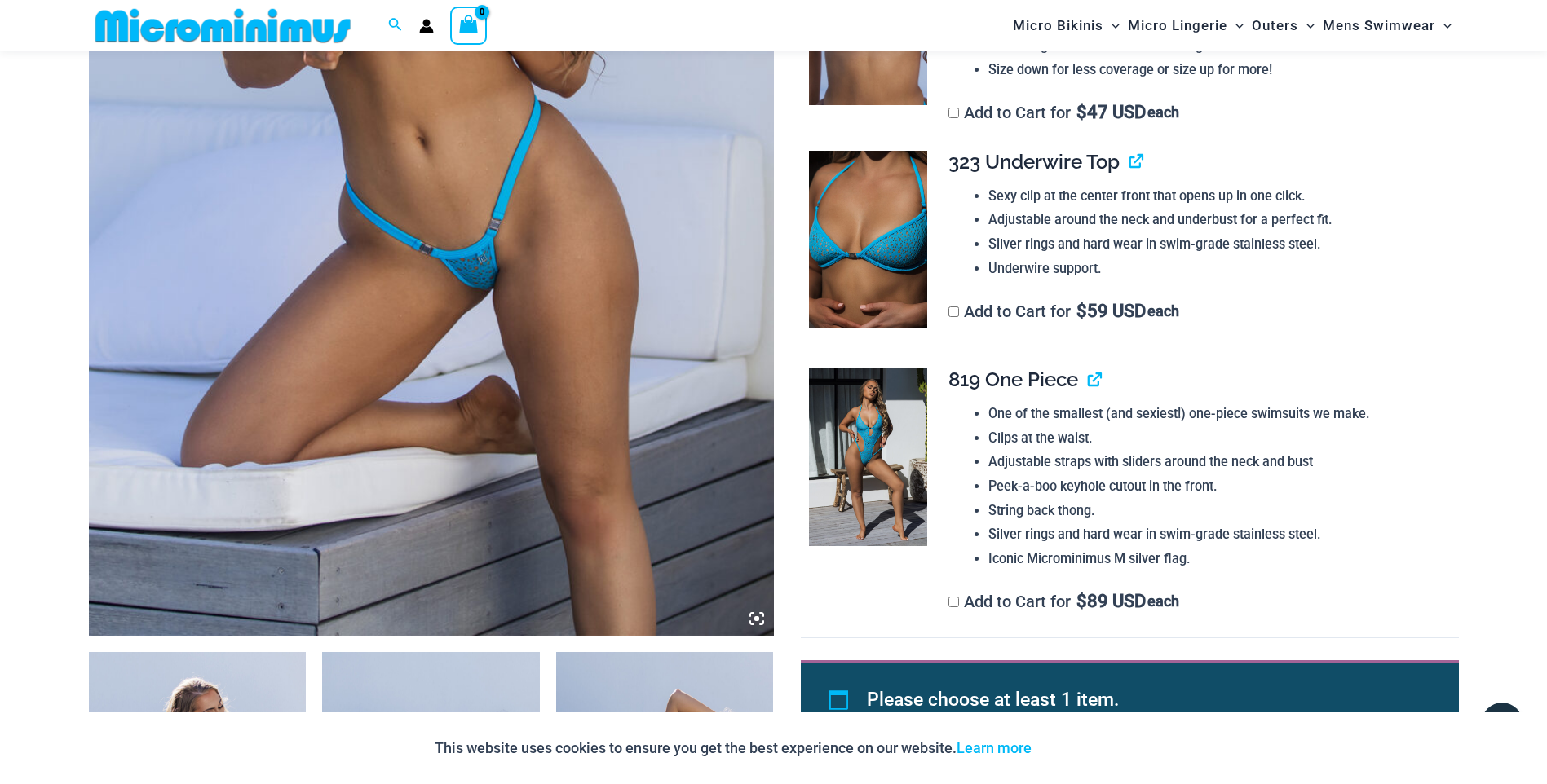
scroll to position [557, 0]
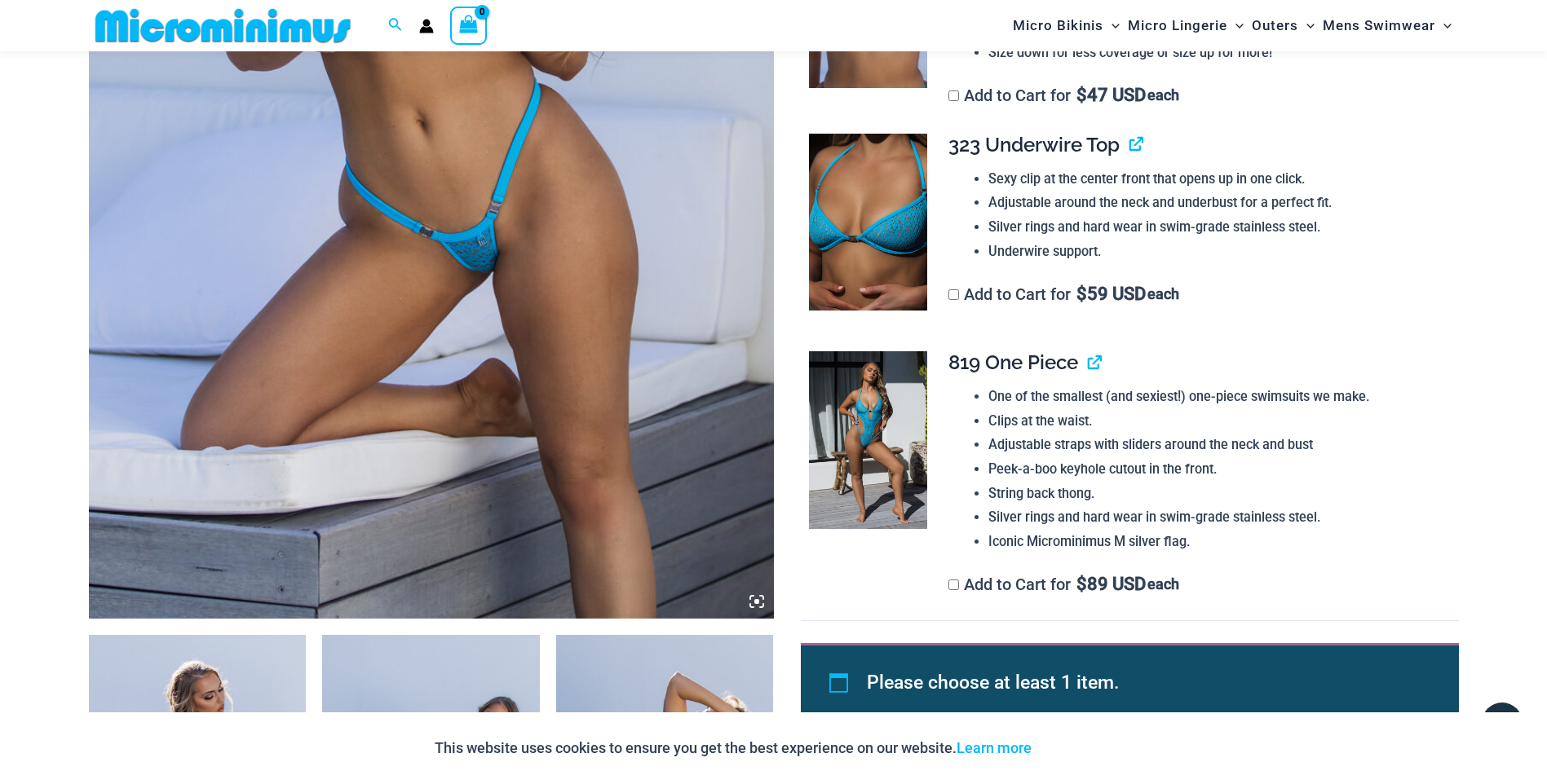
click at [873, 428] on img at bounding box center [868, 440] width 119 height 178
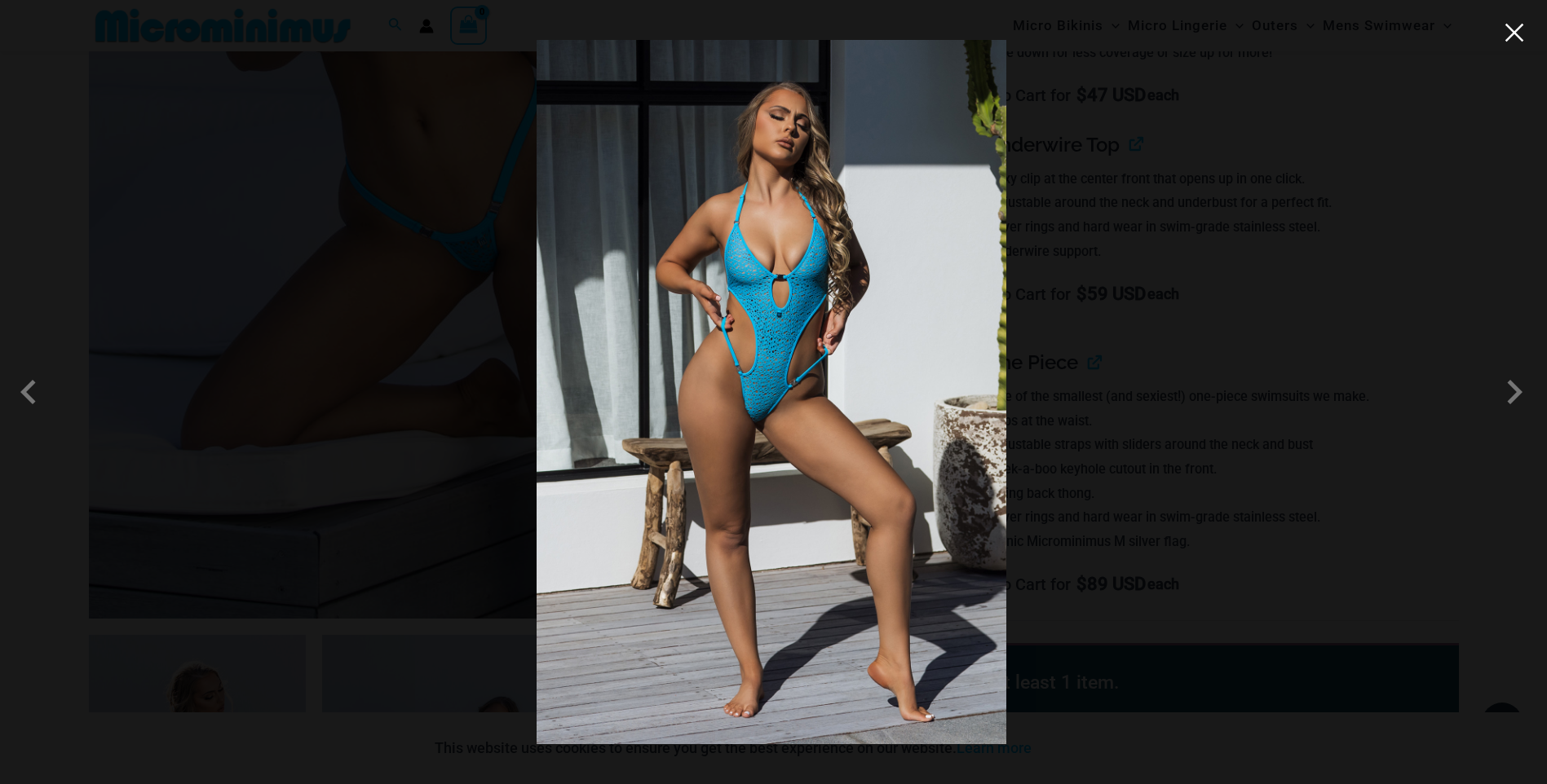
click at [1514, 38] on button "Close" at bounding box center [1514, 33] width 24 height 24
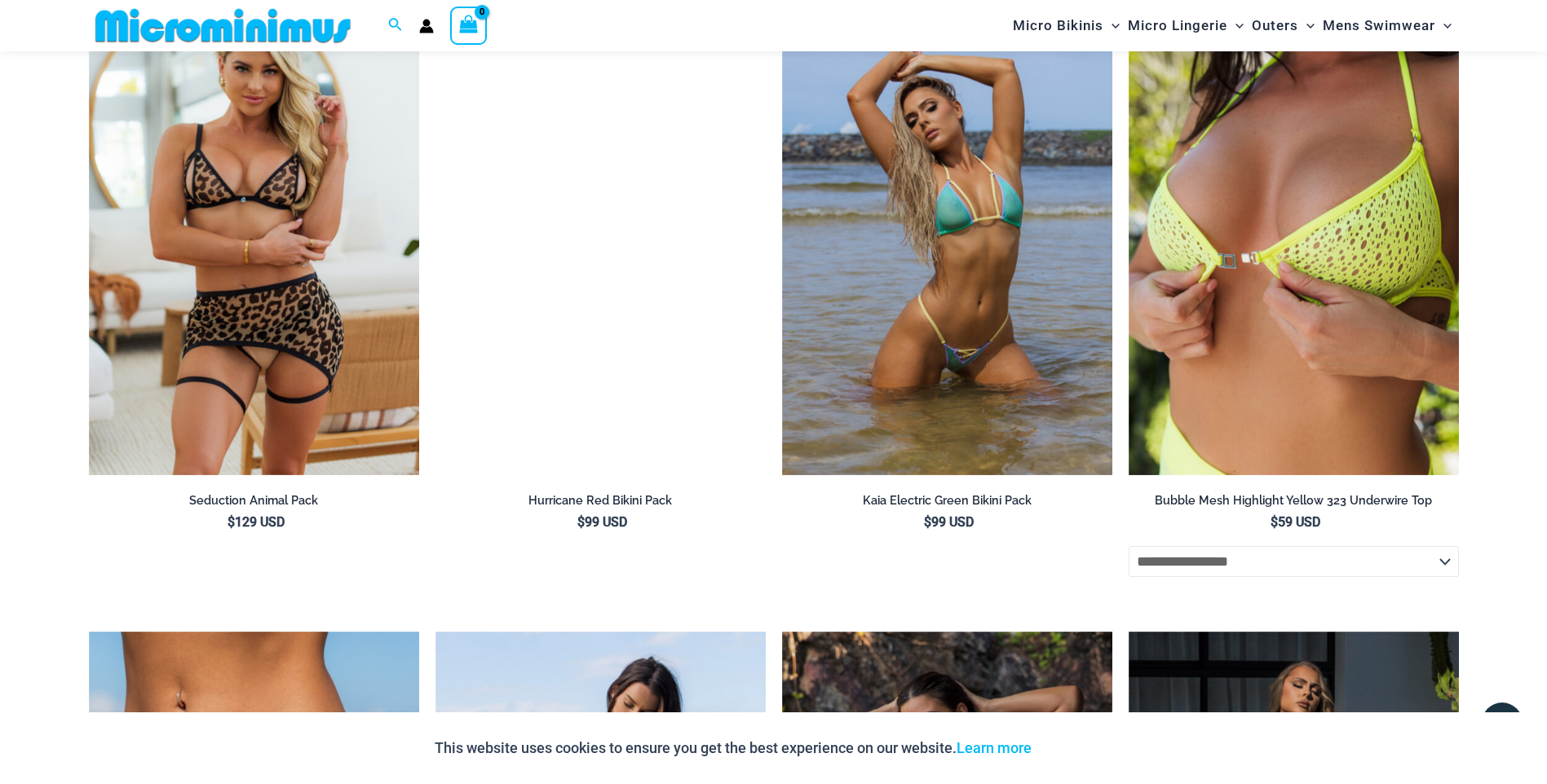
scroll to position [5429, 0]
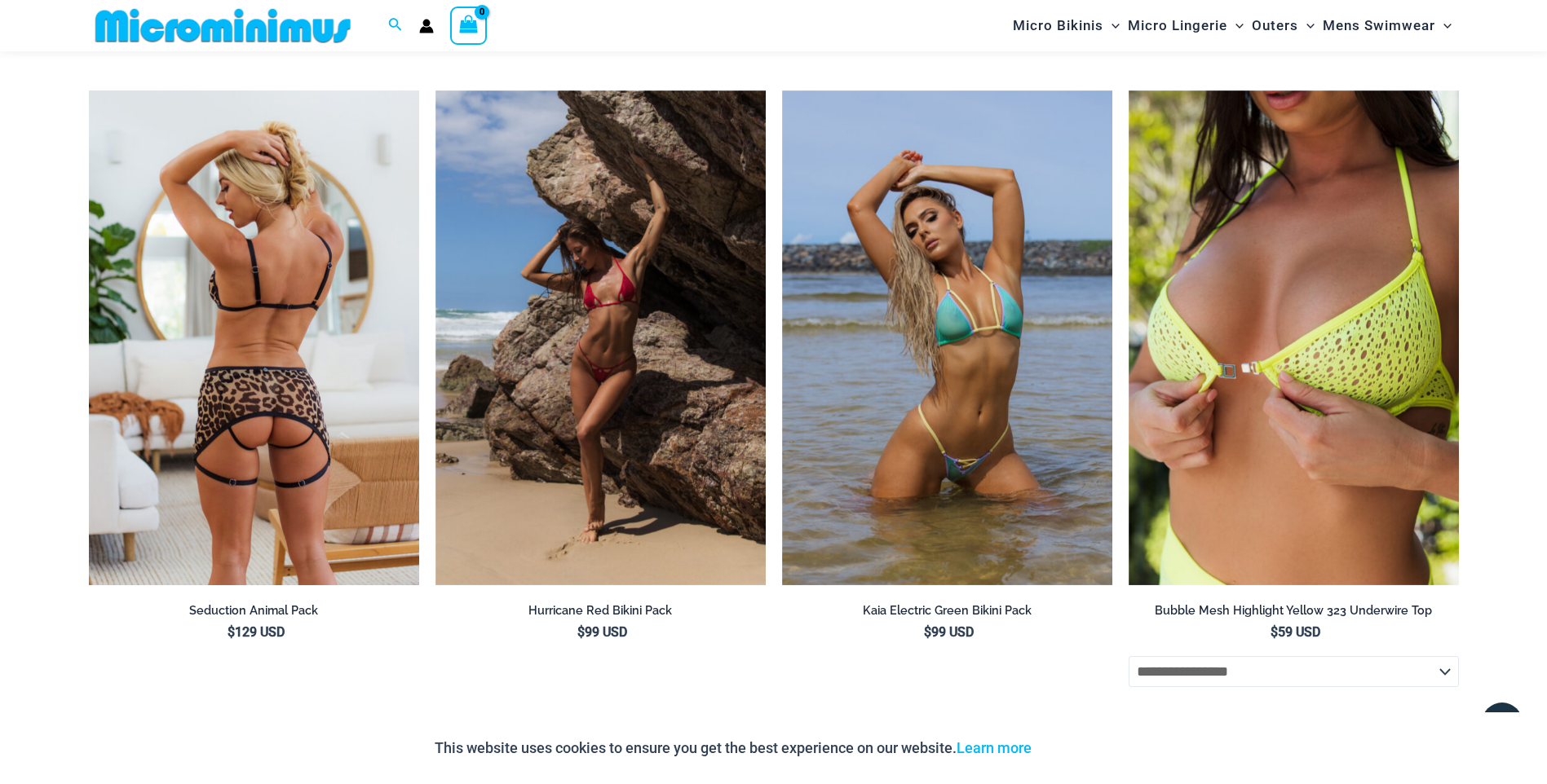
click at [273, 387] on img at bounding box center [253, 338] width 330 height 495
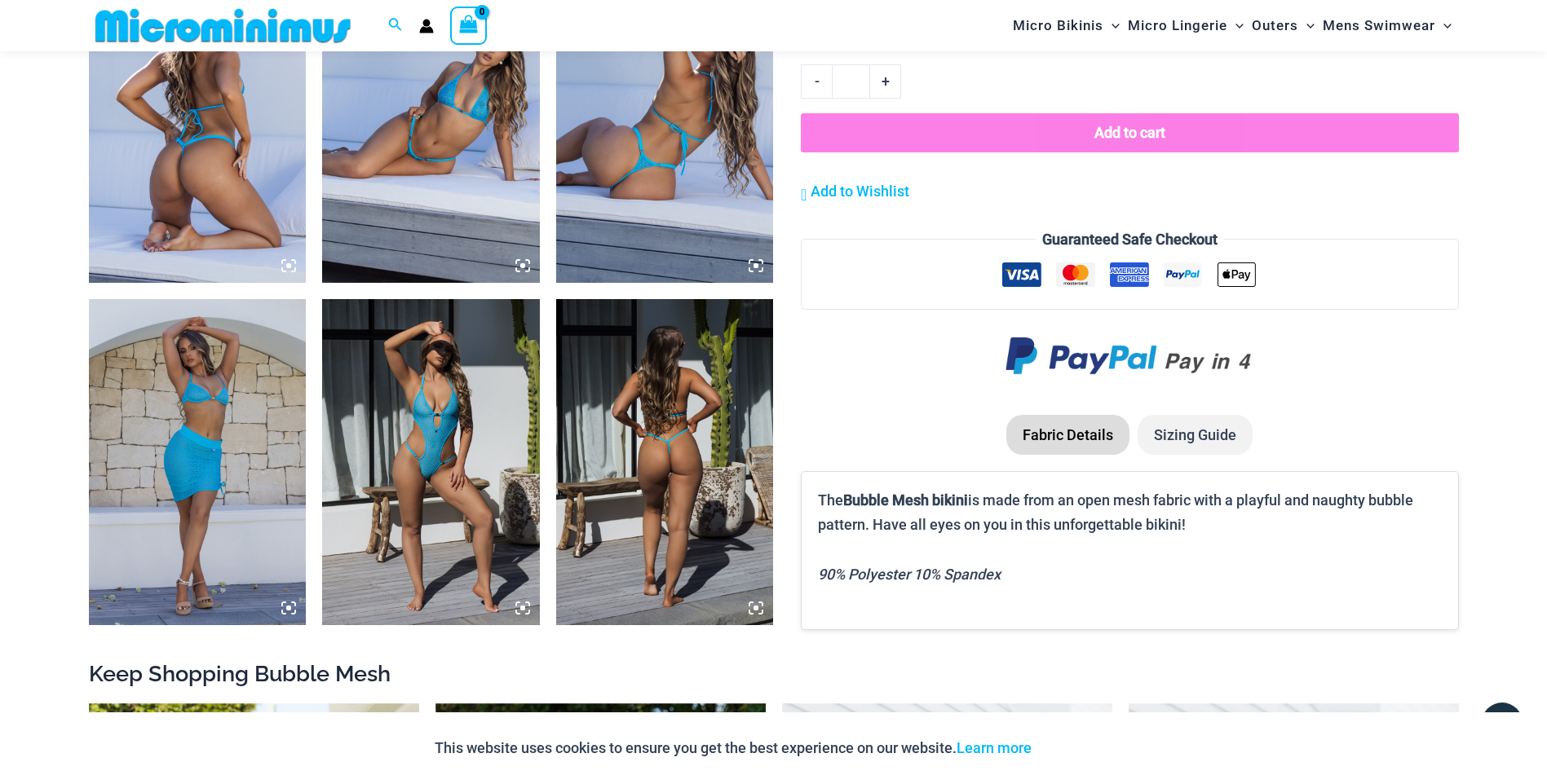
scroll to position [1283, 0]
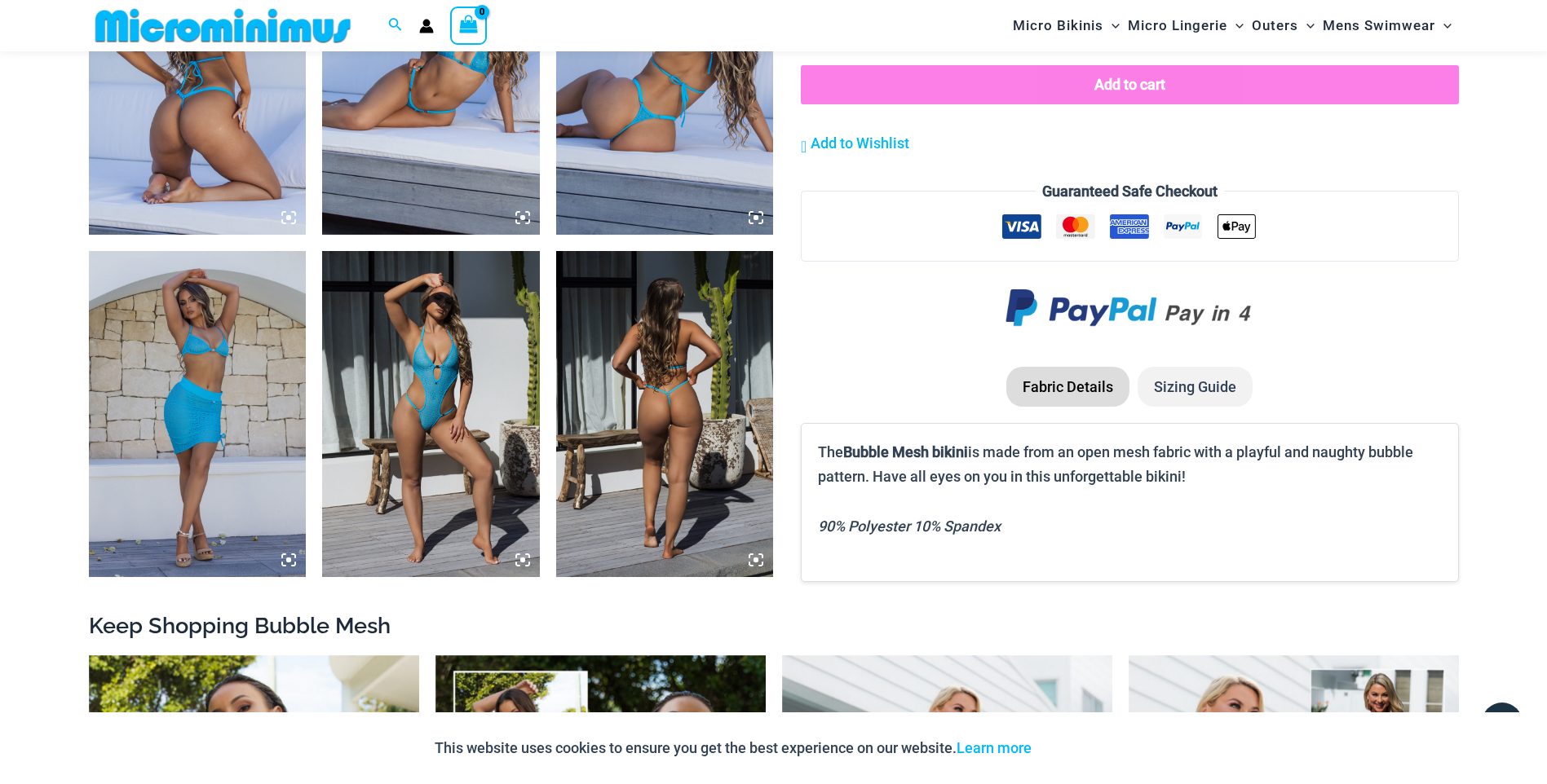
click at [623, 432] on img at bounding box center [665, 414] width 218 height 326
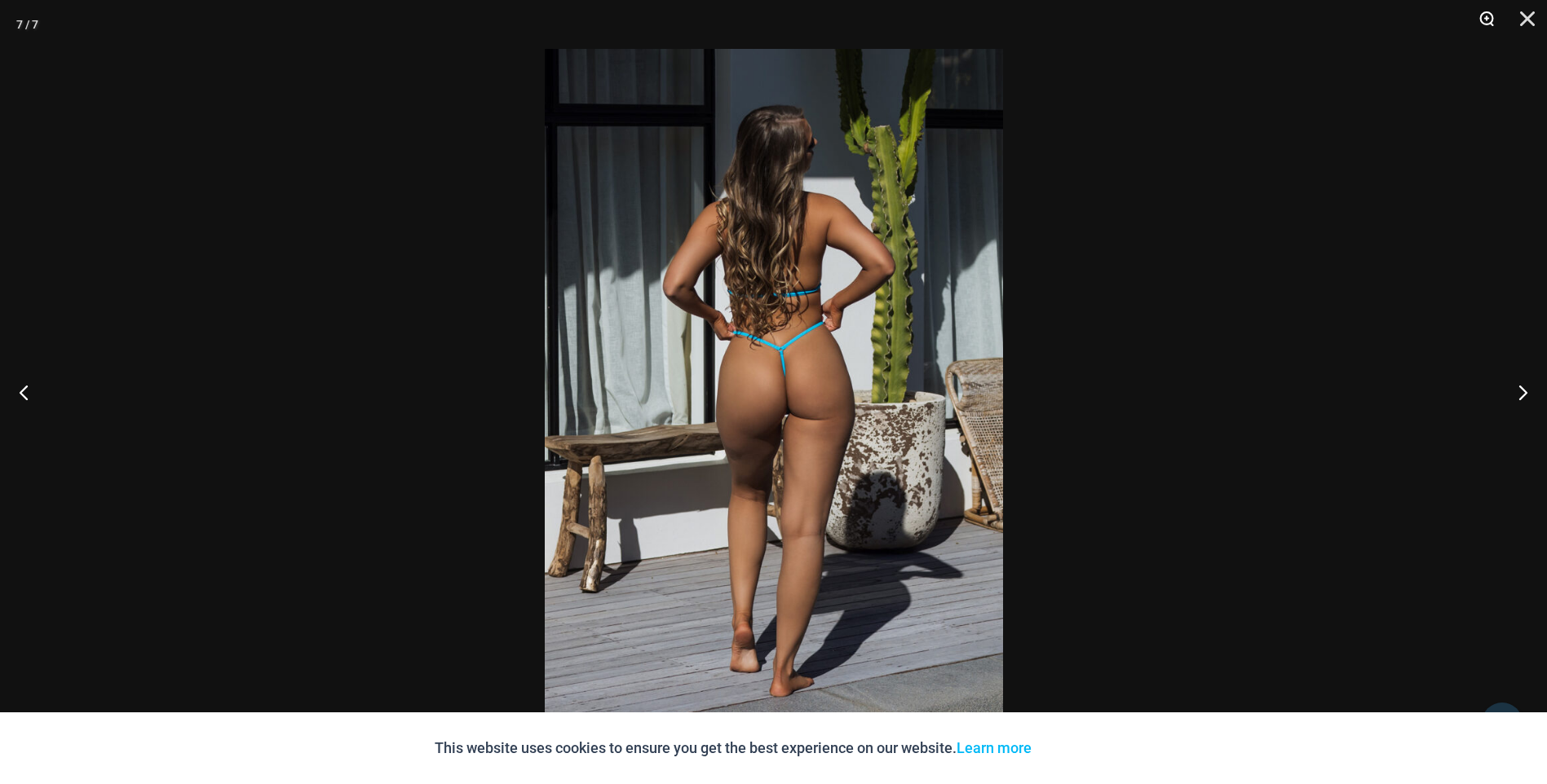
click at [1488, 17] on button "Zoom" at bounding box center [1482, 24] width 41 height 49
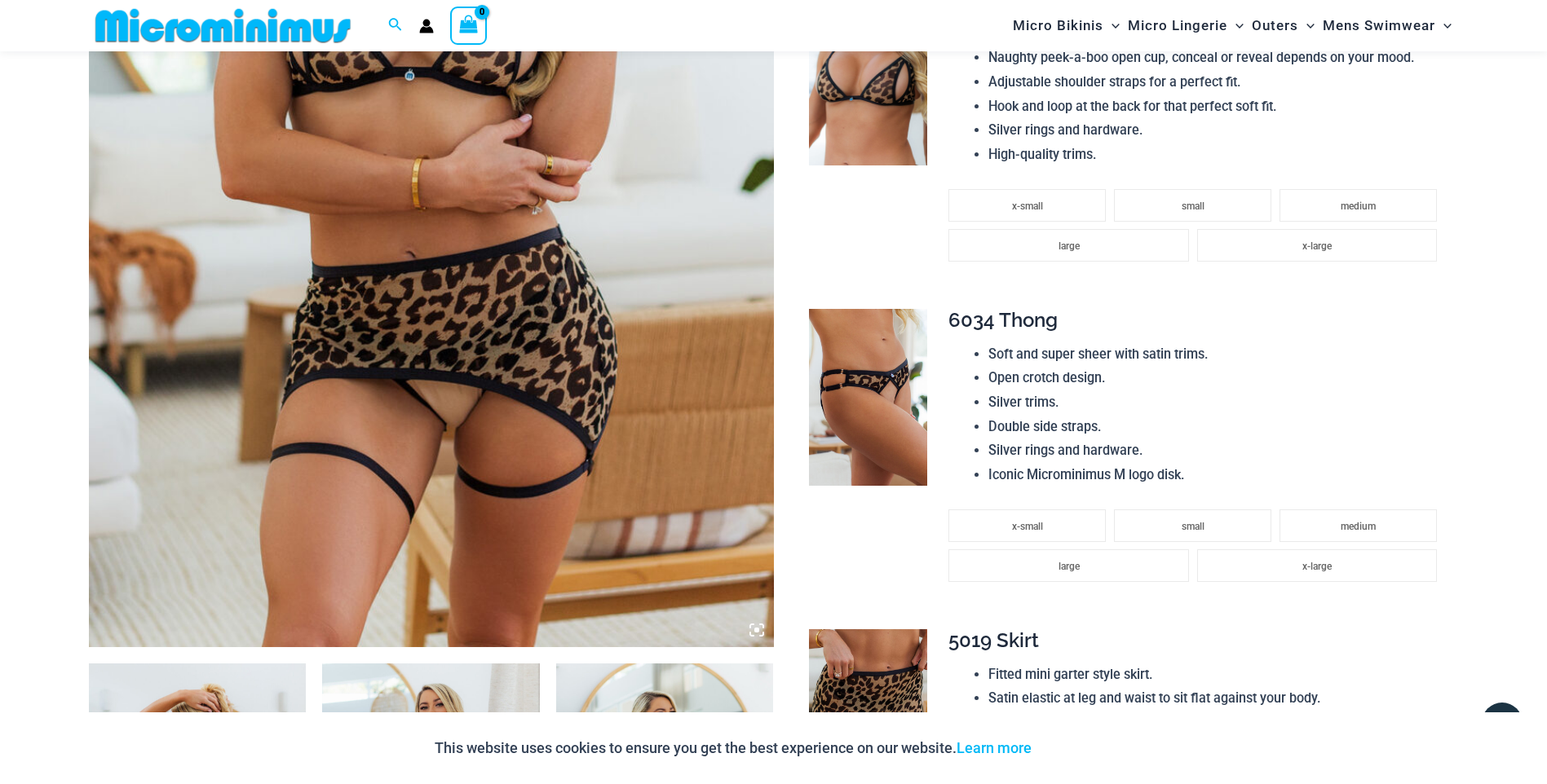
scroll to position [558, 0]
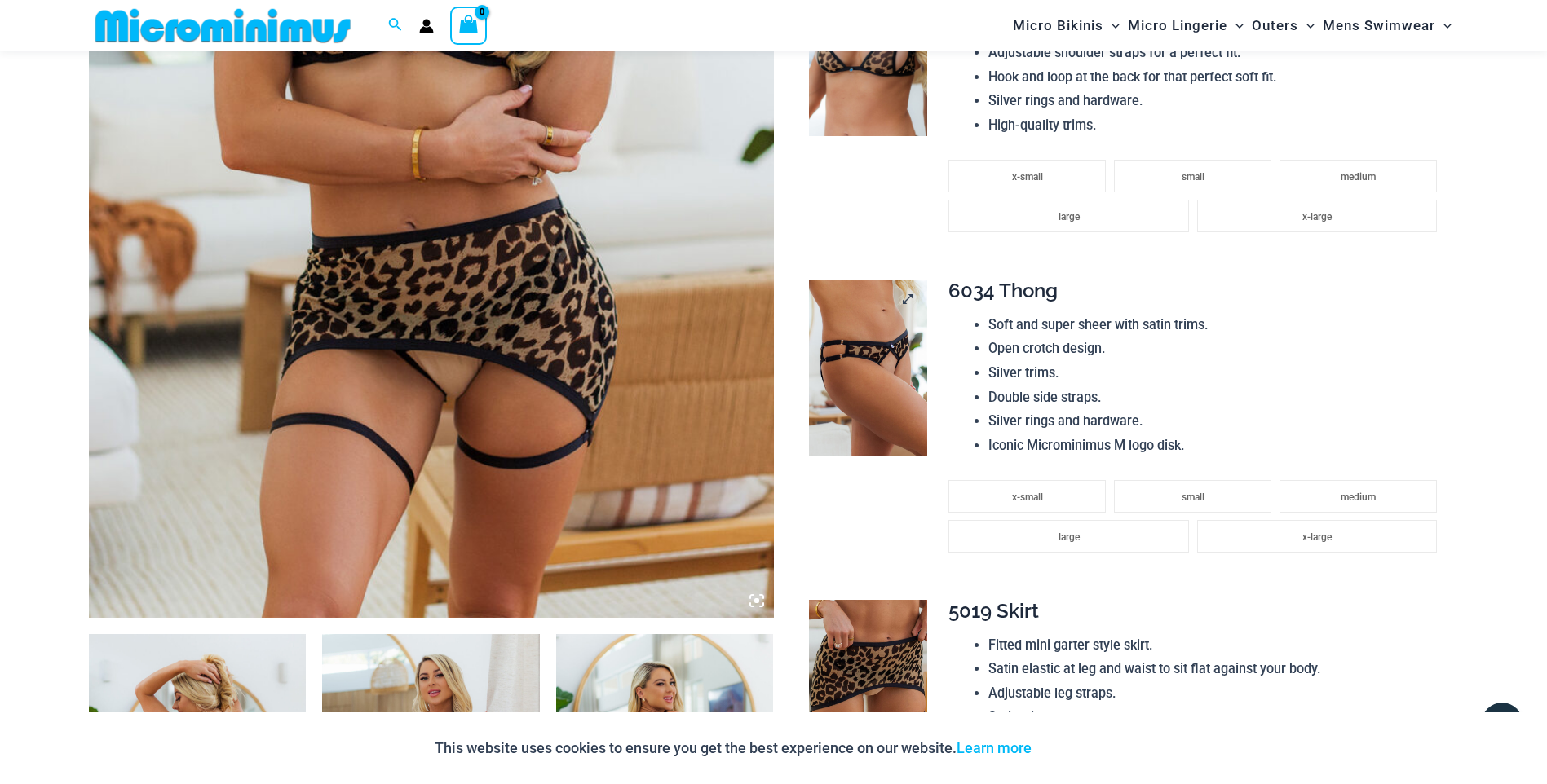
click at [886, 400] on img at bounding box center [868, 368] width 119 height 178
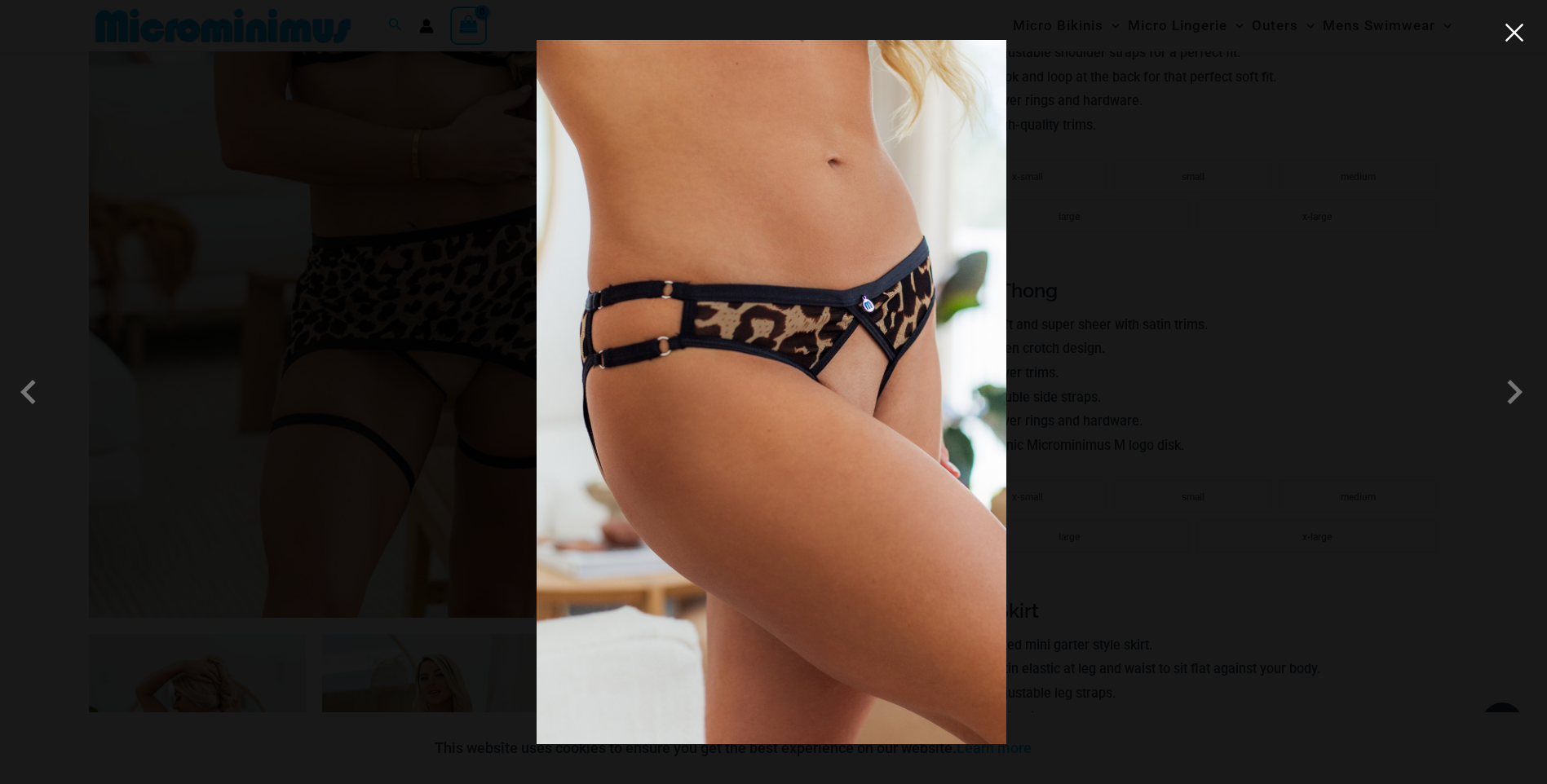
click at [1516, 34] on button "Close" at bounding box center [1514, 33] width 24 height 24
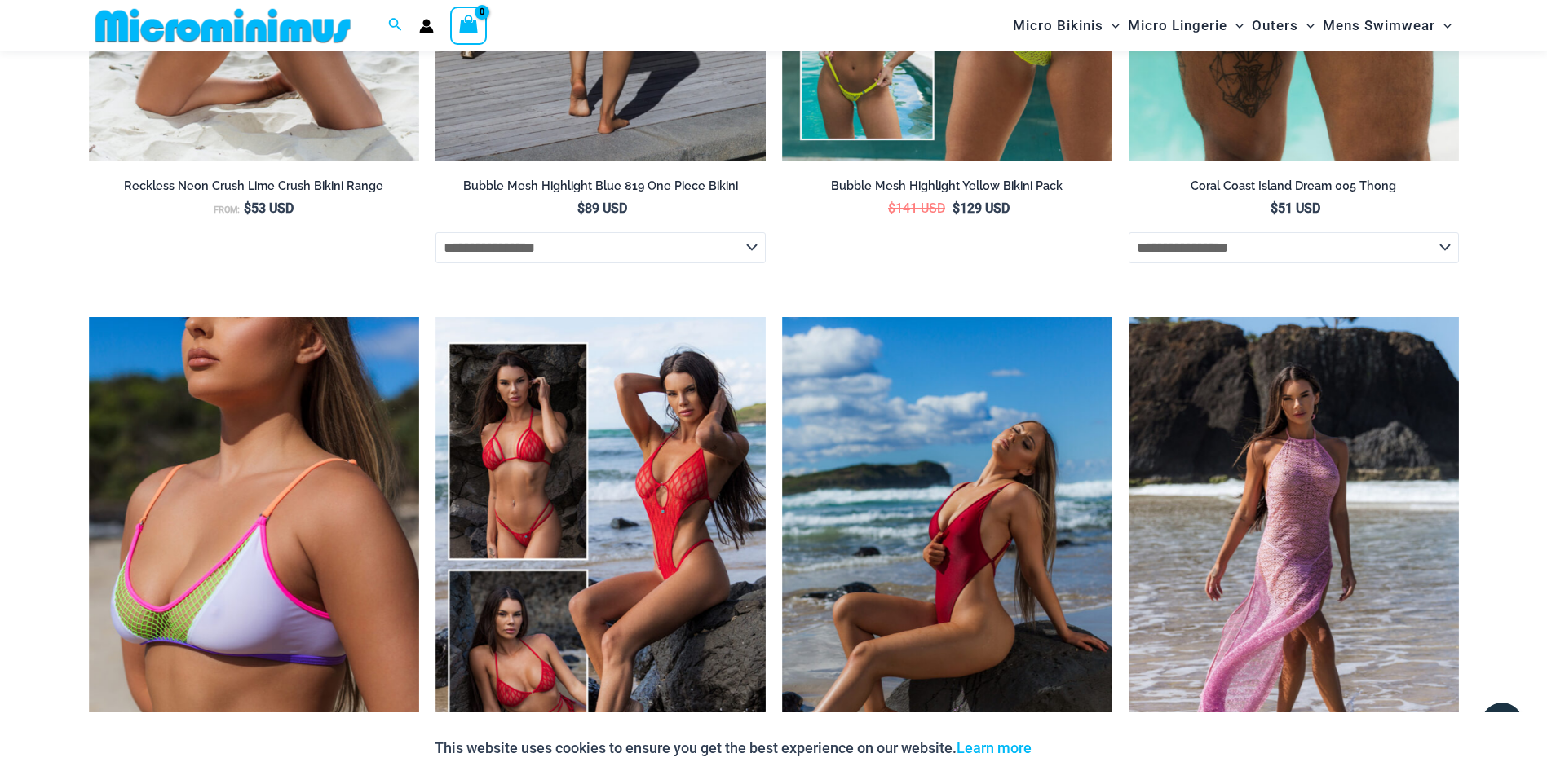
scroll to position [2433, 0]
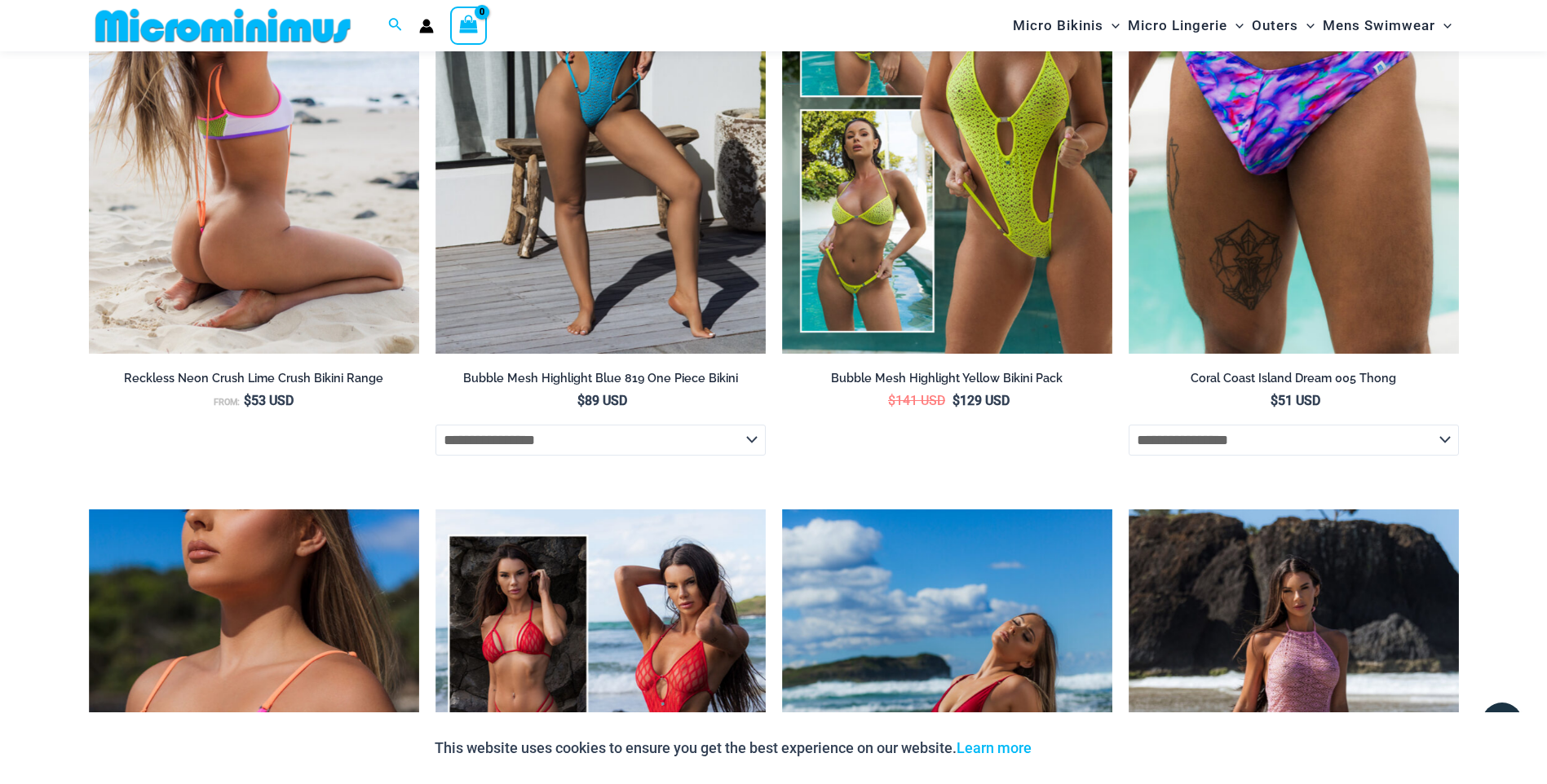
click at [282, 259] on img at bounding box center [253, 106] width 330 height 495
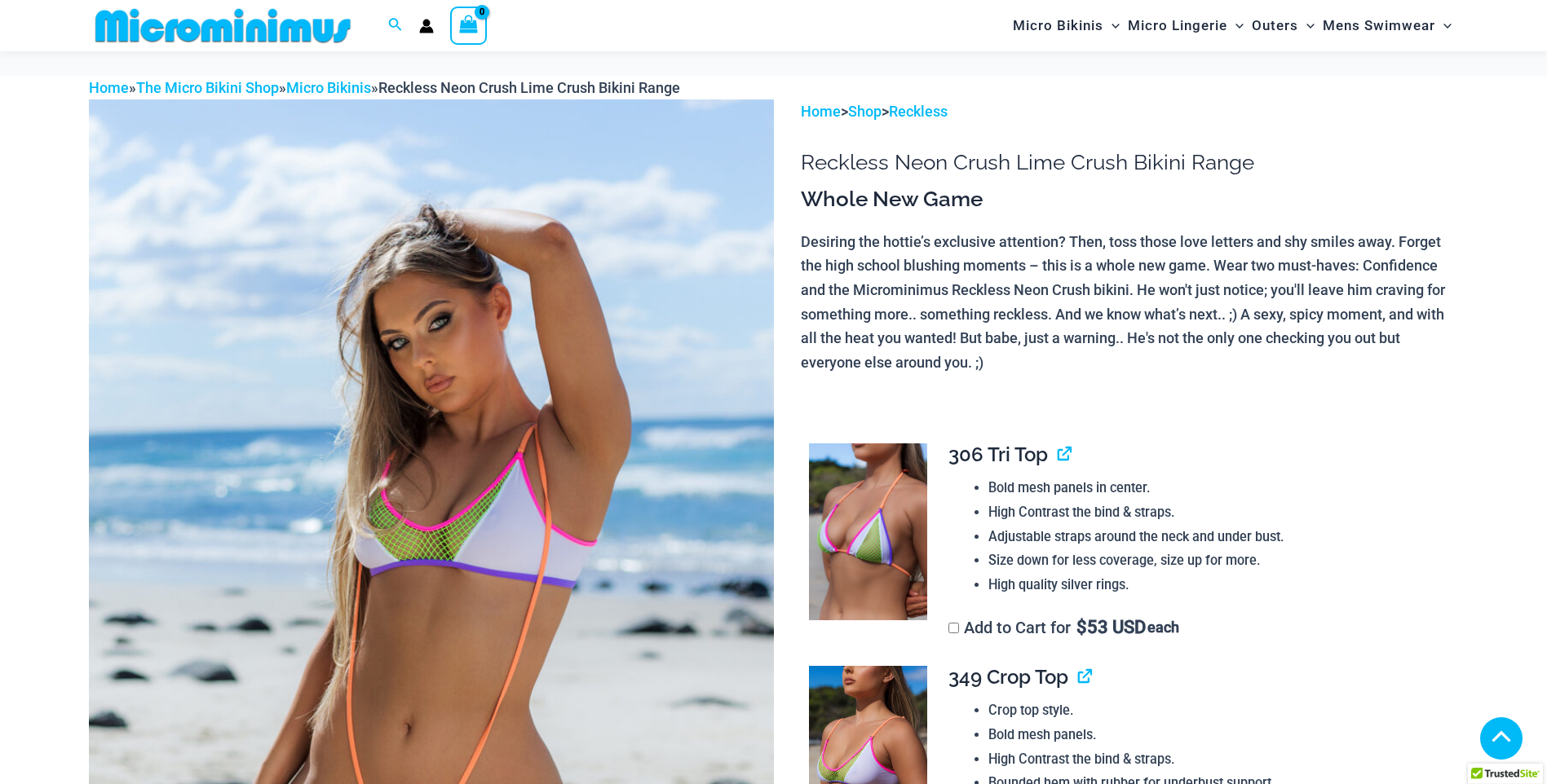
scroll to position [484, 0]
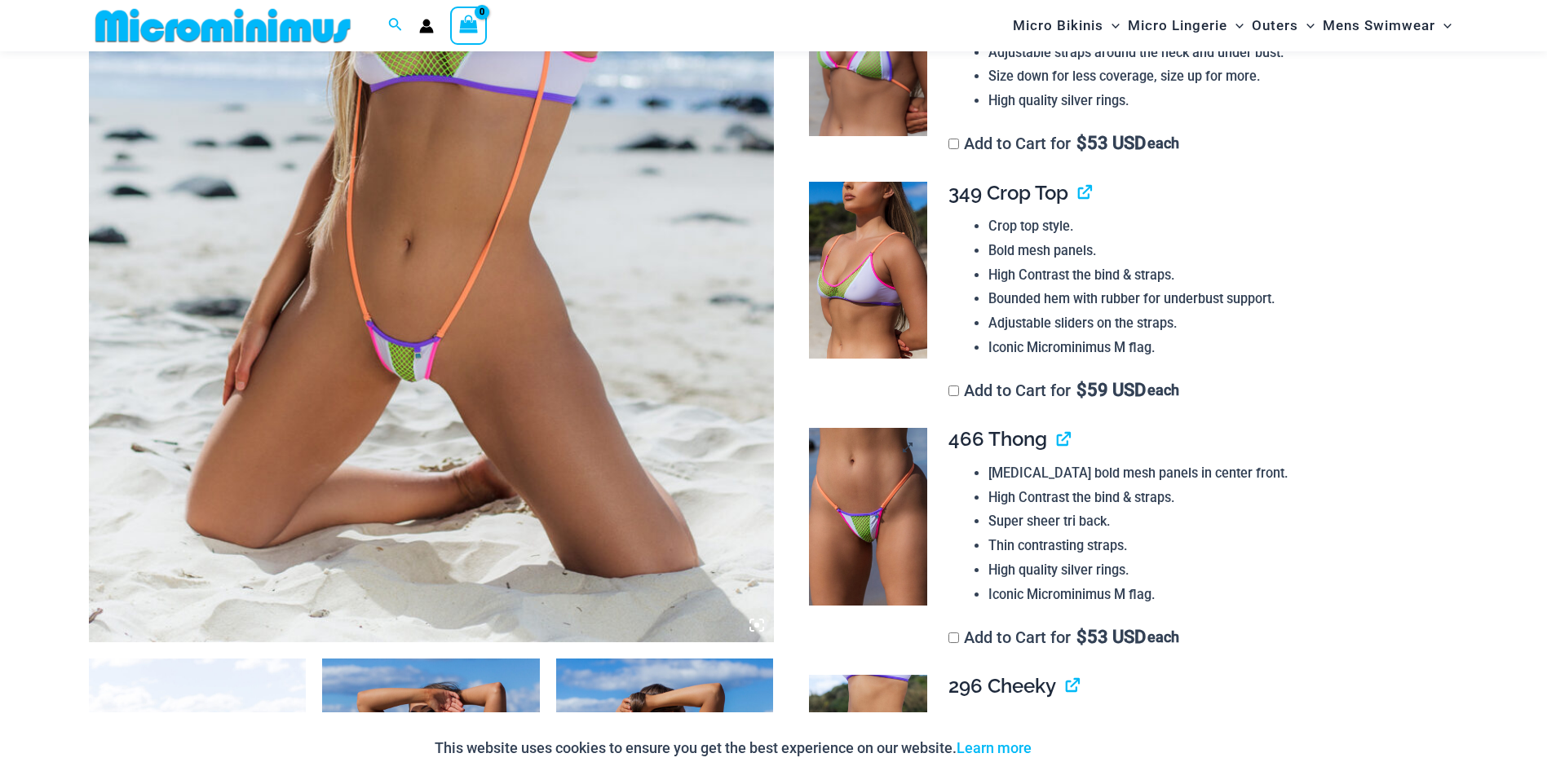
click at [870, 530] on img at bounding box center [868, 517] width 119 height 178
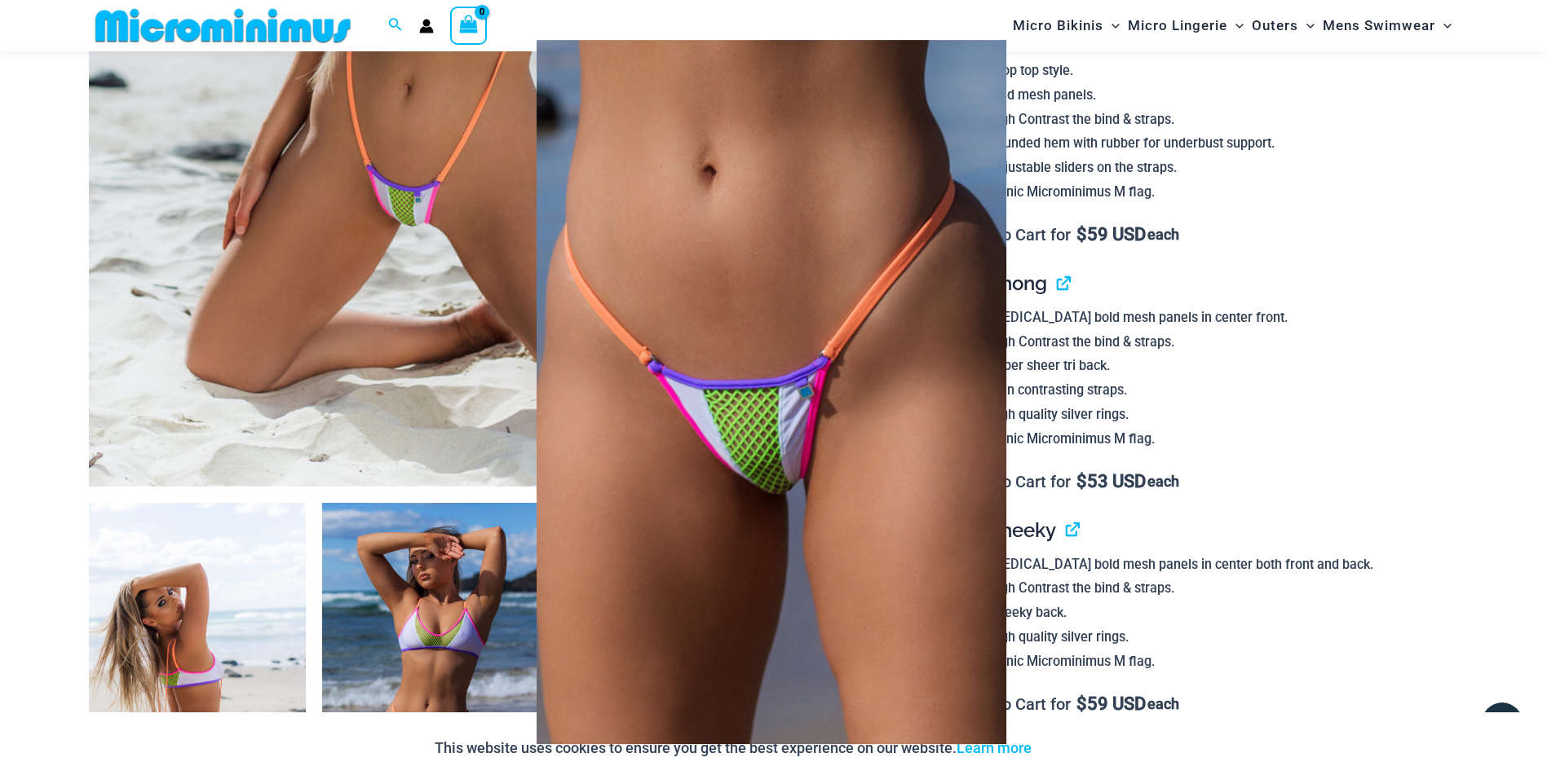
scroll to position [648, 0]
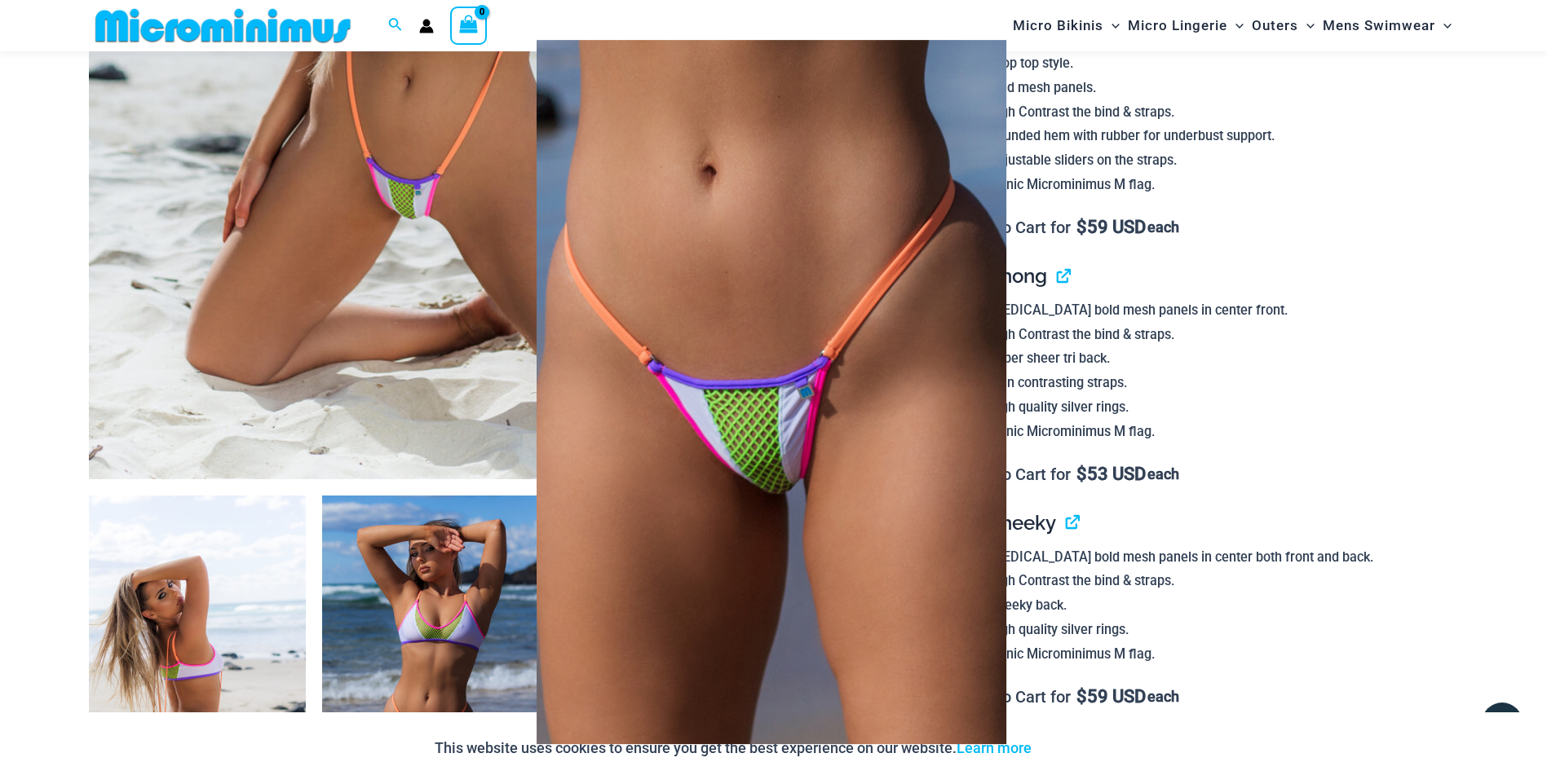
click at [1281, 309] on div at bounding box center [773, 392] width 1547 height 784
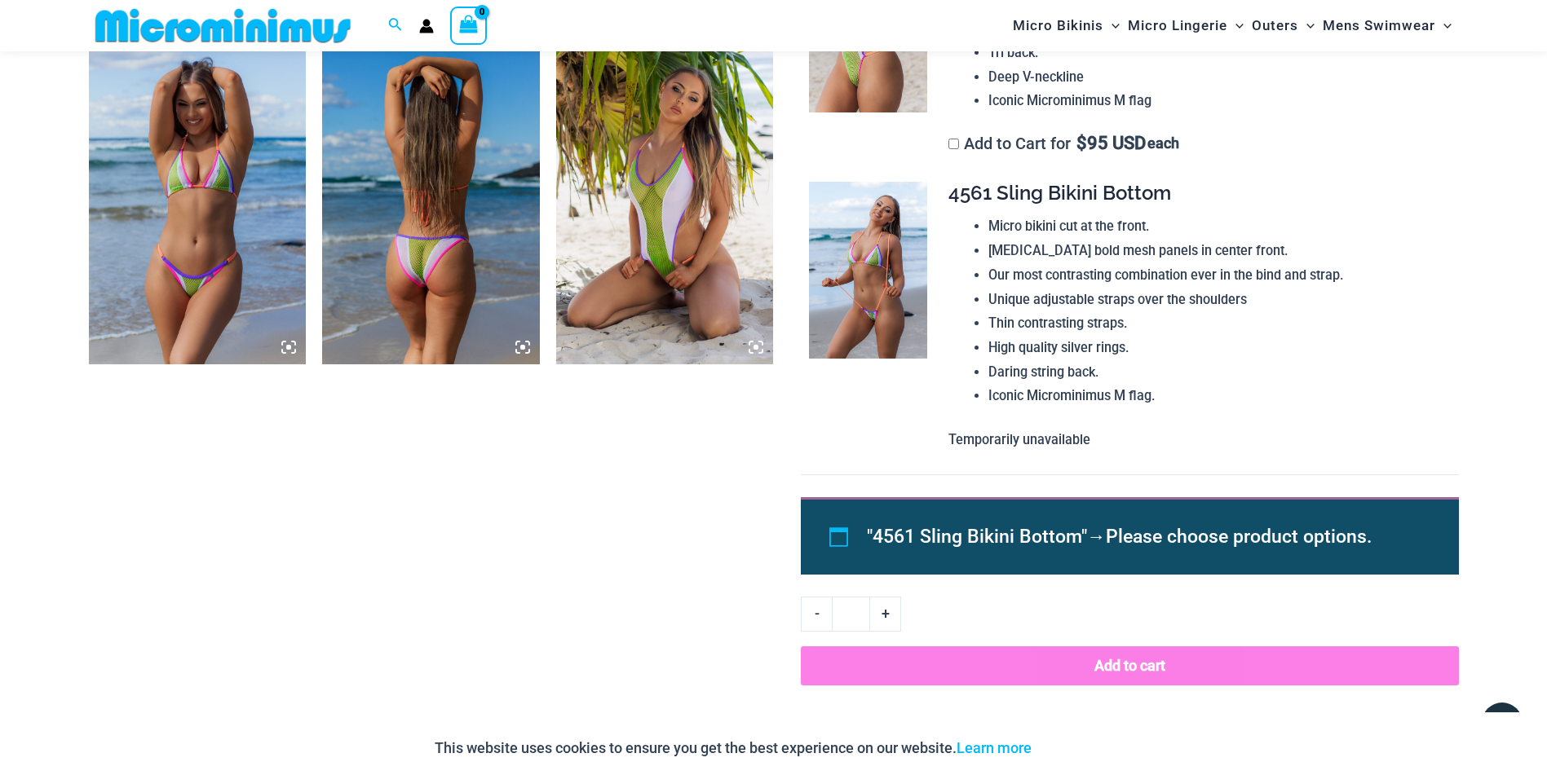
scroll to position [1462, 0]
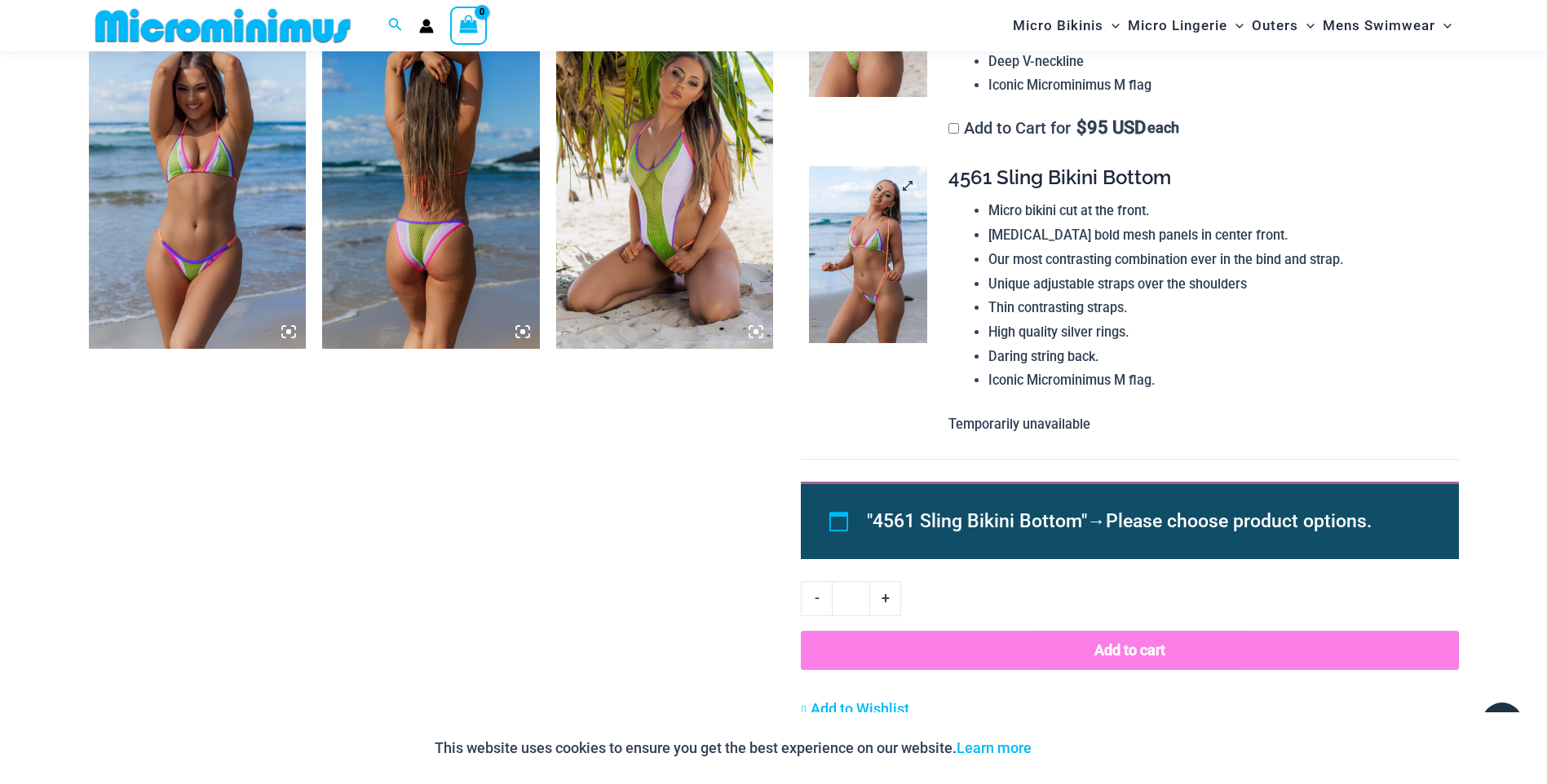
click at [874, 246] on img at bounding box center [868, 255] width 119 height 178
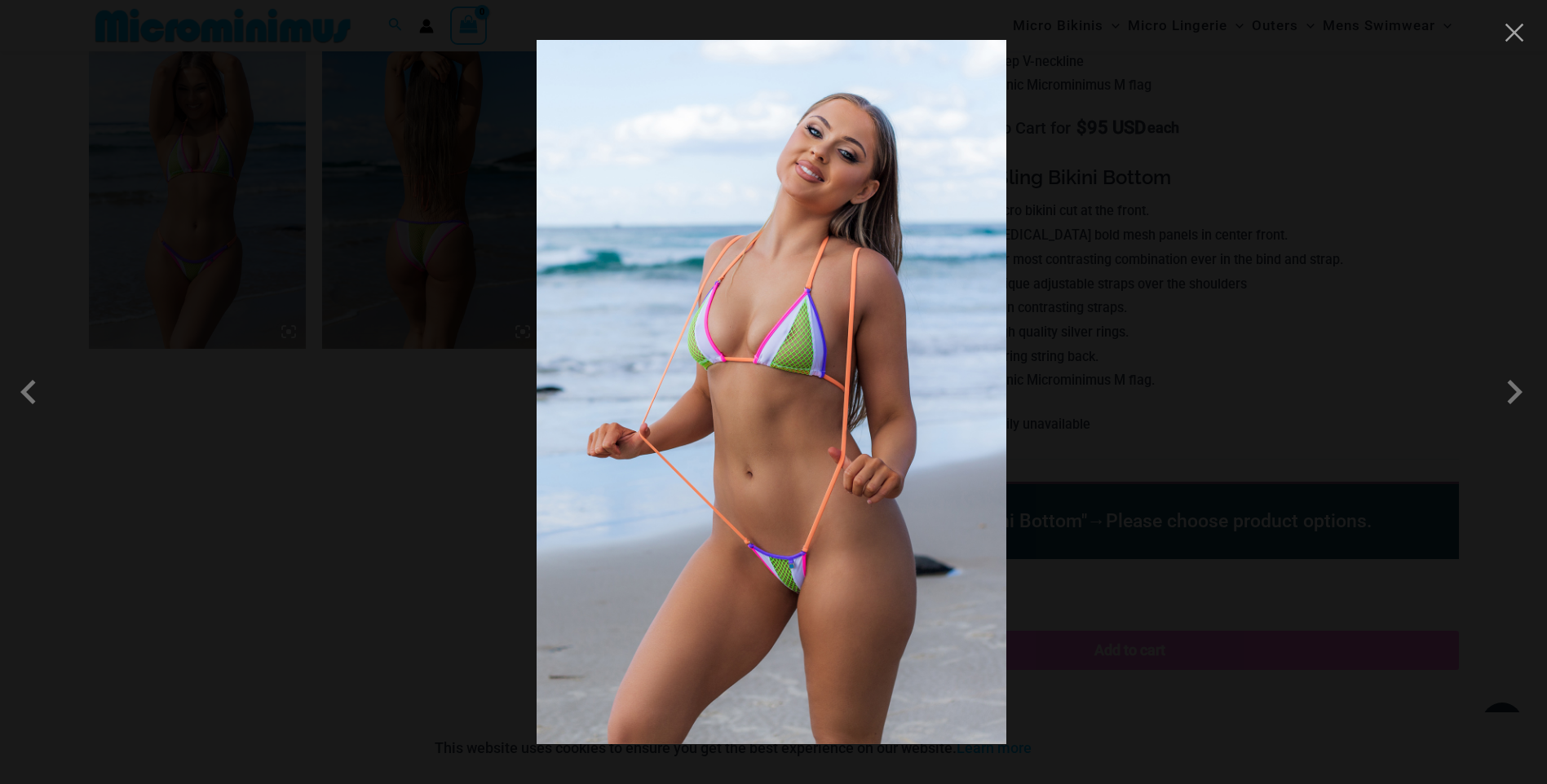
click at [1205, 221] on div at bounding box center [773, 392] width 1547 height 784
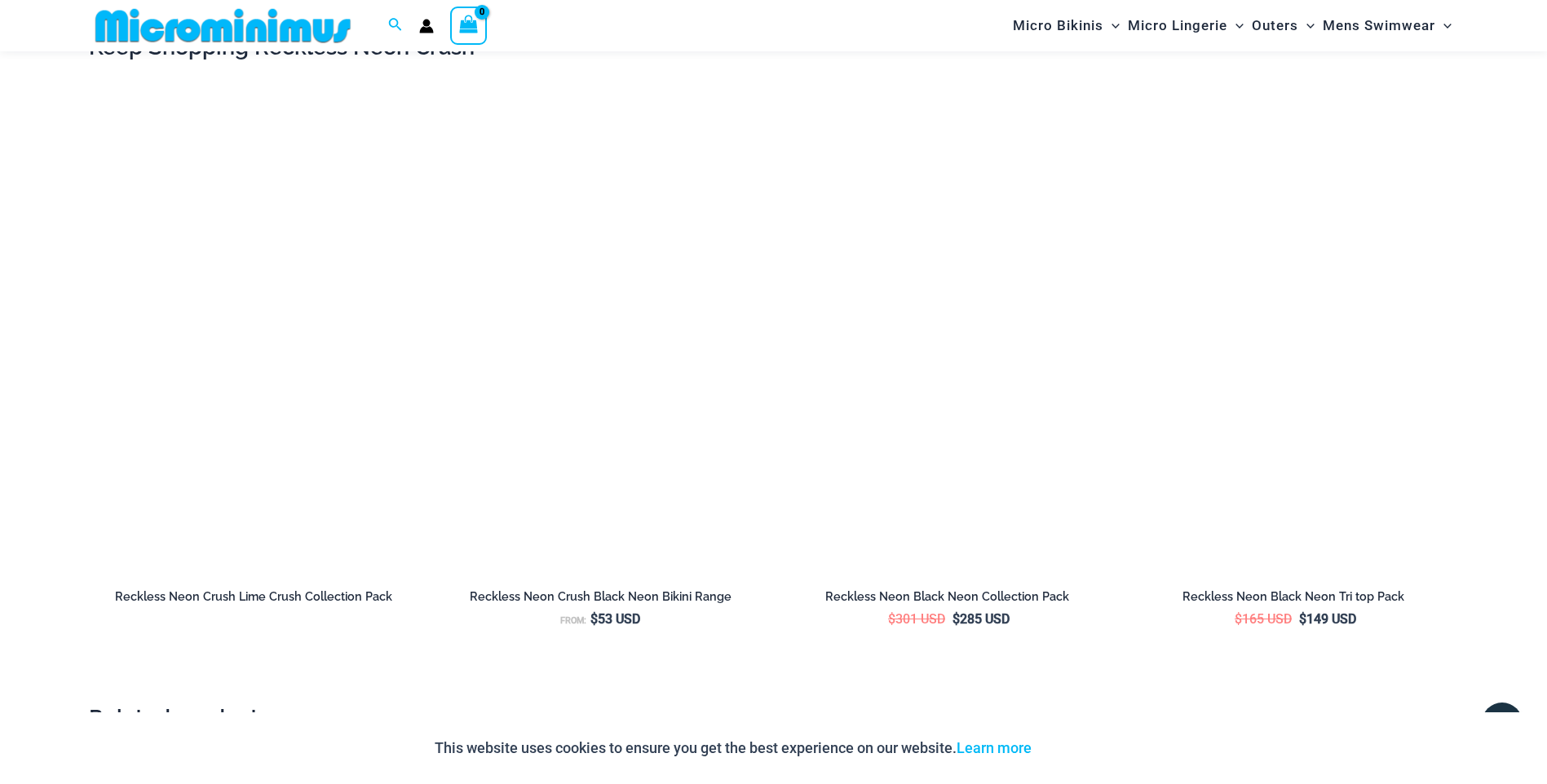
scroll to position [2686, 0]
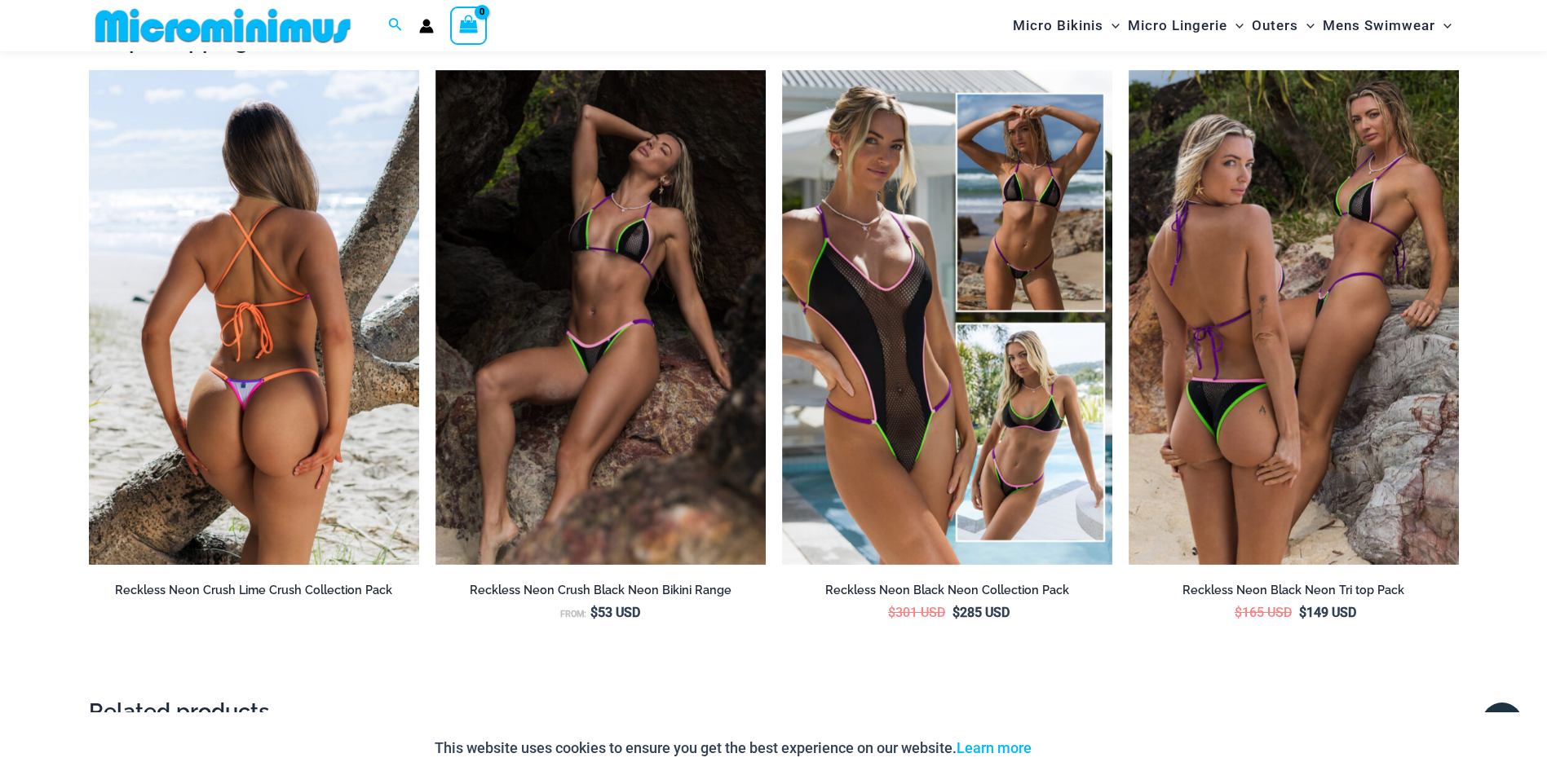
click at [284, 258] on img at bounding box center [253, 318] width 330 height 495
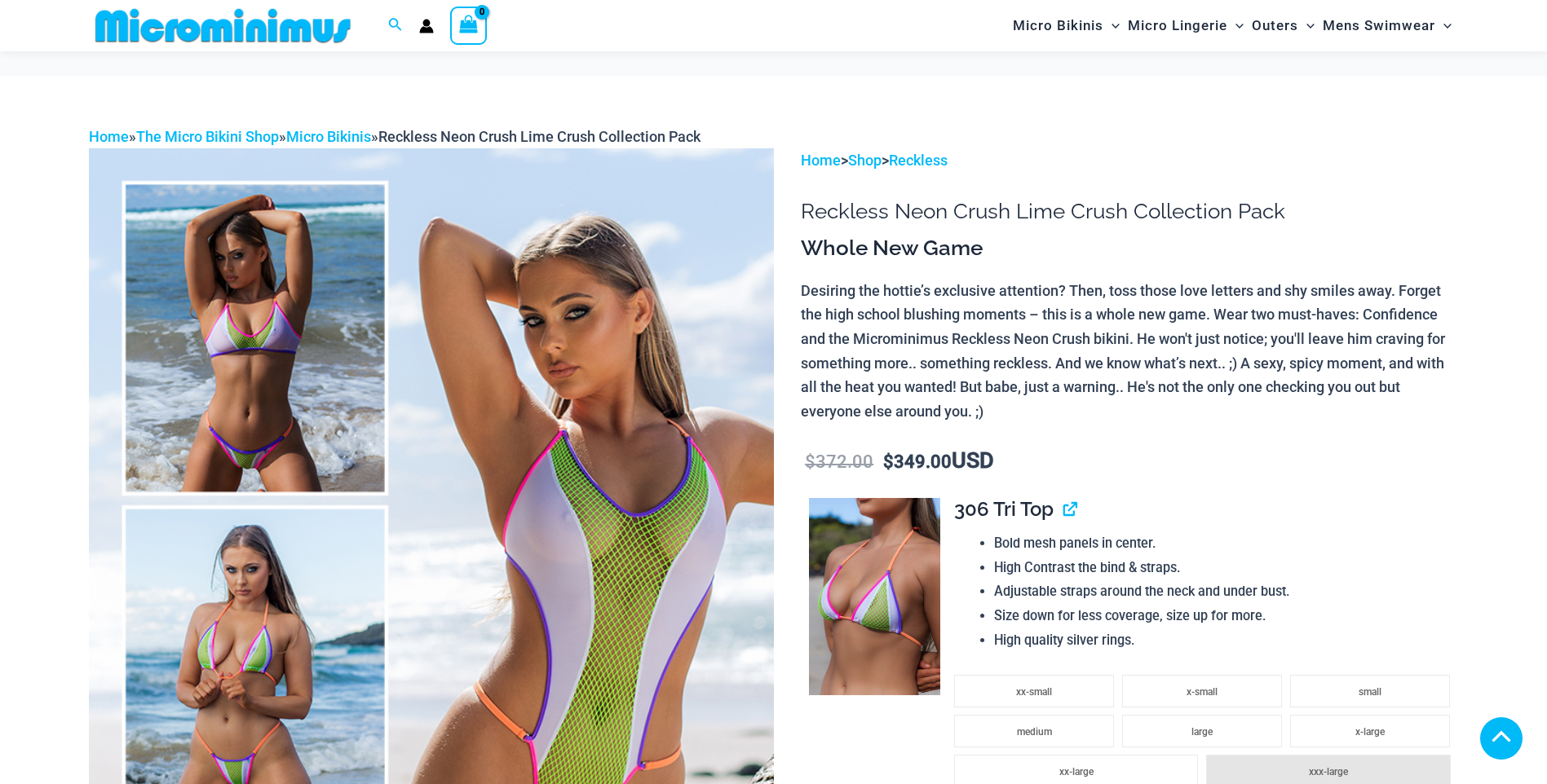
click at [236, 675] on img at bounding box center [431, 662] width 685 height 1027
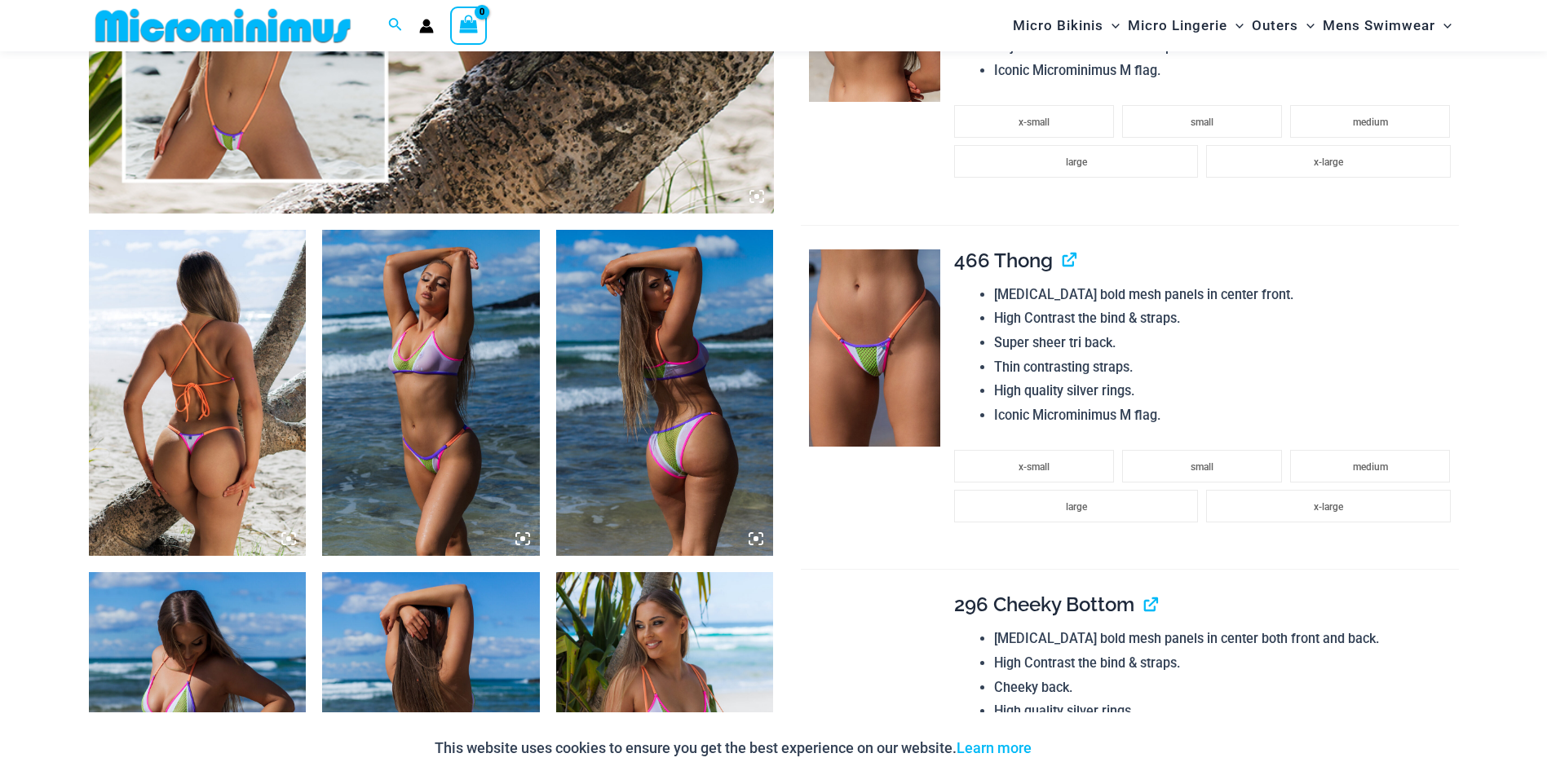
scroll to position [963, 0]
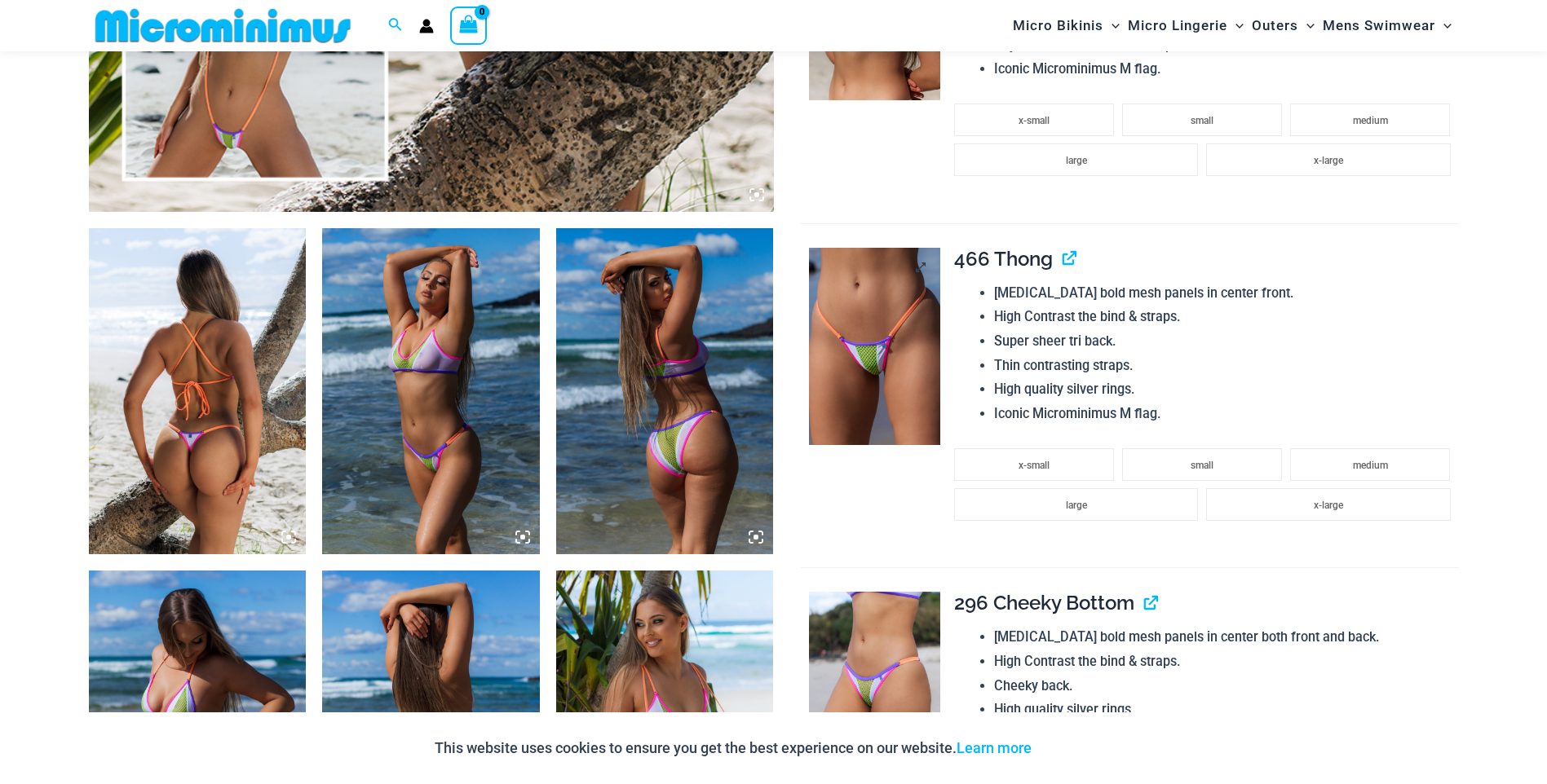
click at [864, 378] on img at bounding box center [875, 346] width 131 height 197
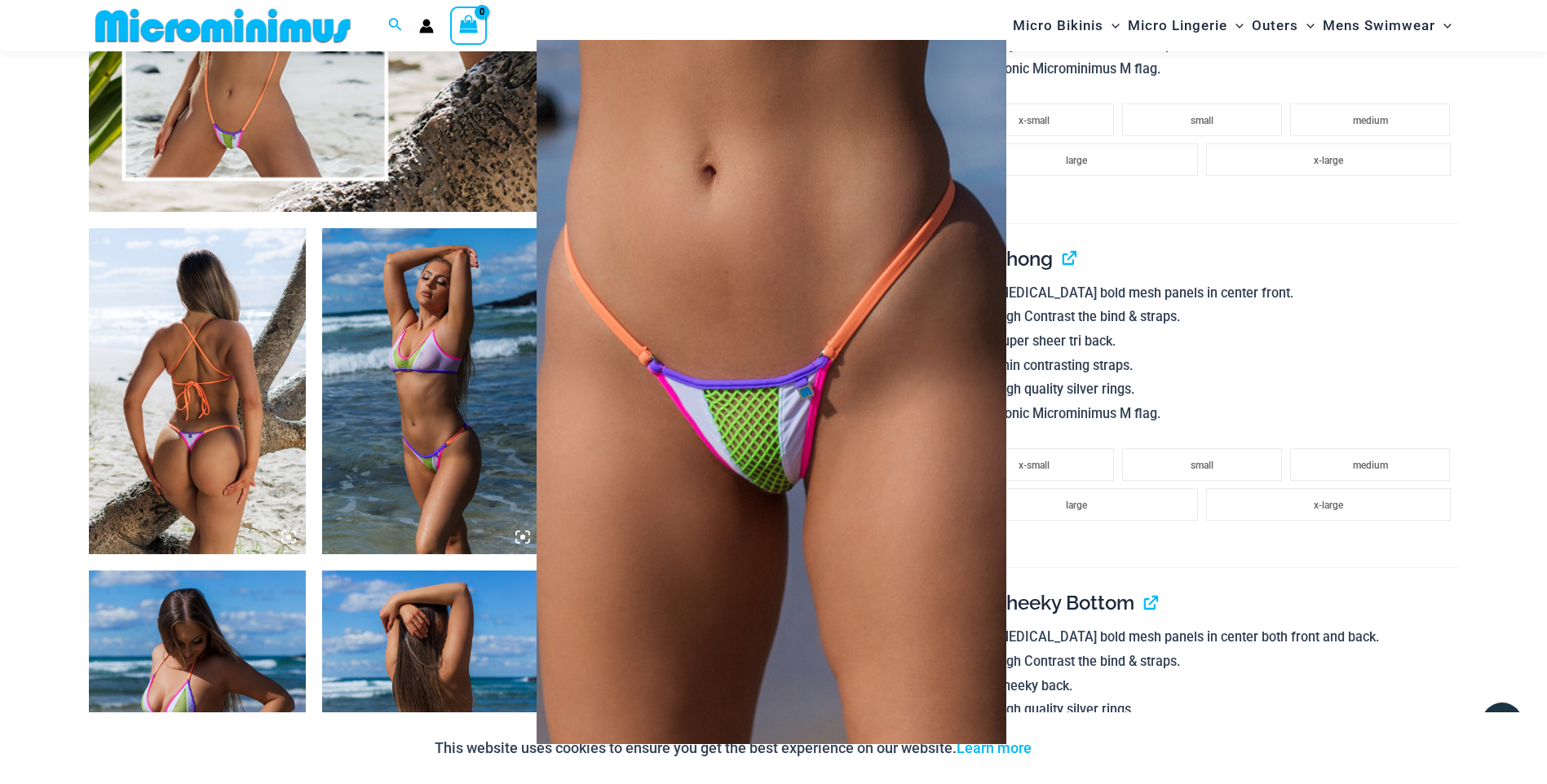
click at [829, 261] on img at bounding box center [771, 392] width 470 height 705
click at [1265, 185] on div at bounding box center [773, 392] width 1547 height 784
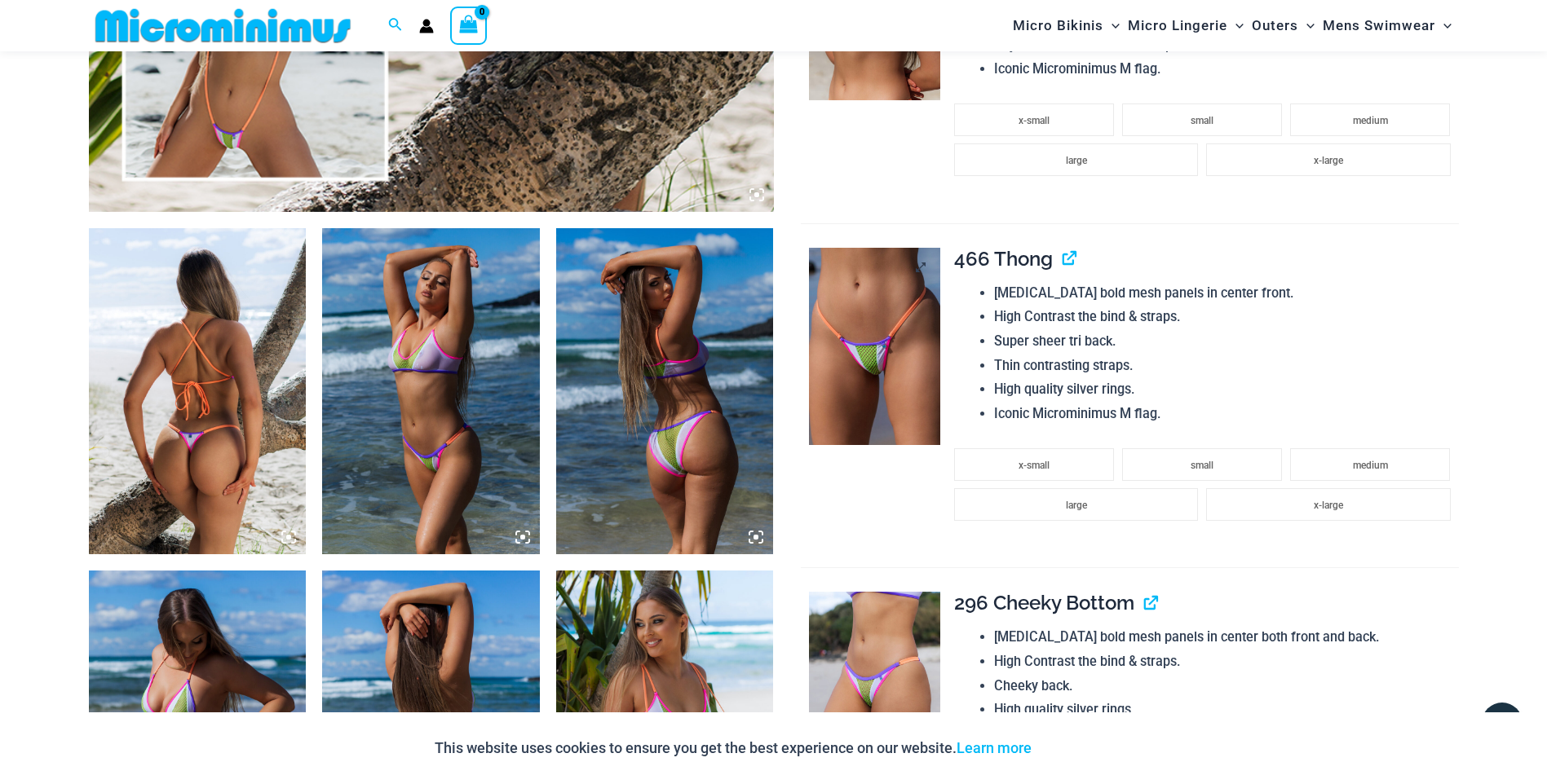
click at [908, 377] on img at bounding box center [875, 346] width 131 height 197
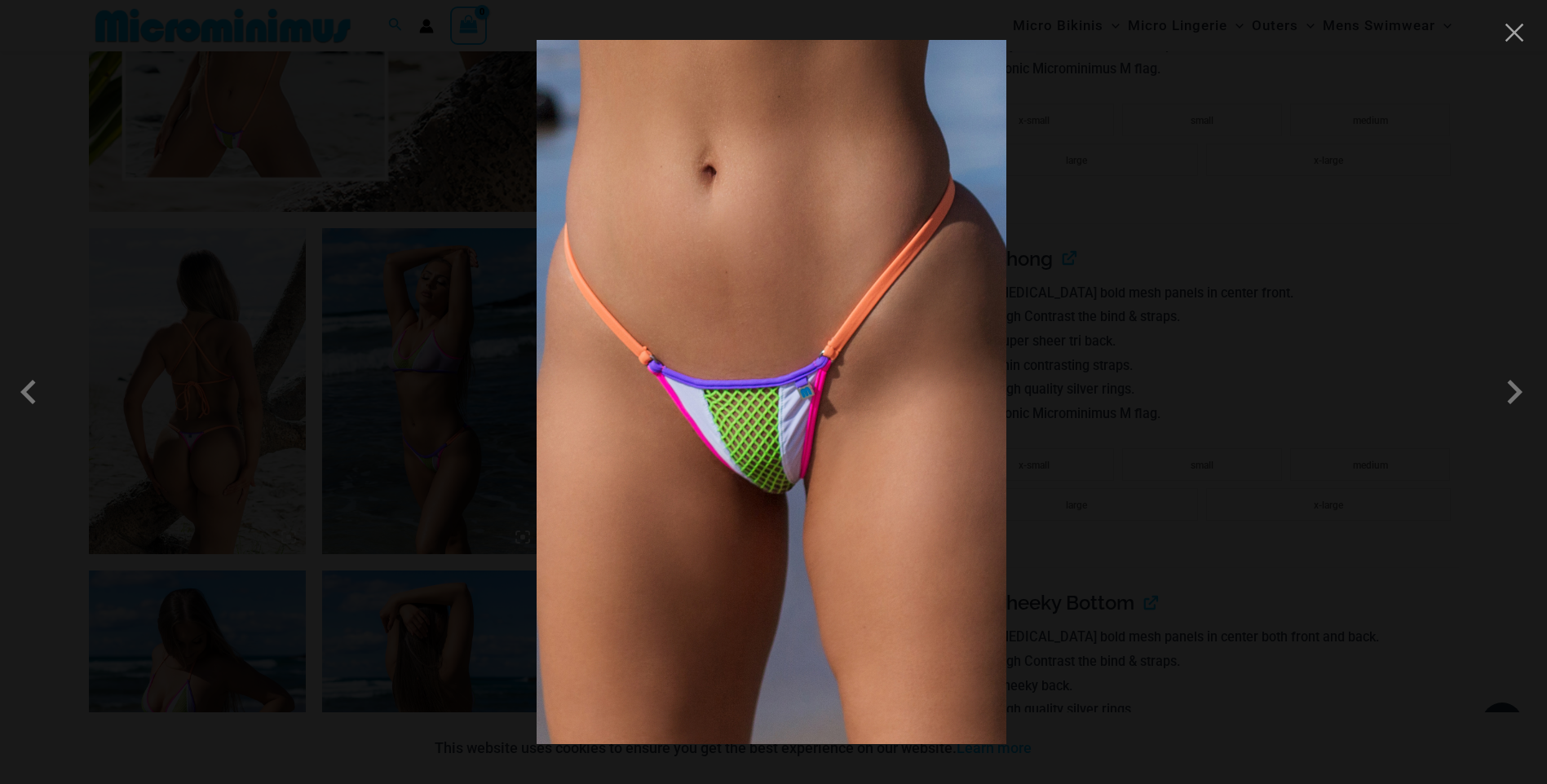
click at [1282, 278] on div at bounding box center [773, 392] width 1547 height 784
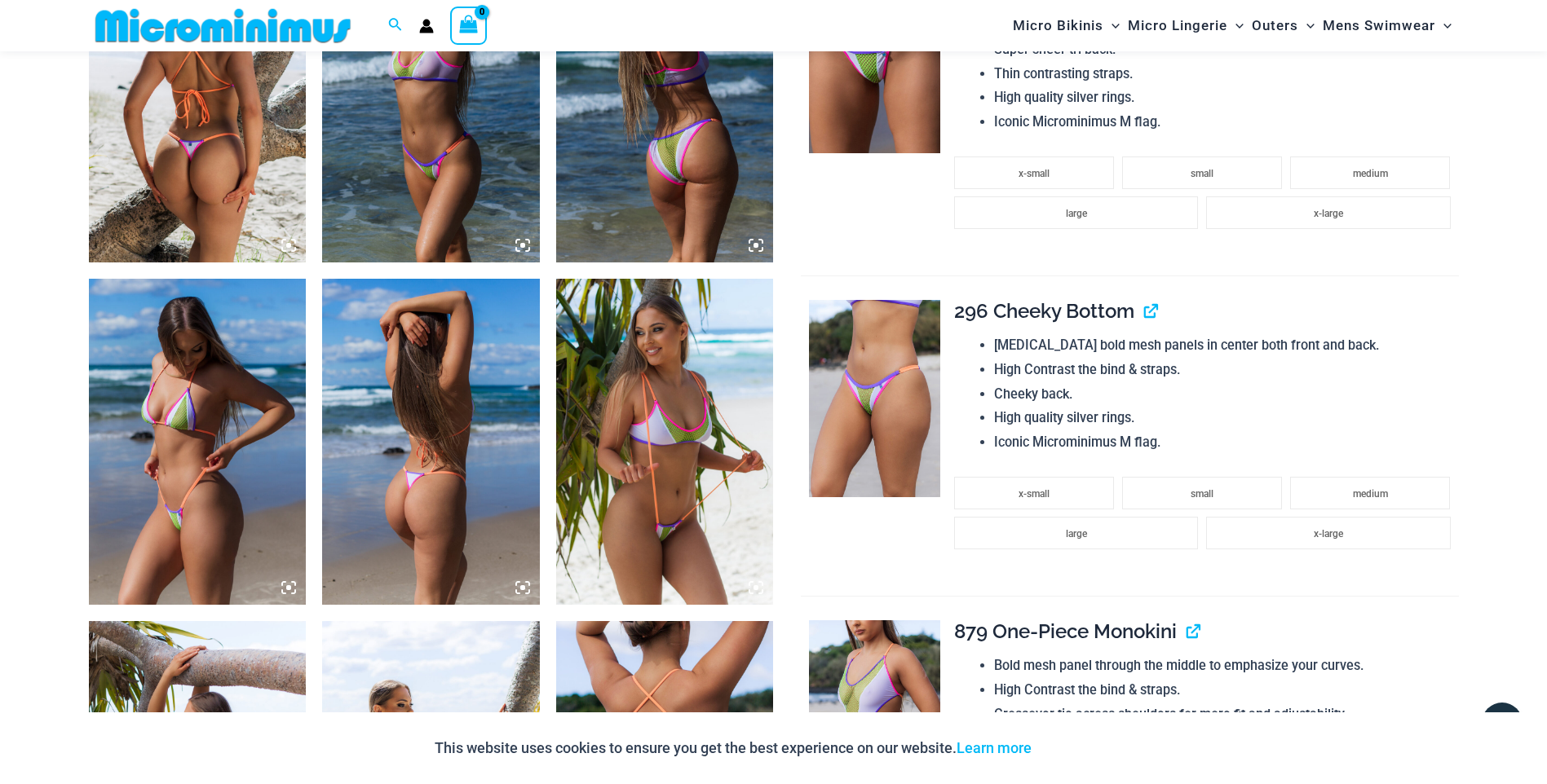
scroll to position [1372, 0]
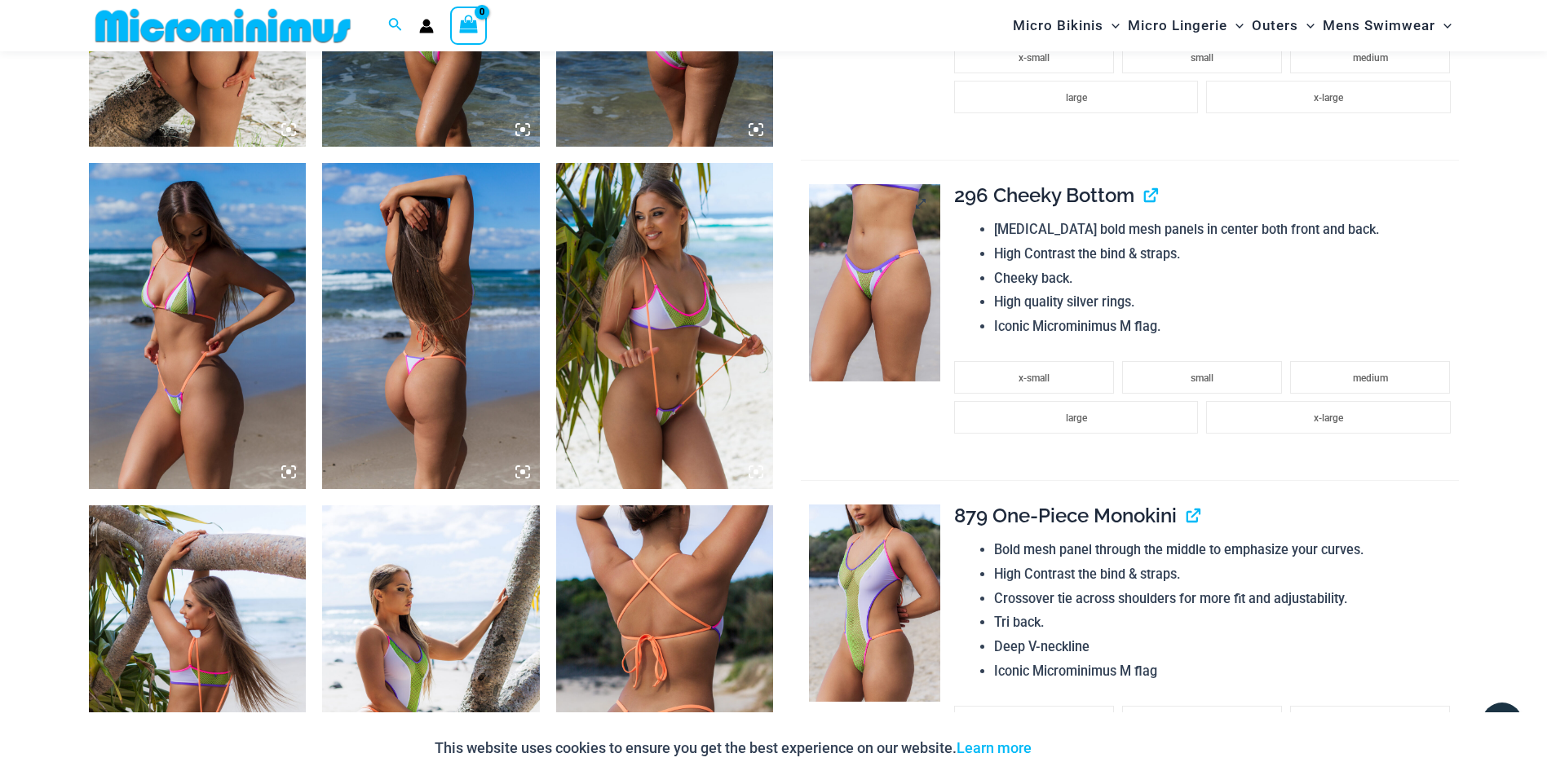
click at [893, 292] on img at bounding box center [875, 282] width 131 height 197
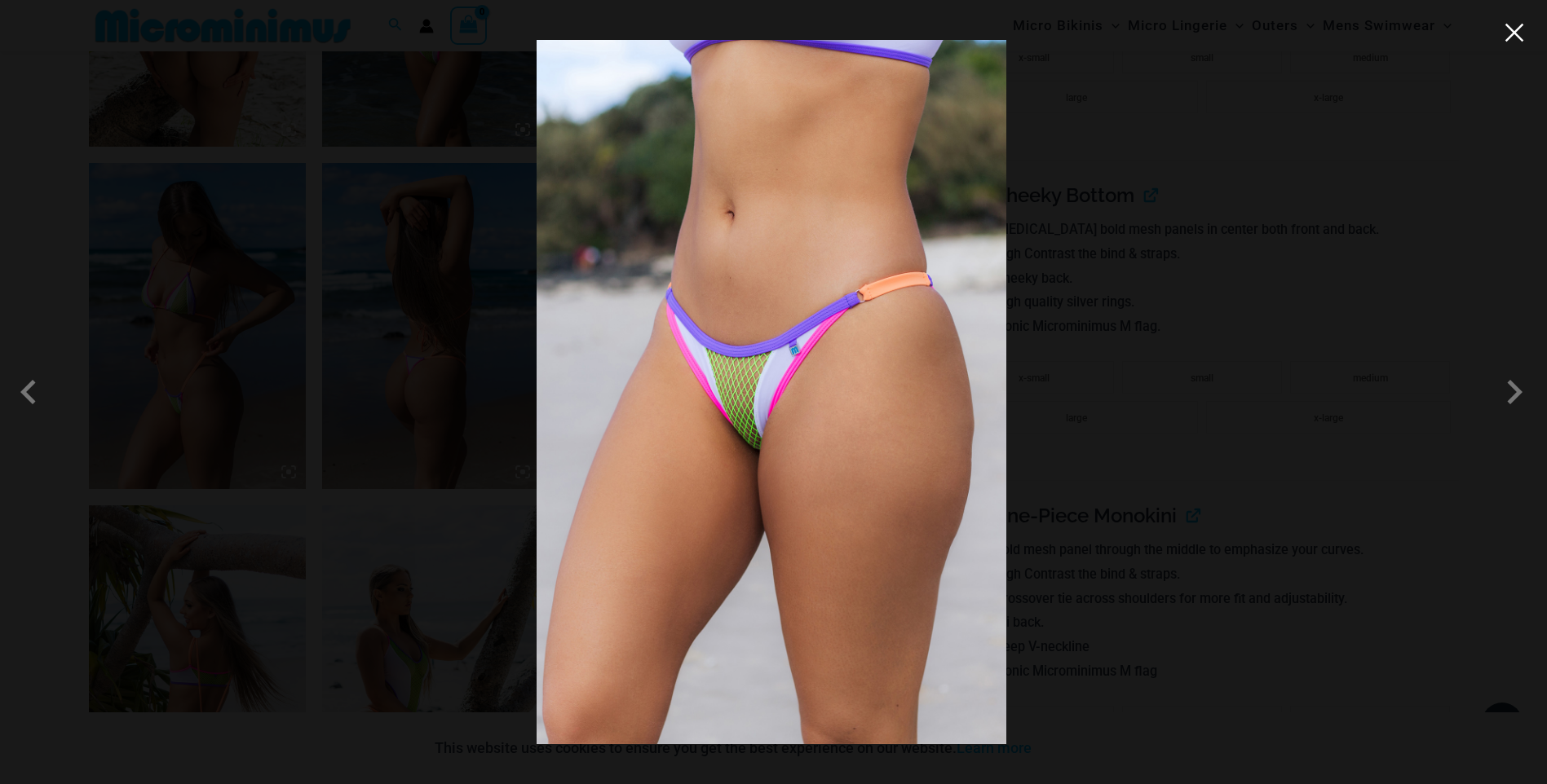
click at [1507, 37] on button "Close" at bounding box center [1514, 33] width 24 height 24
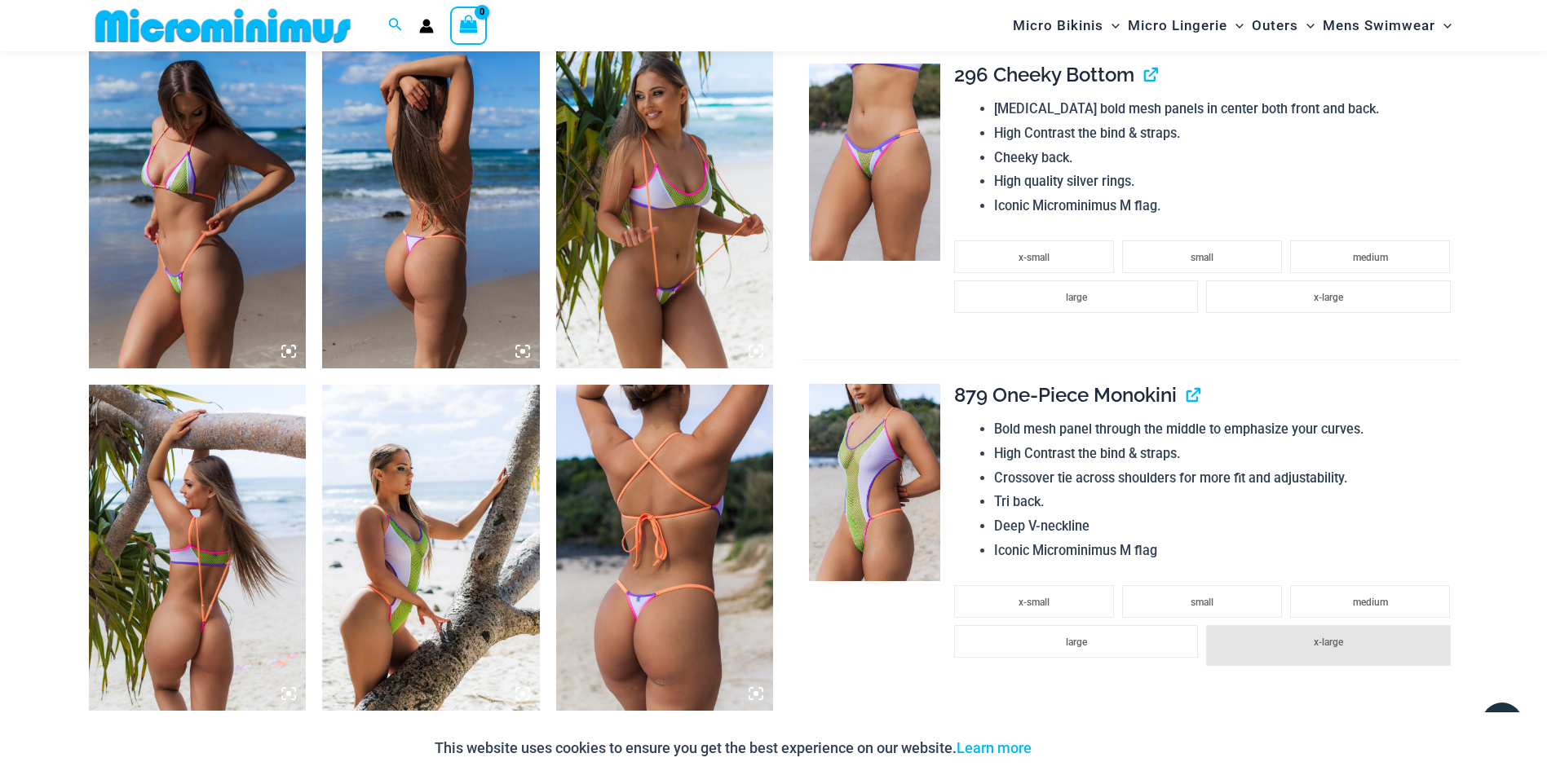
scroll to position [1534, 0]
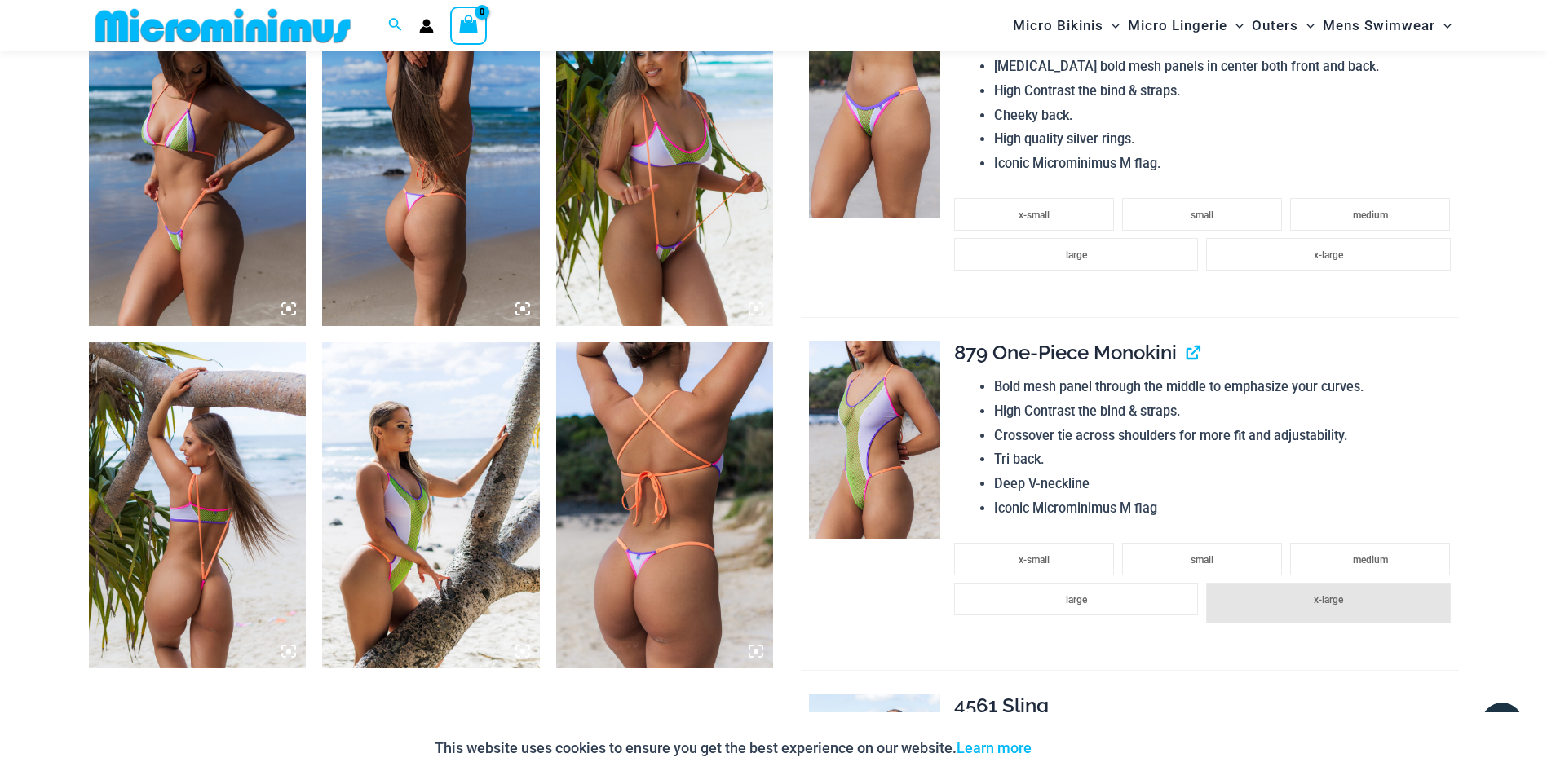
click at [888, 478] on img at bounding box center [875, 440] width 131 height 197
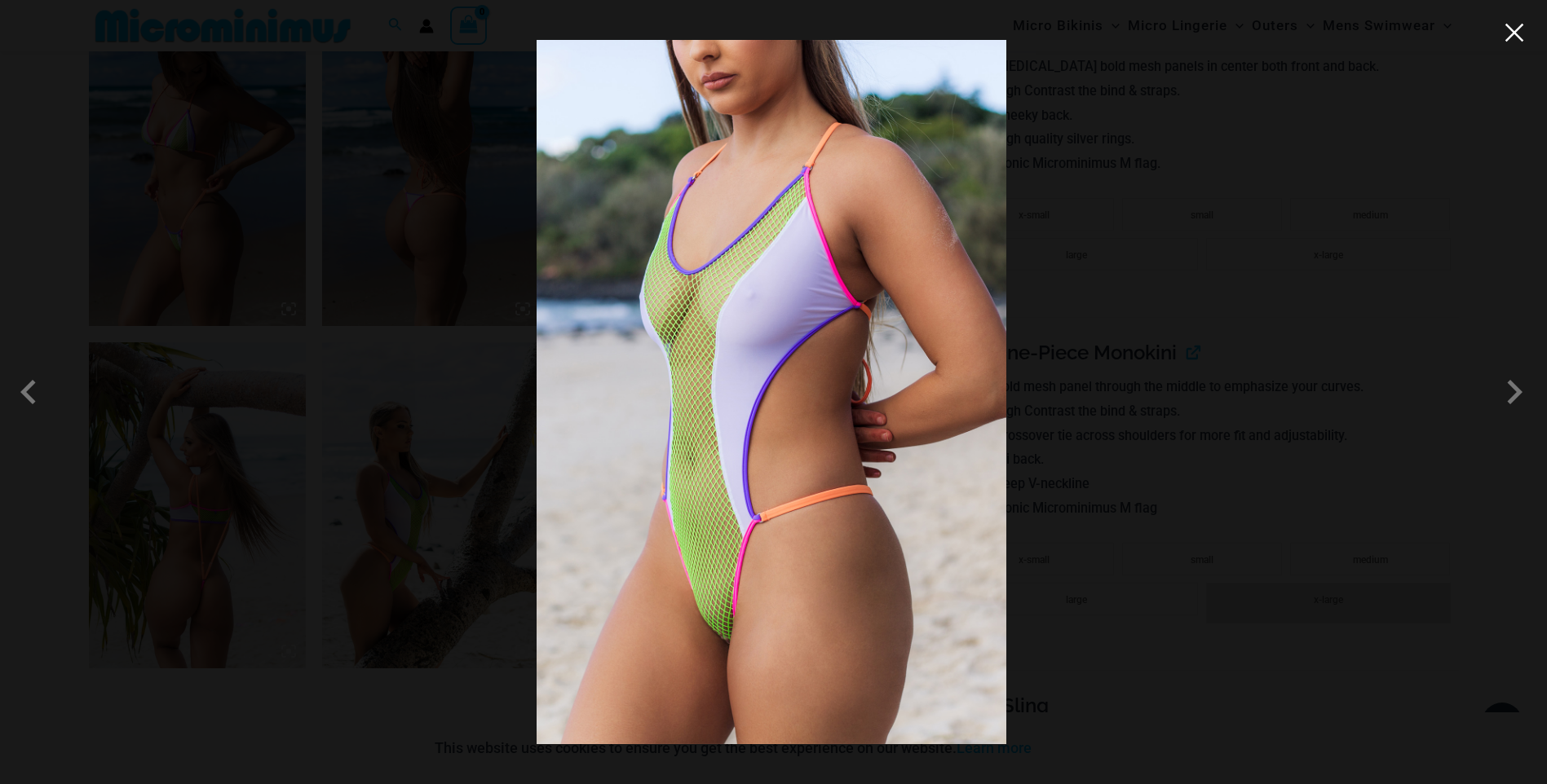
click at [1512, 44] on button "Close" at bounding box center [1514, 33] width 24 height 24
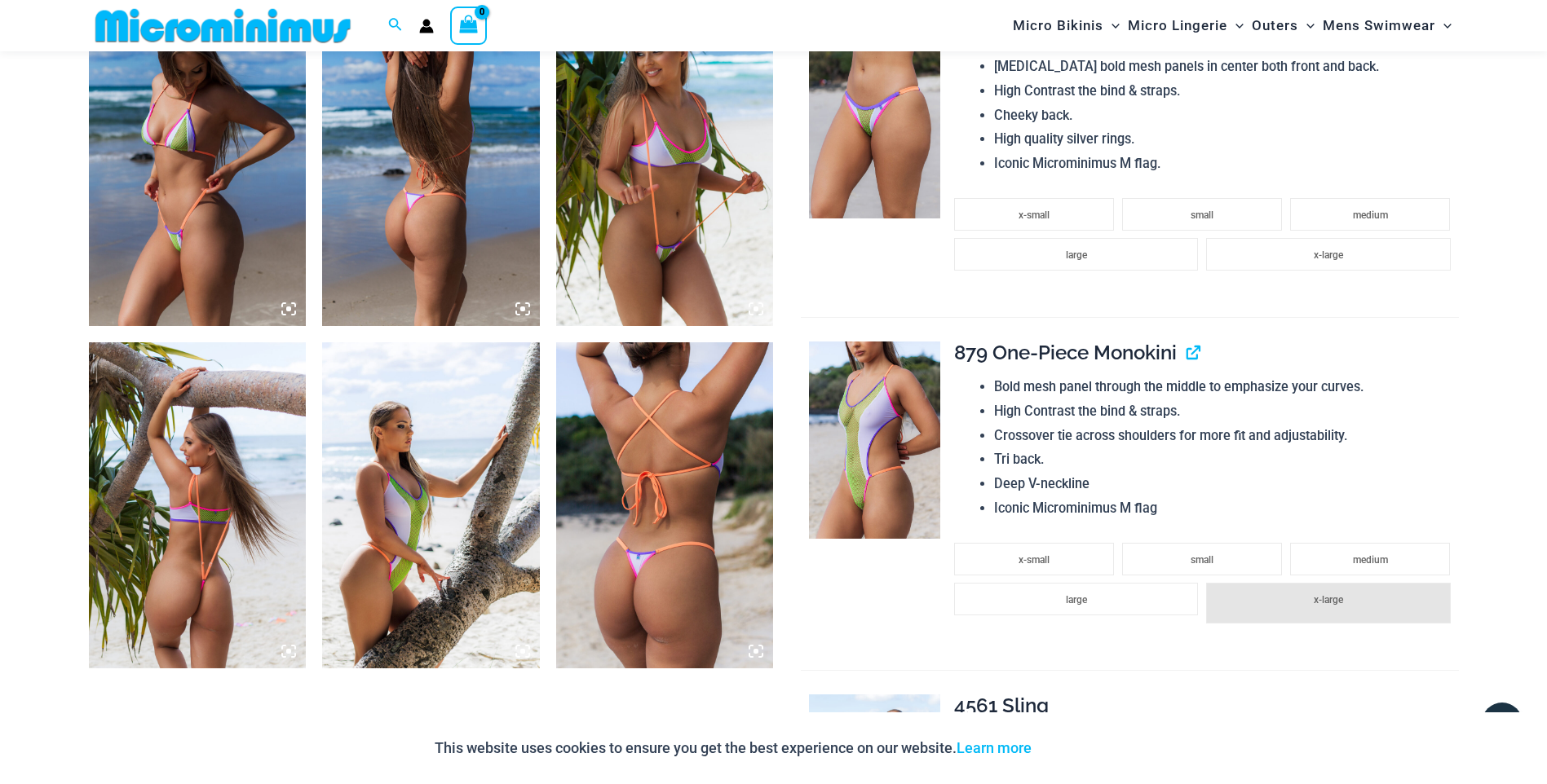
click at [668, 225] on img at bounding box center [665, 163] width 218 height 326
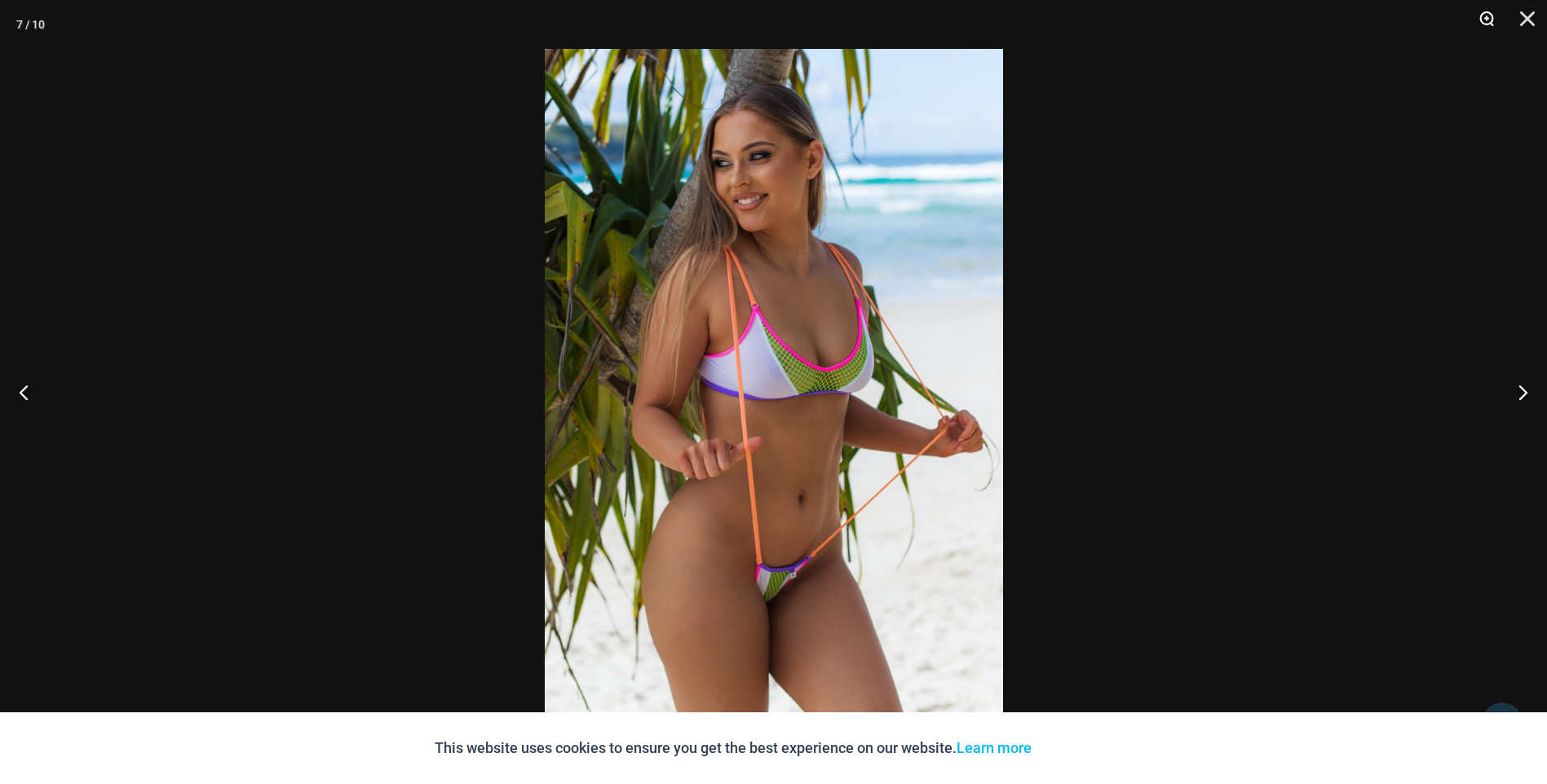
click at [1487, 17] on button "Zoom" at bounding box center [1482, 24] width 41 height 49
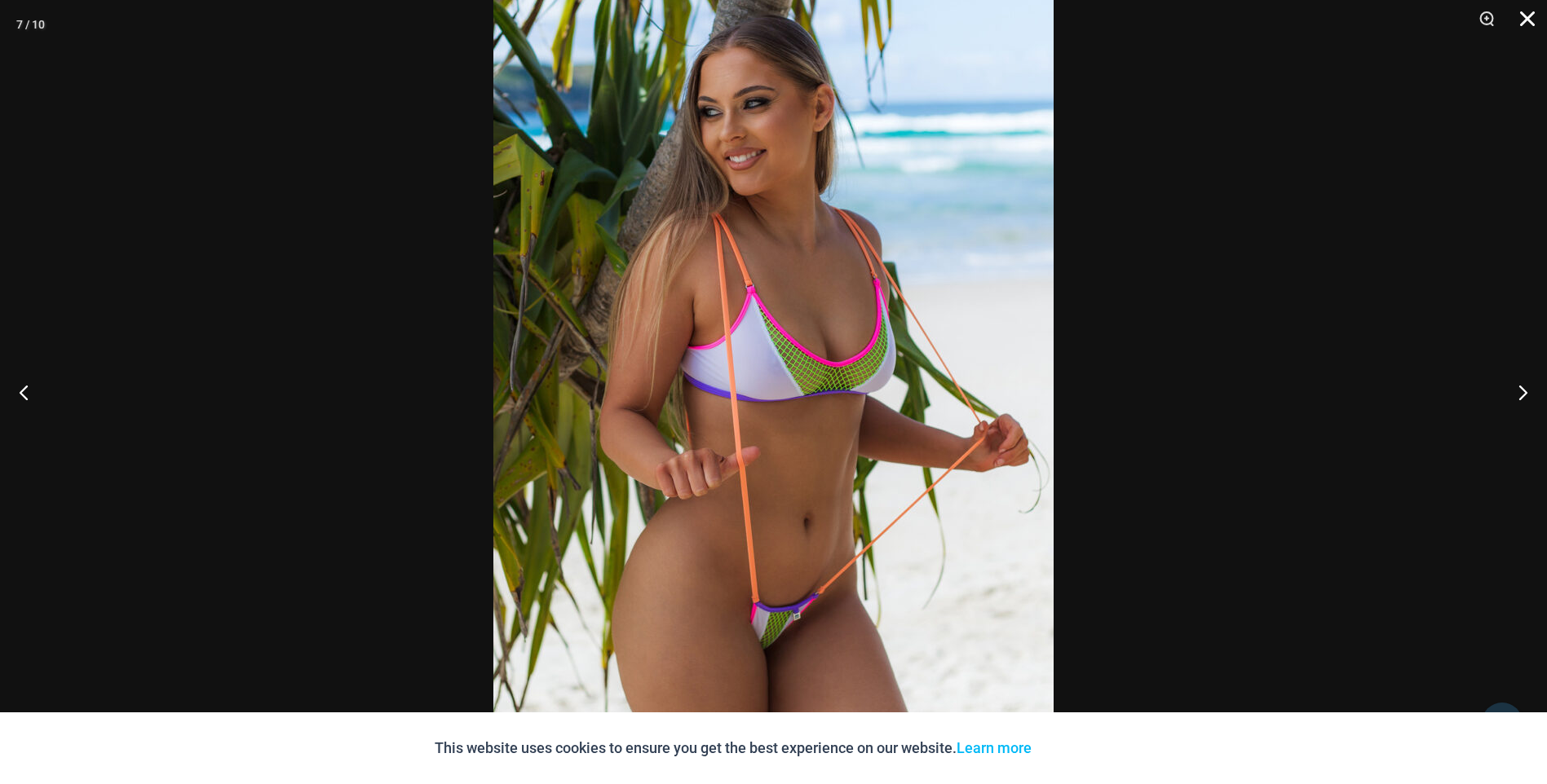
click at [1521, 16] on button "Close" at bounding box center [1522, 24] width 41 height 49
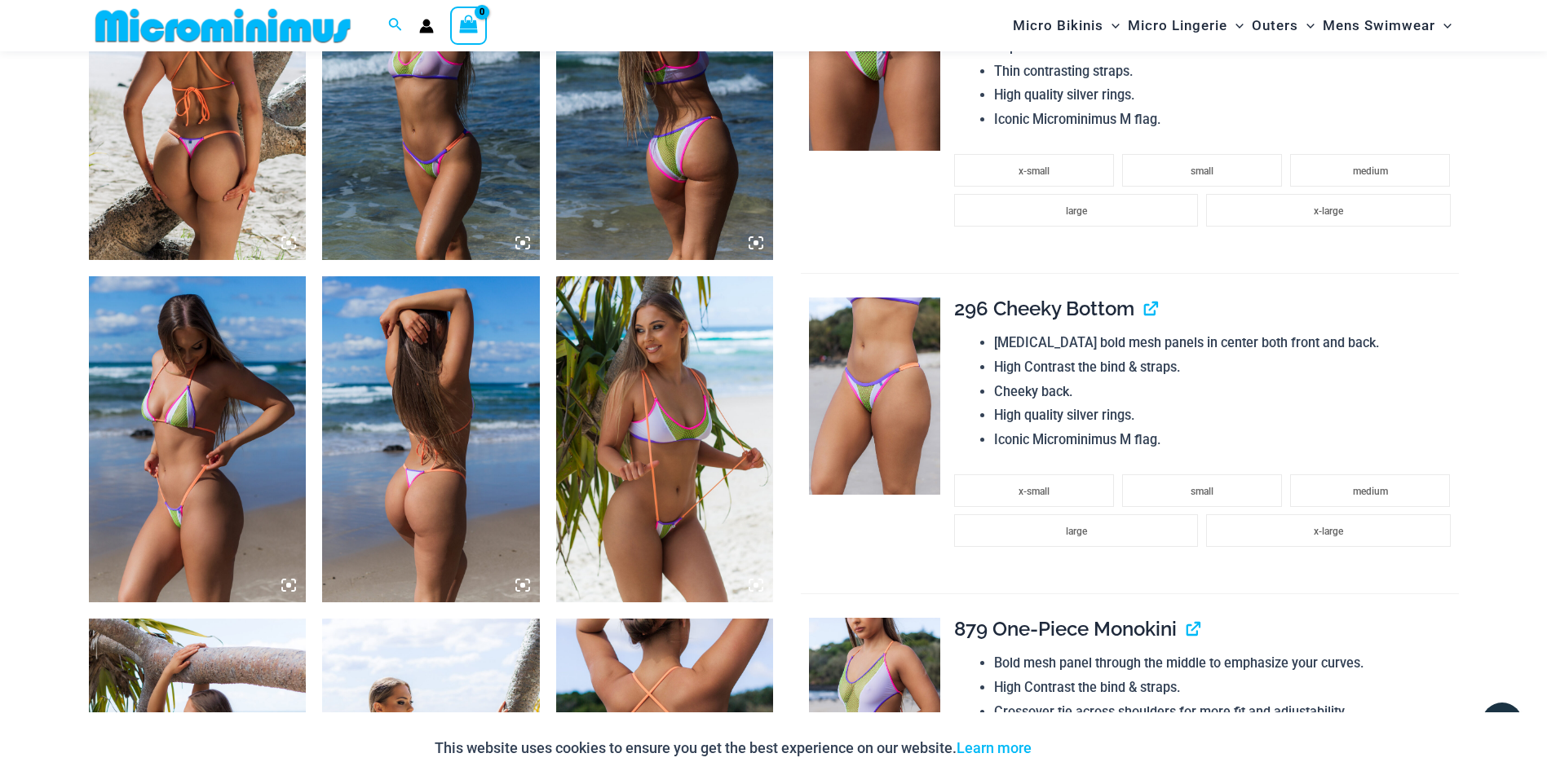
scroll to position [1127, 0]
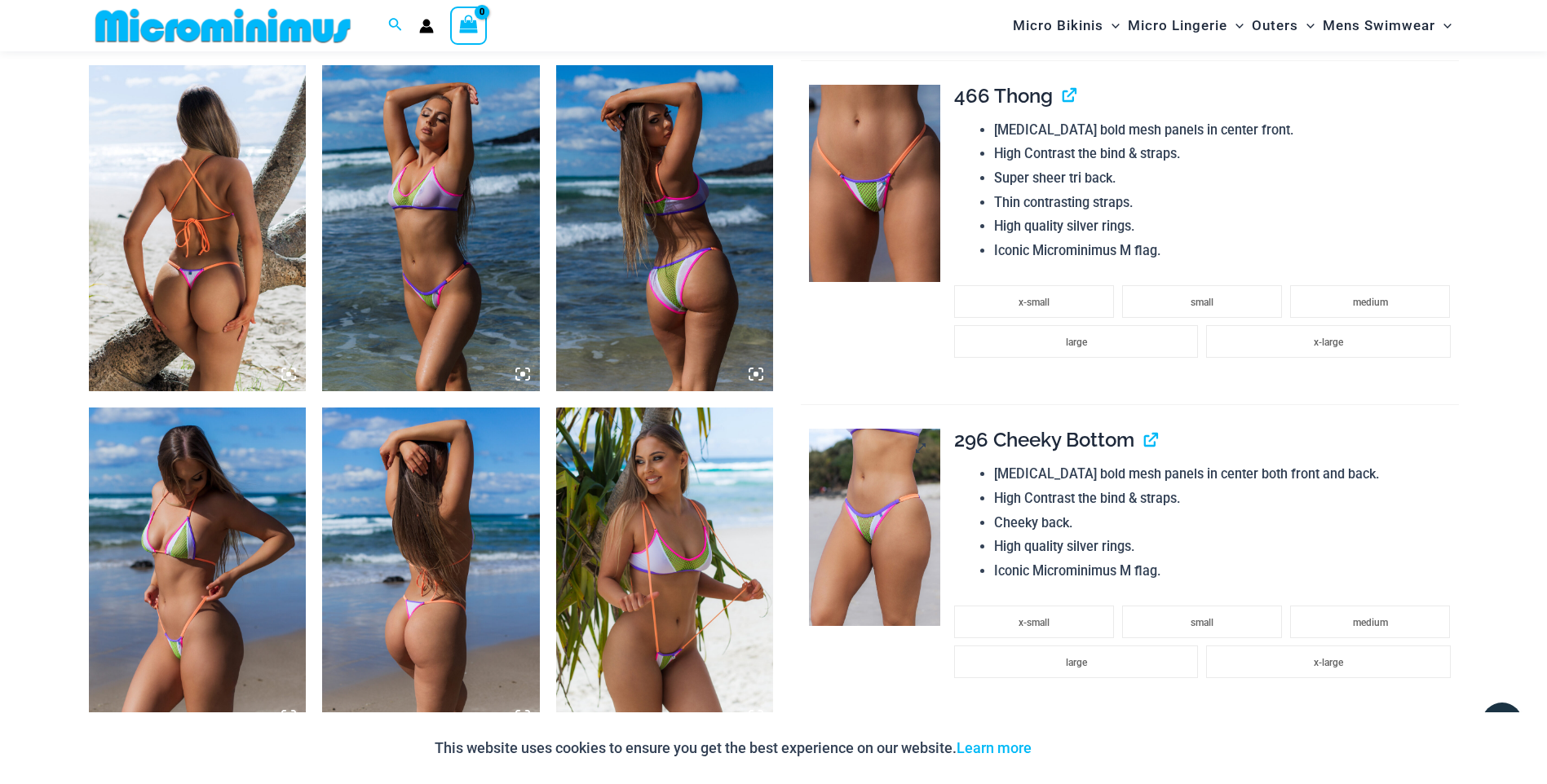
click at [866, 558] on img at bounding box center [875, 527] width 131 height 197
